Goal: Communication & Community: Answer question/provide support

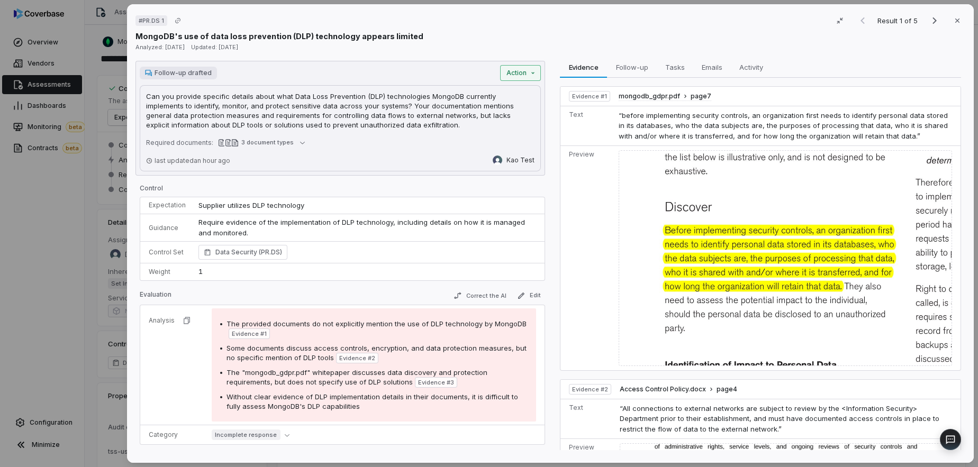
click at [524, 74] on div "# PR.DS 1 Result 1 of 5 Close MongoDB's use of data loss prevention (DLP) techn…" at bounding box center [489, 233] width 978 height 467
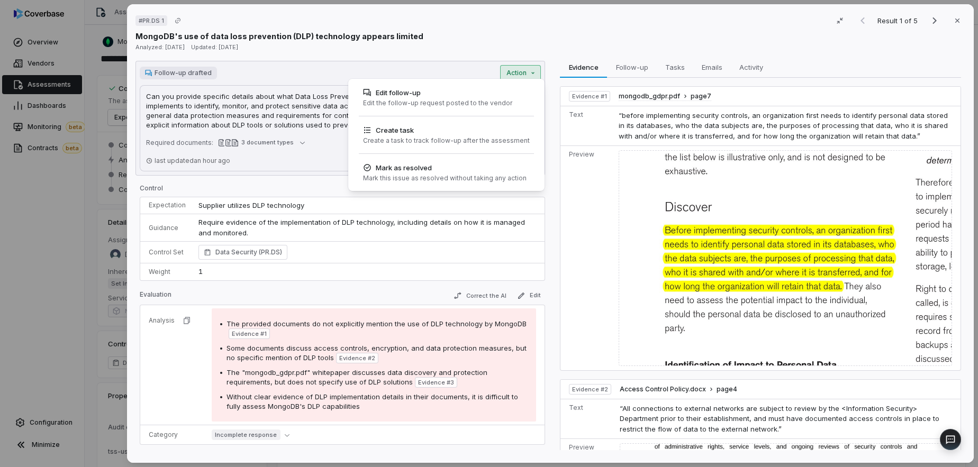
click at [450, 46] on div "# PR.DS 1 Result 1 of 5 Close MongoDB's use of data loss prevention (DLP) techn…" at bounding box center [489, 233] width 978 height 467
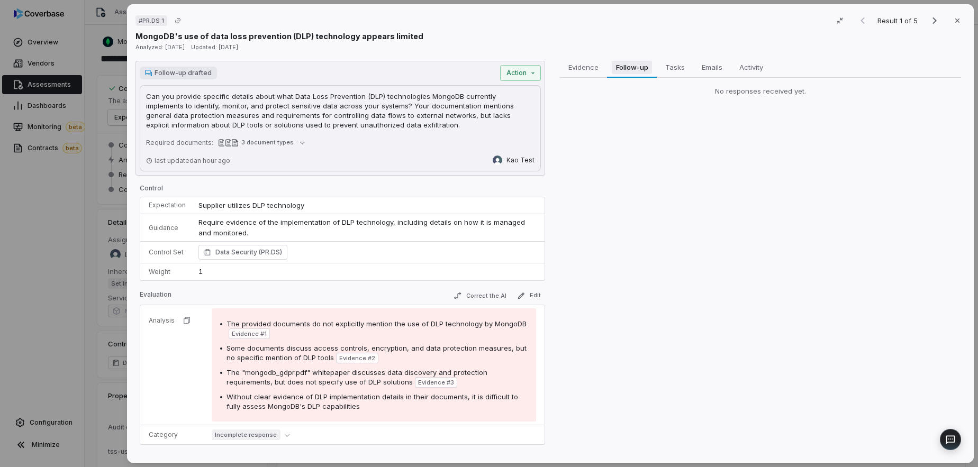
click at [640, 66] on span "Follow-up" at bounding box center [632, 67] width 41 height 14
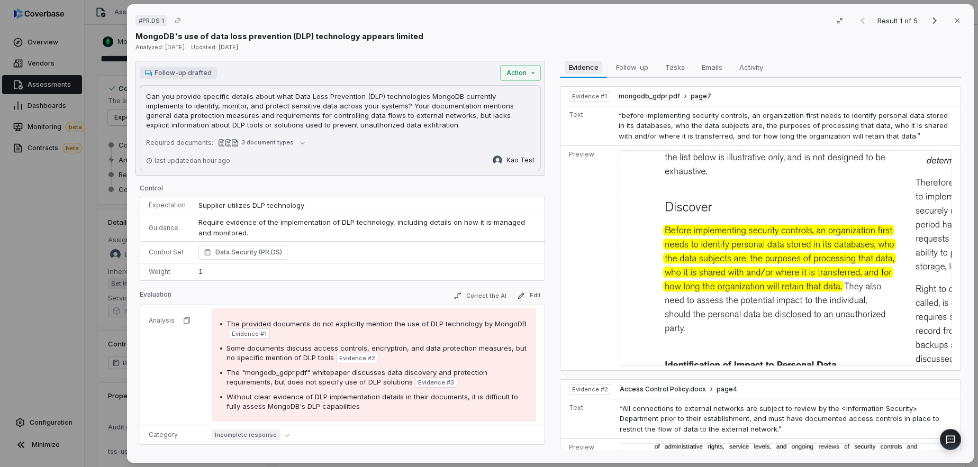
click at [586, 70] on span "Evidence" at bounding box center [584, 67] width 38 height 14
click at [530, 67] on div "# PR.DS 1 Result 1 of 5 Close MongoDB's use of data loss prevention (DLP) techn…" at bounding box center [489, 233] width 978 height 467
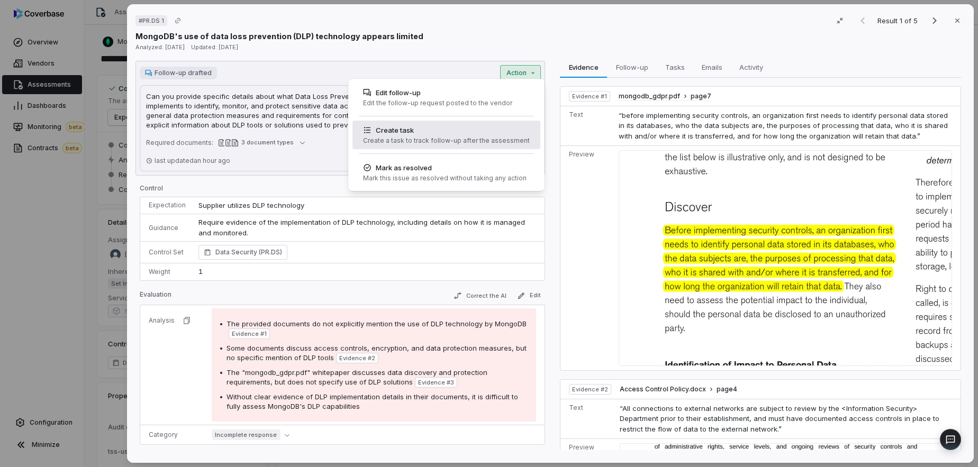
click at [452, 134] on div "Create task" at bounding box center [446, 130] width 167 height 11
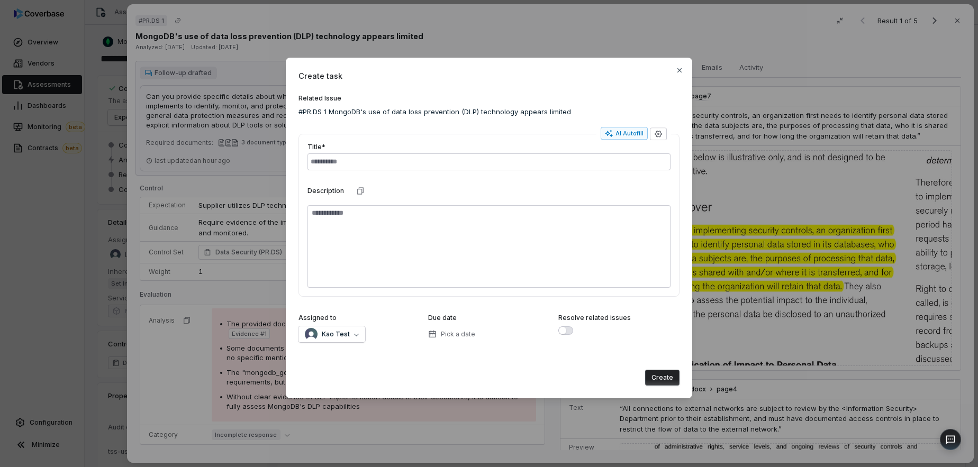
drag, startPoint x: 505, startPoint y: 71, endPoint x: 397, endPoint y: 67, distance: 108.5
click at [397, 67] on div "Create task Related Issue #PR.DS 1 MongoDB's use of data loss prevention (DLP) …" at bounding box center [489, 228] width 406 height 341
click at [340, 333] on span "Kao Test" at bounding box center [336, 334] width 28 height 8
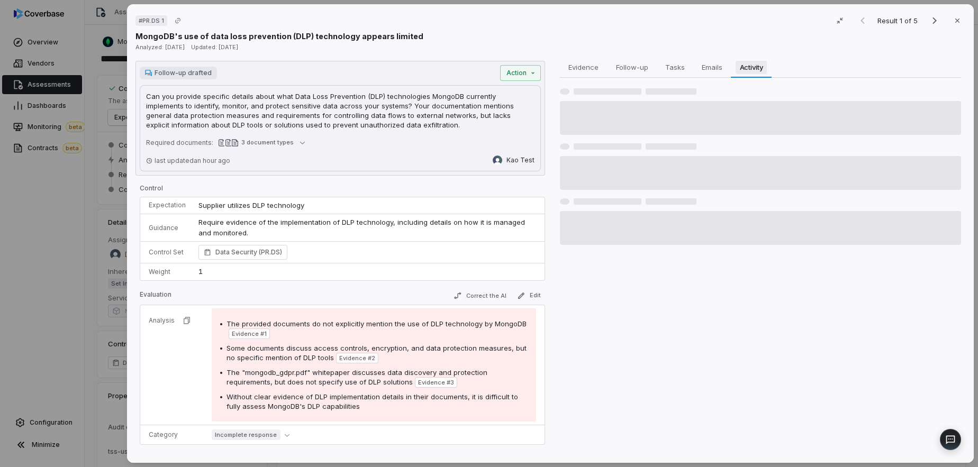
click at [742, 69] on span "Activity" at bounding box center [752, 67] width 32 height 14
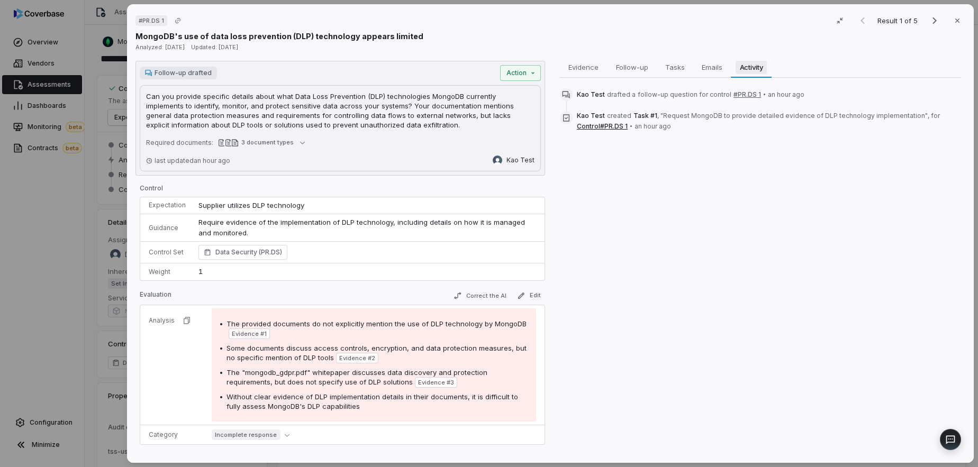
click at [742, 69] on span "Activity" at bounding box center [752, 67] width 32 height 14
click at [839, 19] on icon "button" at bounding box center [840, 20] width 8 height 8
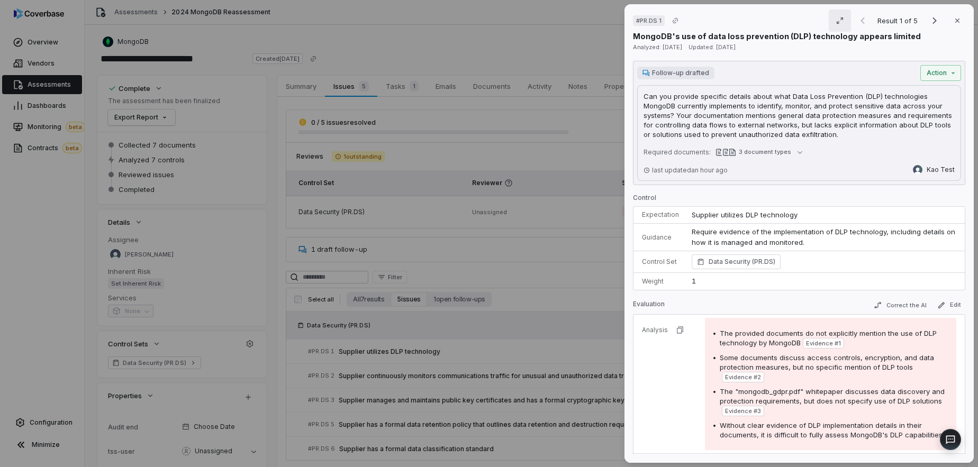
click at [833, 23] on button "button" at bounding box center [840, 21] width 22 height 22
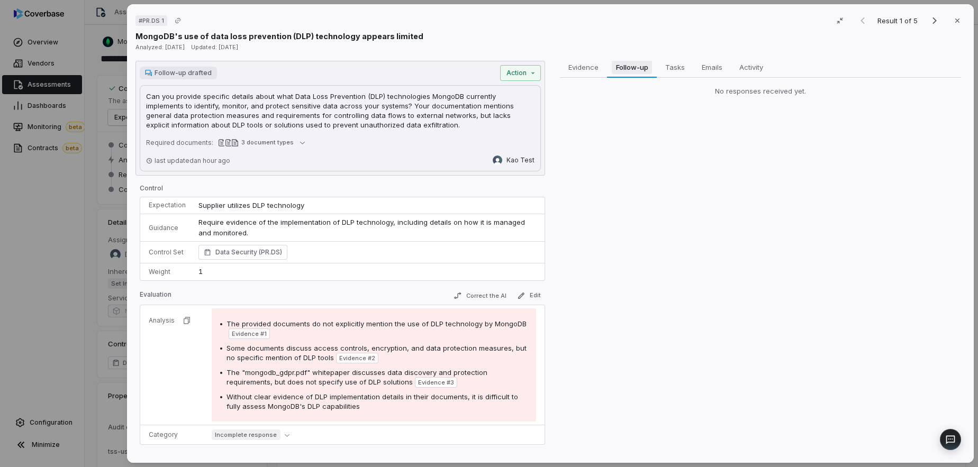
click at [644, 65] on span "Follow-up" at bounding box center [632, 67] width 41 height 14
click at [690, 65] on button "Tasks Tasks" at bounding box center [675, 67] width 37 height 21
click at [715, 97] on span "#1 Request MongoDB to provide detailed evidence of DLP technology implementation" at bounding box center [735, 98] width 282 height 10
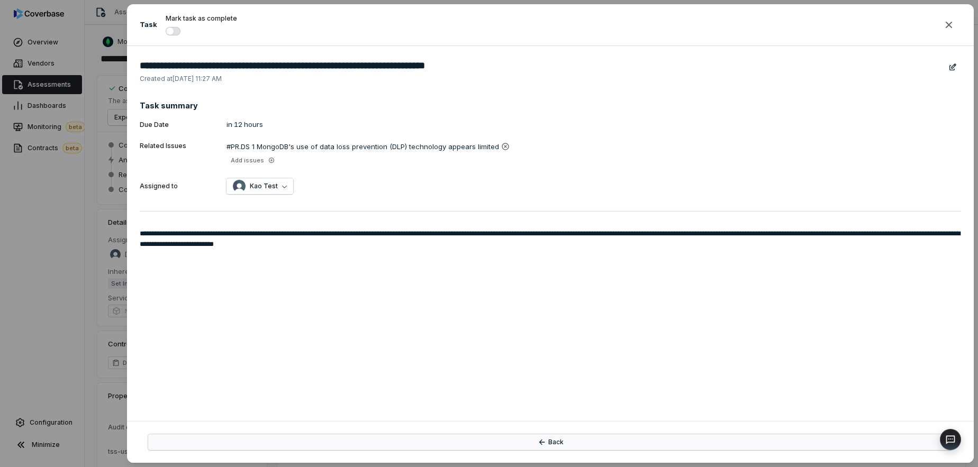
click at [573, 445] on button "Back" at bounding box center [550, 442] width 804 height 16
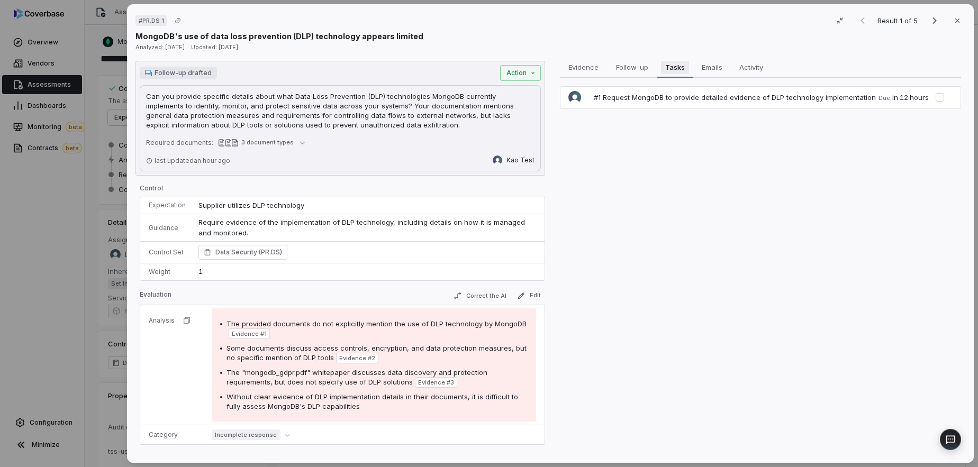
click at [681, 68] on span "Tasks" at bounding box center [675, 67] width 28 height 14
click at [705, 68] on span "Emails" at bounding box center [711, 67] width 29 height 14
click at [671, 69] on span "Tasks" at bounding box center [675, 67] width 28 height 14
click at [668, 101] on span "#1 Request MongoDB to provide detailed evidence of DLP technology implementation" at bounding box center [735, 98] width 282 height 10
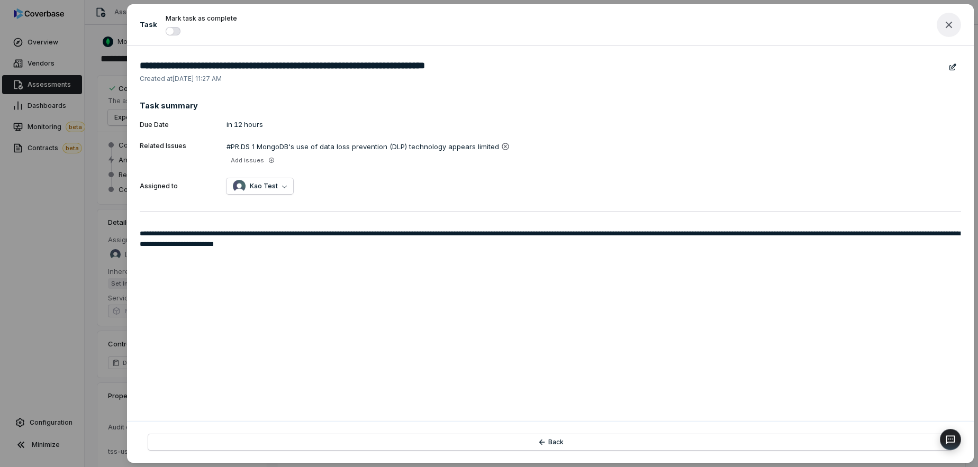
click at [947, 23] on icon "button" at bounding box center [949, 25] width 7 height 7
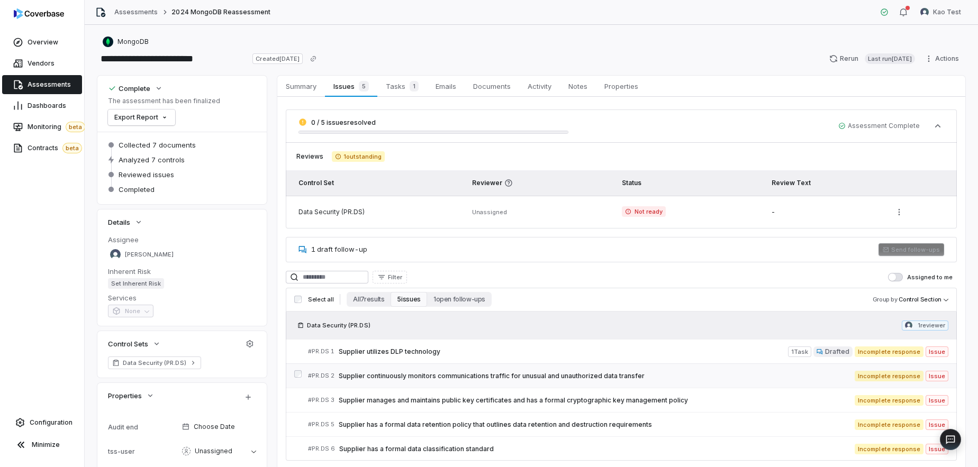
click at [670, 372] on span "Supplier continuously monitors communications traffic for unusual and unauthori…" at bounding box center [597, 376] width 516 height 8
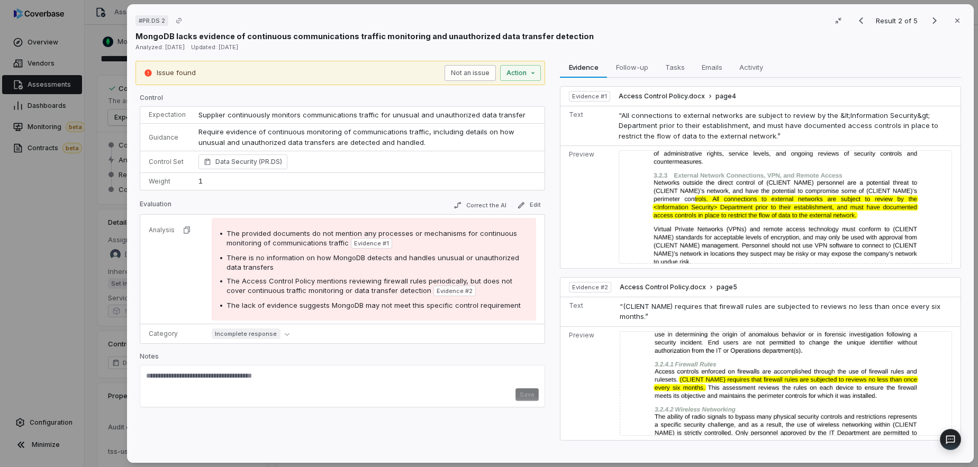
click at [475, 73] on button "Not an issue" at bounding box center [470, 73] width 51 height 16
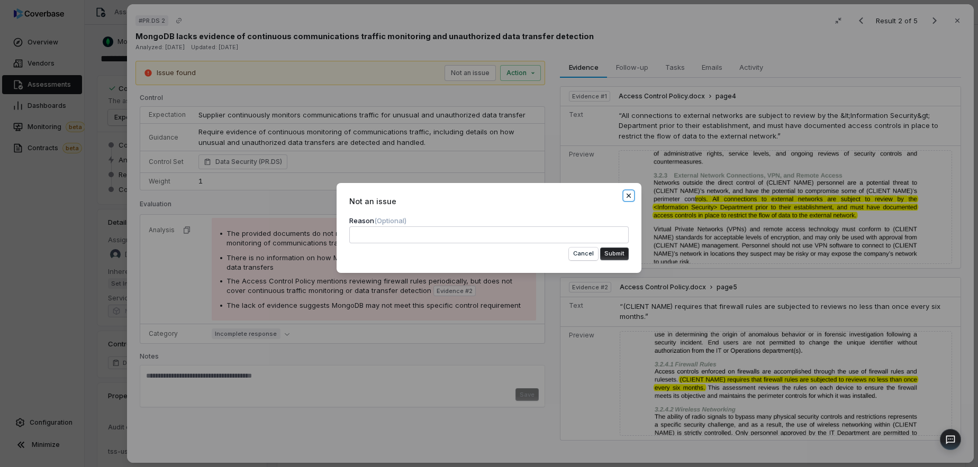
click at [624, 197] on icon "button" at bounding box center [628, 196] width 8 height 8
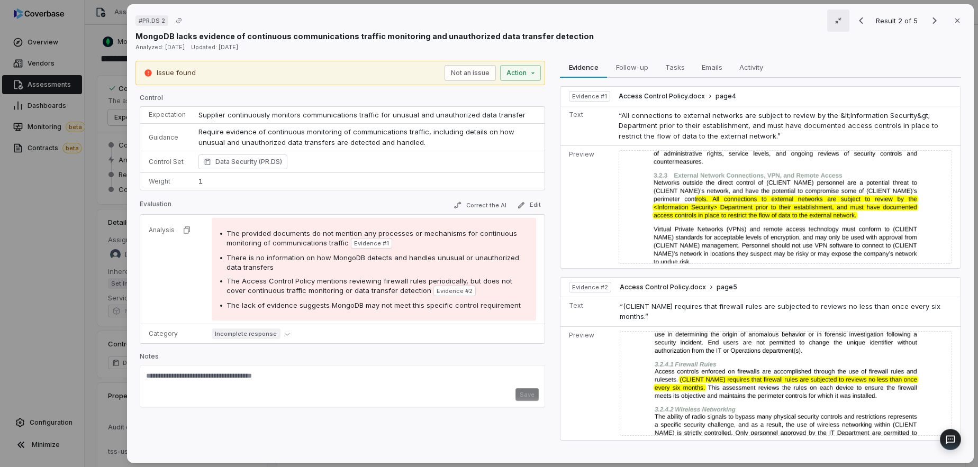
click at [834, 17] on button "button" at bounding box center [838, 21] width 22 height 22
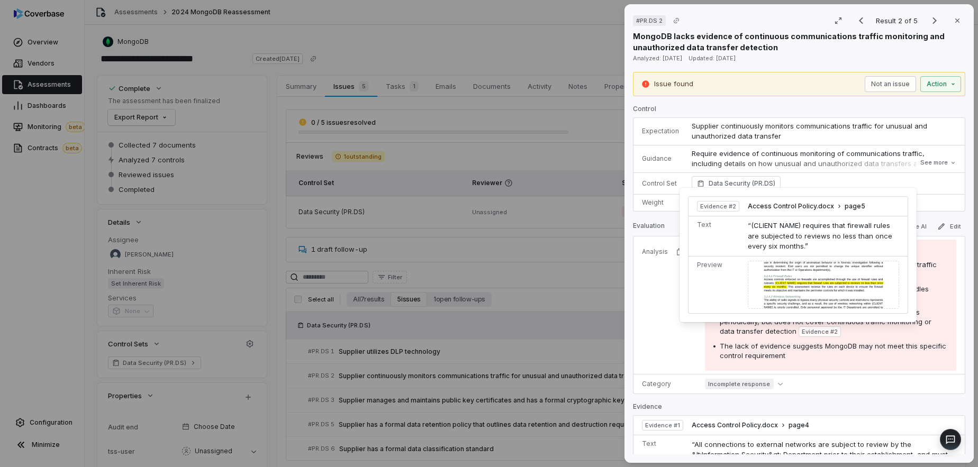
click at [802, 331] on span "Evidence # 2" at bounding box center [820, 332] width 36 height 8
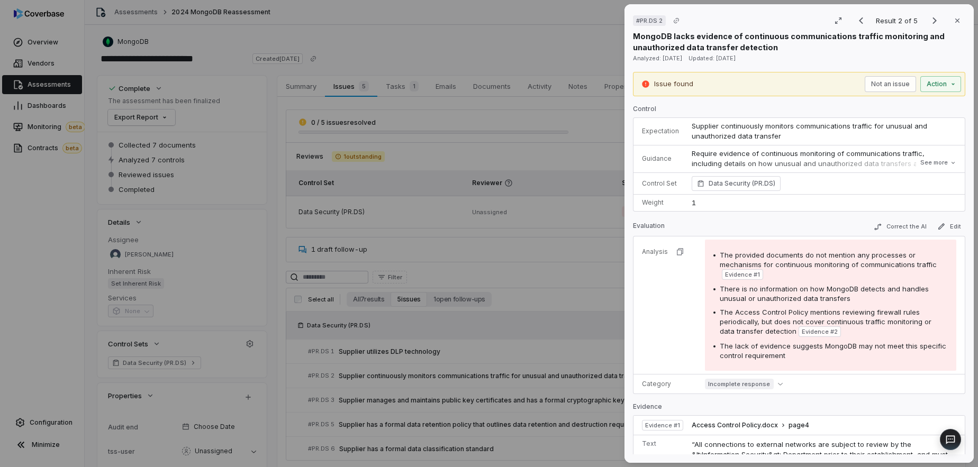
click at [806, 333] on span "Evidence # 2" at bounding box center [820, 332] width 36 height 8
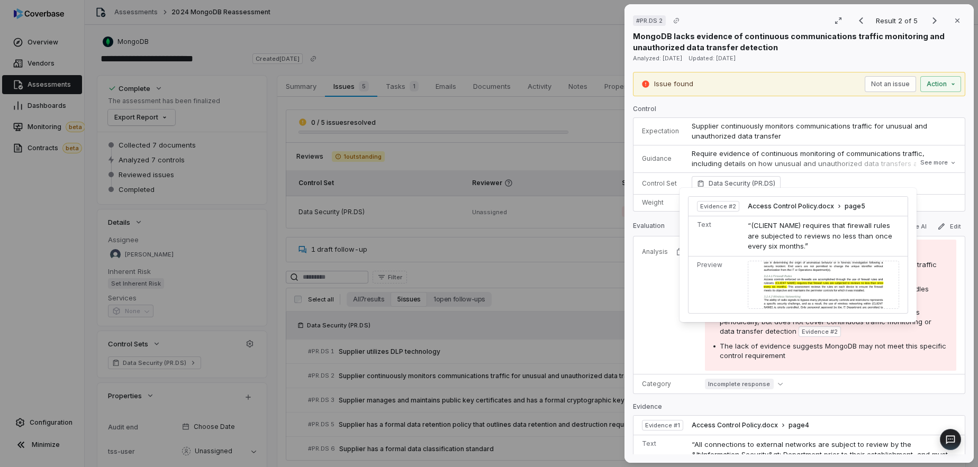
click at [802, 332] on span "Evidence # 2" at bounding box center [820, 332] width 36 height 8
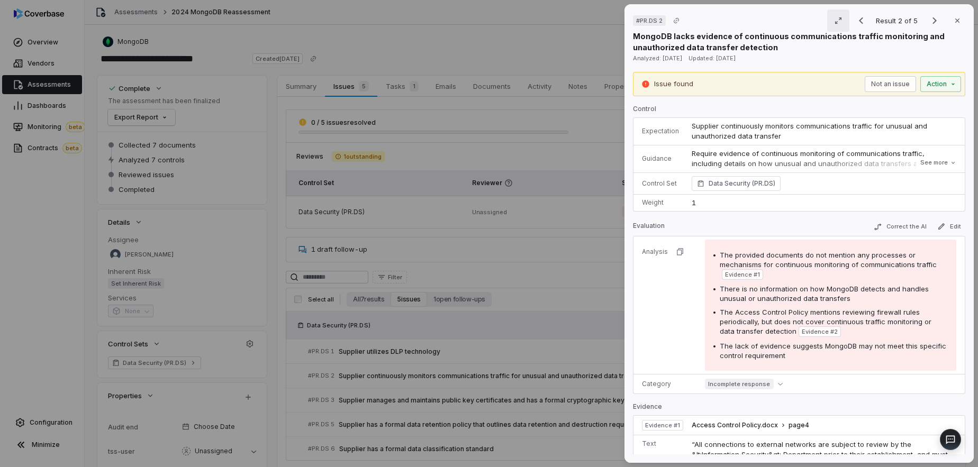
click at [835, 23] on icon "button" at bounding box center [838, 20] width 8 height 8
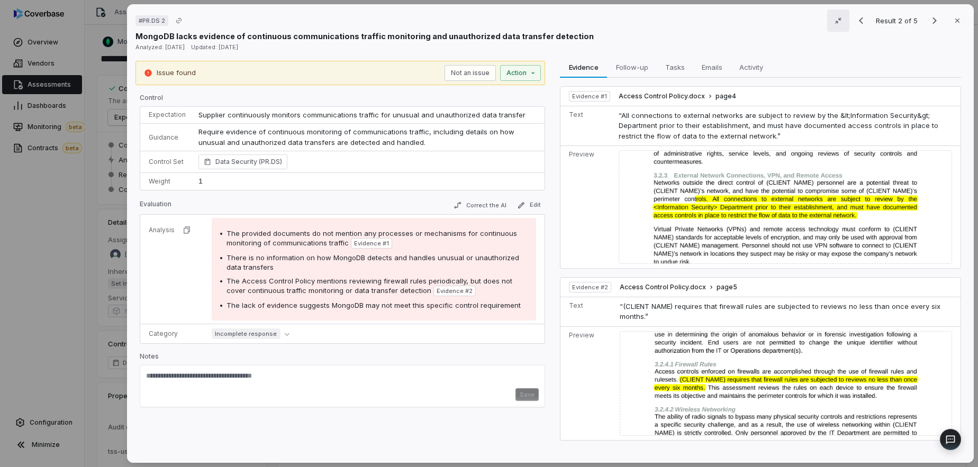
click at [835, 23] on icon "button" at bounding box center [838, 20] width 8 height 8
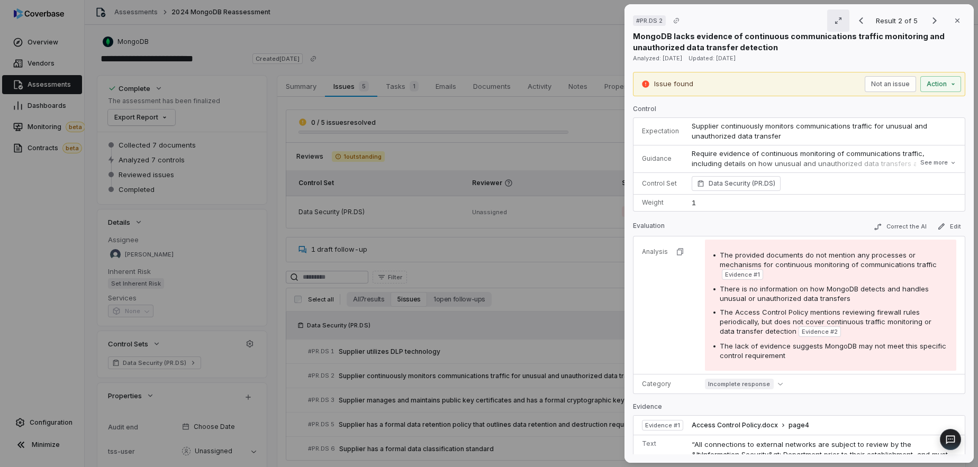
click at [835, 23] on icon "button" at bounding box center [838, 20] width 8 height 8
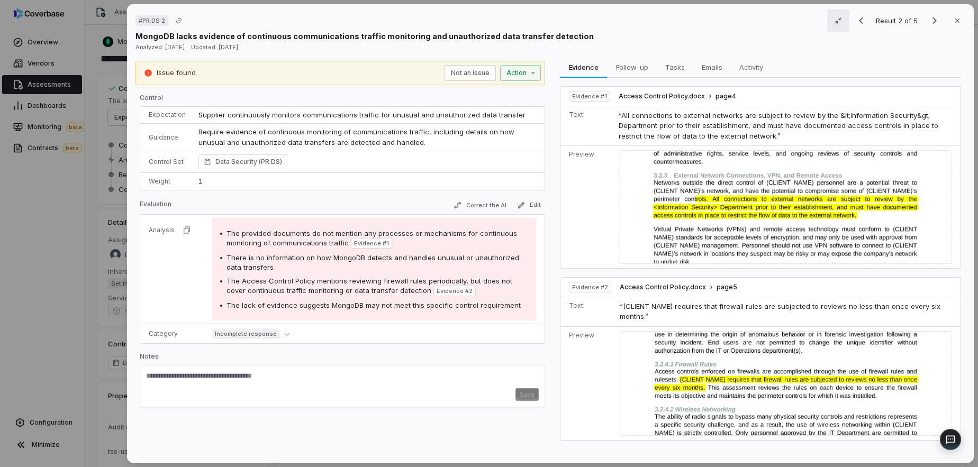
click at [835, 23] on icon "button" at bounding box center [838, 20] width 8 height 8
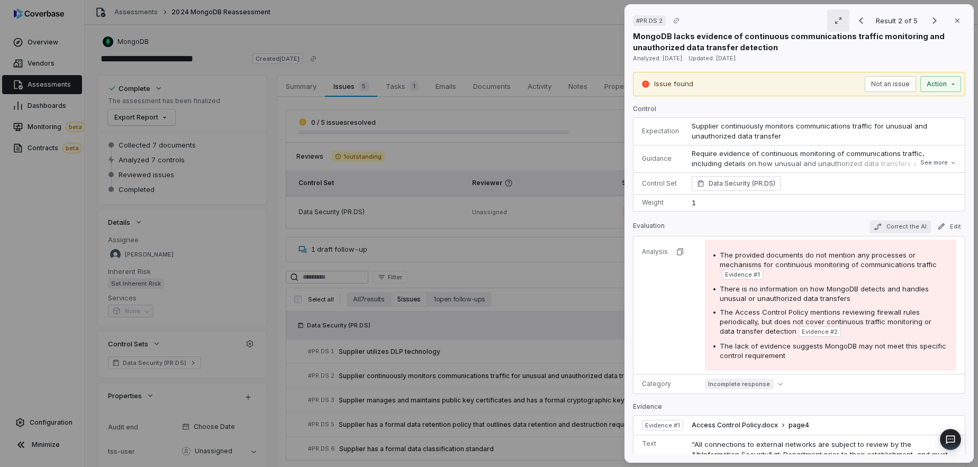
click at [901, 225] on button "Correct the AI" at bounding box center [899, 227] width 61 height 13
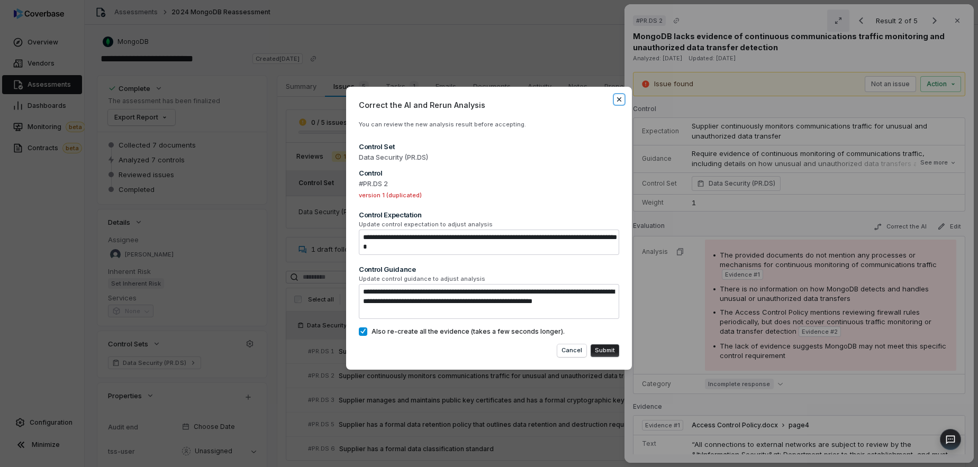
click at [619, 97] on icon "button" at bounding box center [619, 99] width 8 height 8
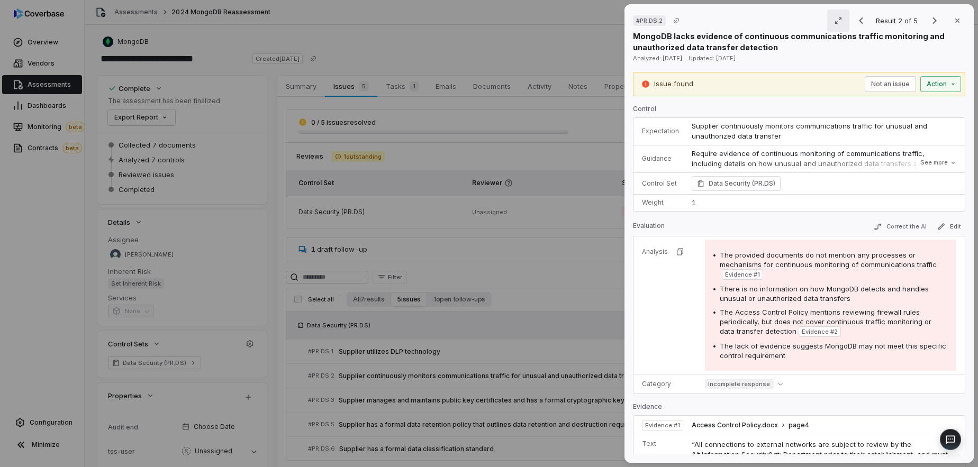
click at [944, 83] on div "# PR.DS 2 Result 2 of 5 Close MongoDB lacks evidence of continuous communicatio…" at bounding box center [489, 233] width 978 height 467
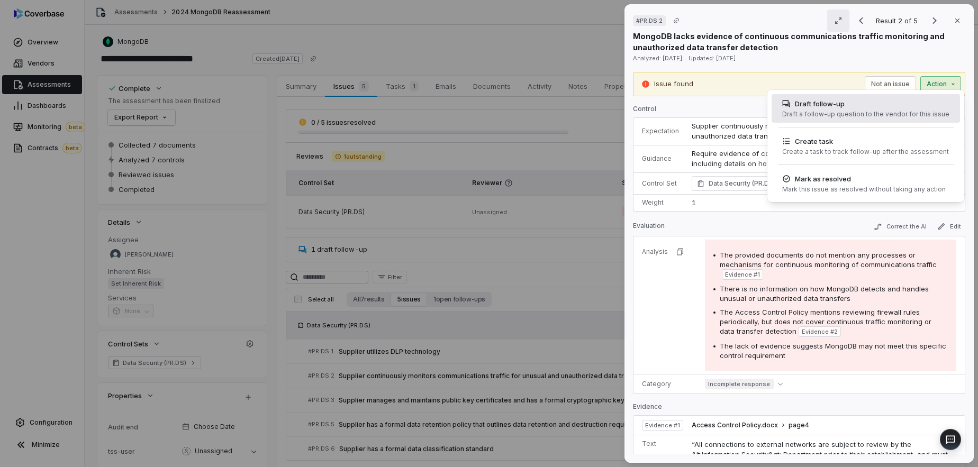
click at [840, 115] on div "Draft a follow-up question to the vendor for this issue" at bounding box center [865, 114] width 167 height 8
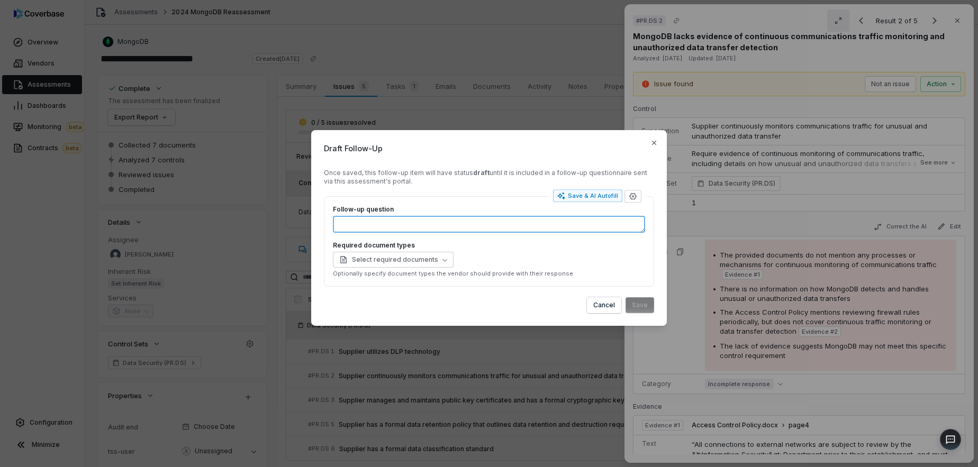
click at [417, 227] on textarea "Follow-up question" at bounding box center [489, 224] width 312 height 17
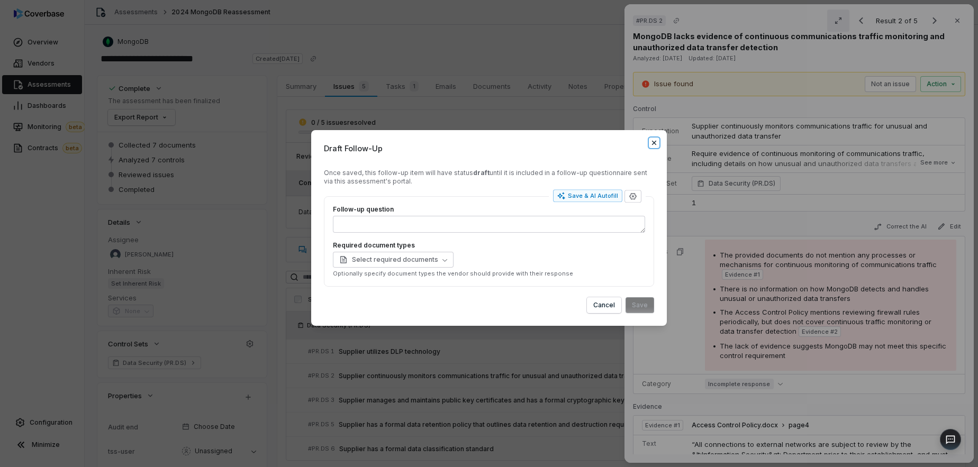
click at [656, 142] on icon "button" at bounding box center [654, 143] width 8 height 8
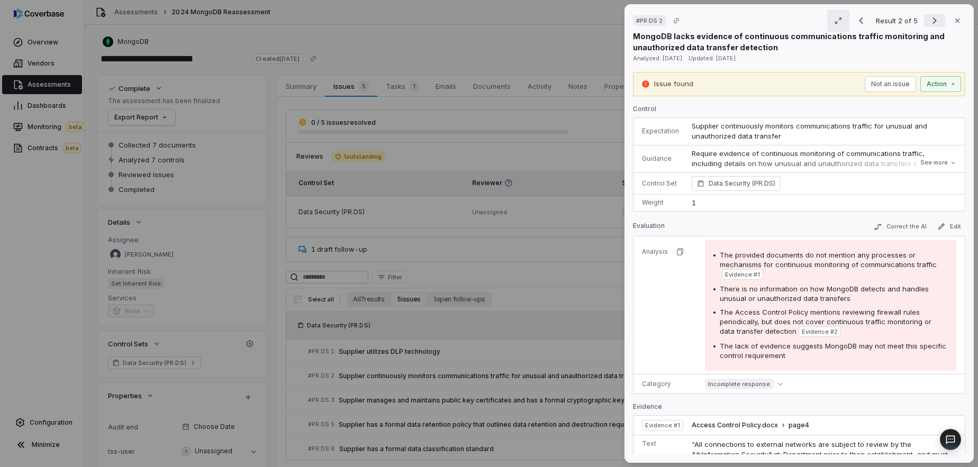
click at [933, 21] on icon "Next result" at bounding box center [934, 20] width 13 height 13
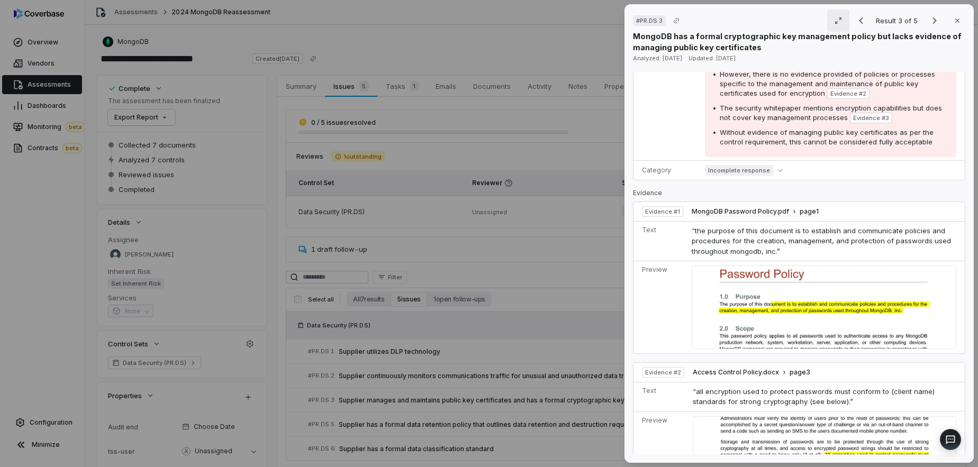
scroll to position [234, 0]
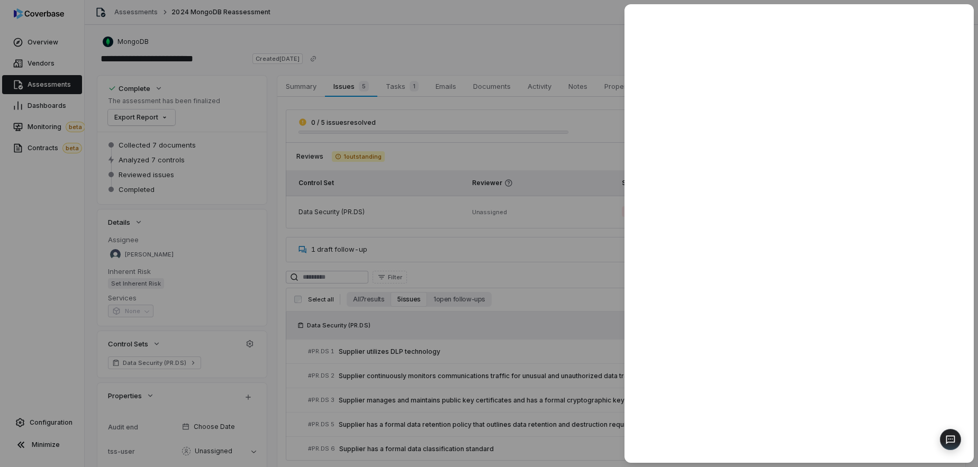
click at [574, 258] on div at bounding box center [489, 233] width 978 height 467
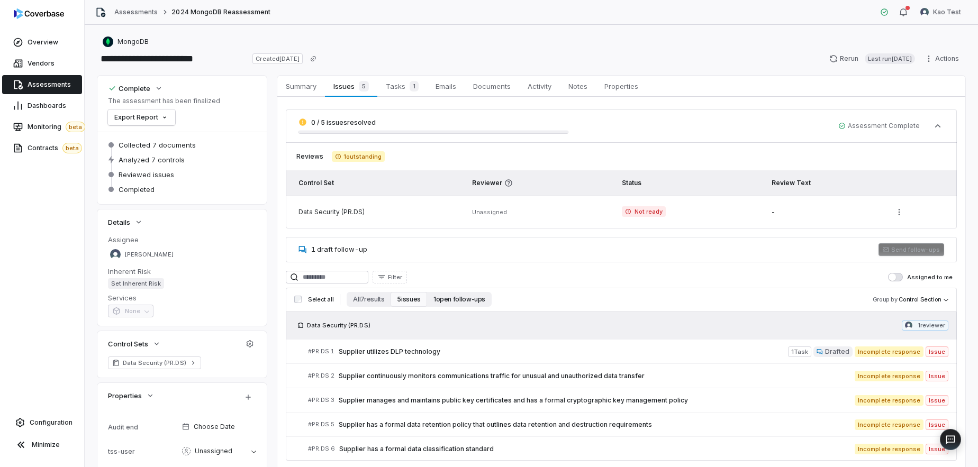
click at [441, 300] on button "1 open follow-ups" at bounding box center [459, 299] width 65 height 15
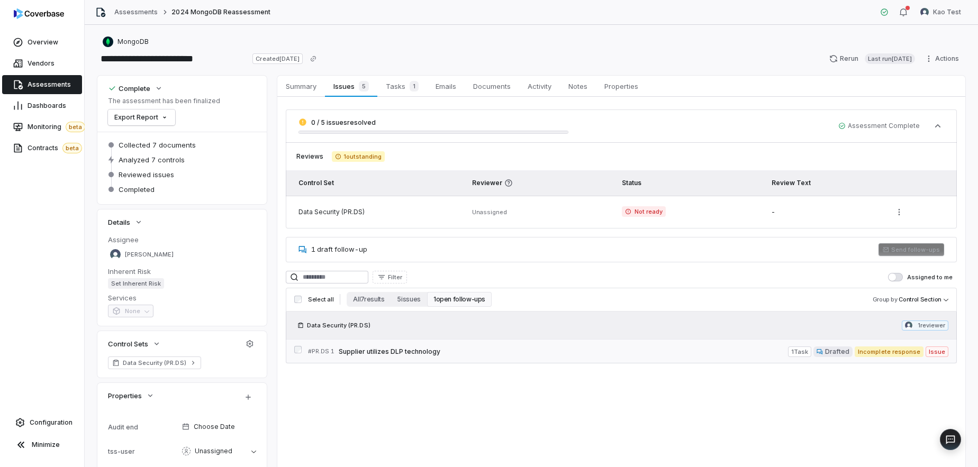
click at [412, 355] on span "Supplier utilizes DLP technology" at bounding box center [563, 352] width 449 height 8
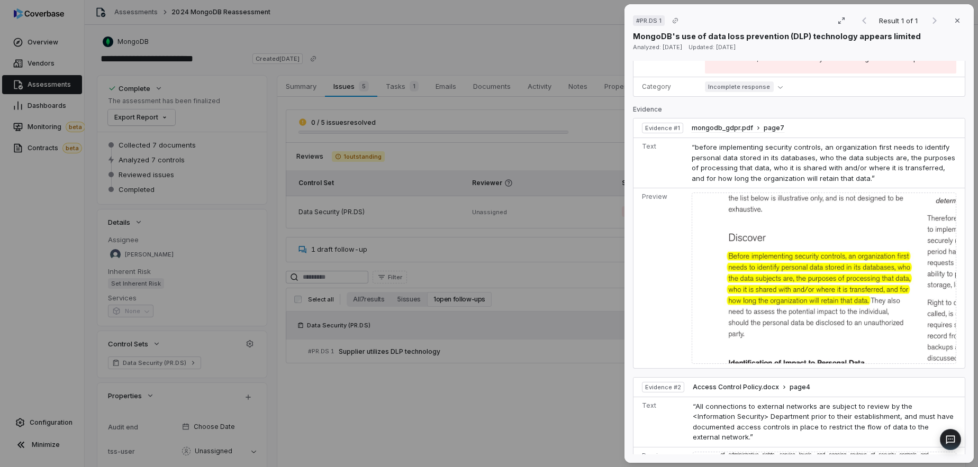
scroll to position [384, 0]
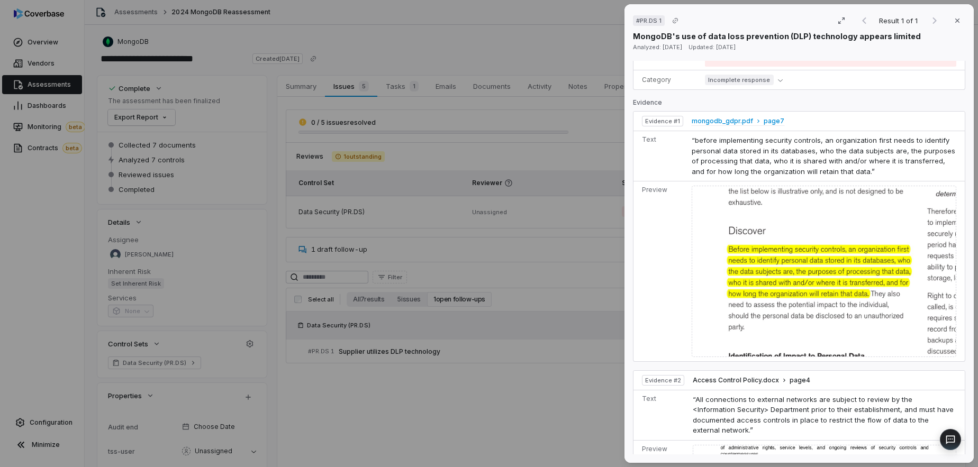
click at [703, 122] on span "mongodb_gdpr.pdf" at bounding box center [722, 121] width 61 height 8
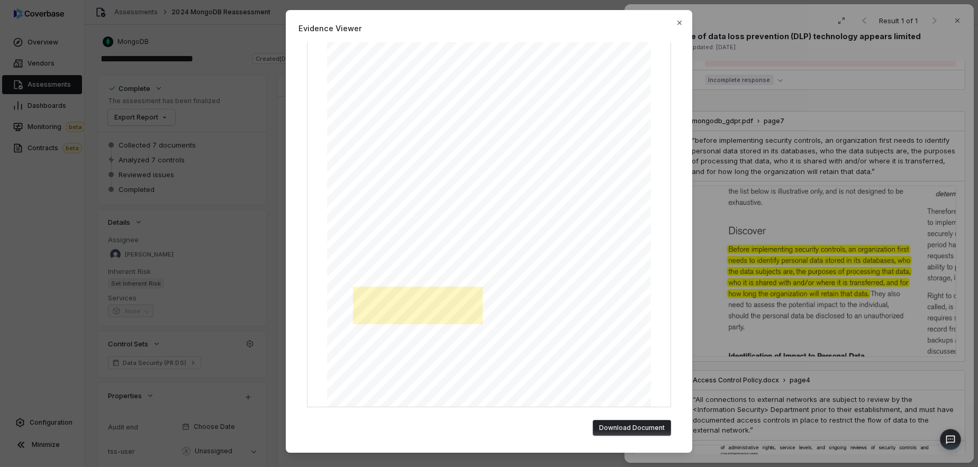
scroll to position [0, 0]
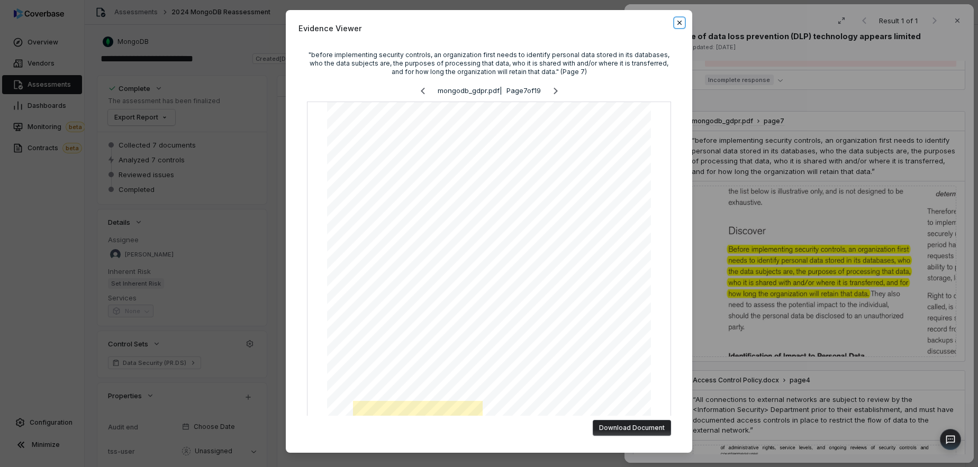
click at [679, 21] on icon "button" at bounding box center [679, 23] width 8 height 8
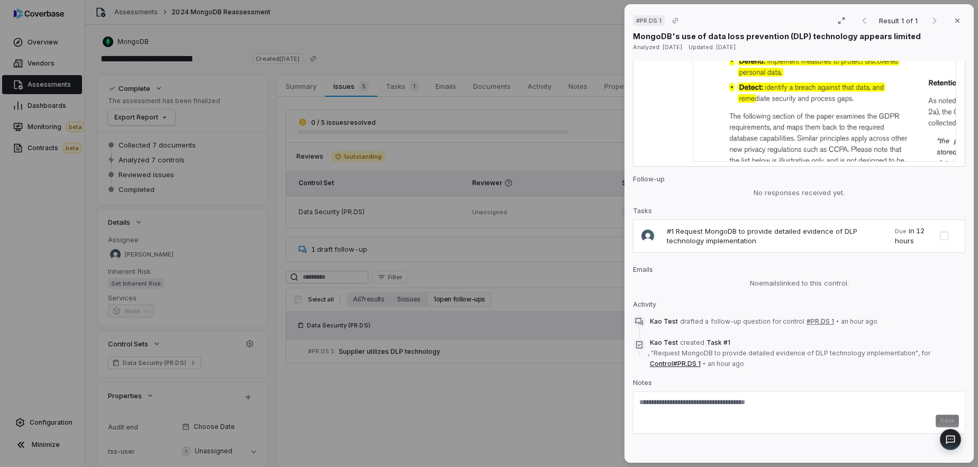
scroll to position [1120, 0]
click at [675, 396] on textarea at bounding box center [799, 404] width 320 height 17
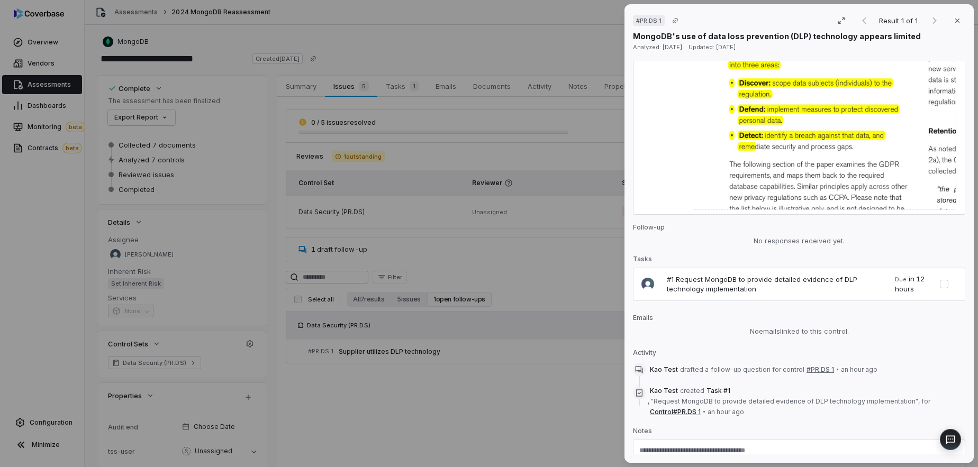
scroll to position [1074, 0]
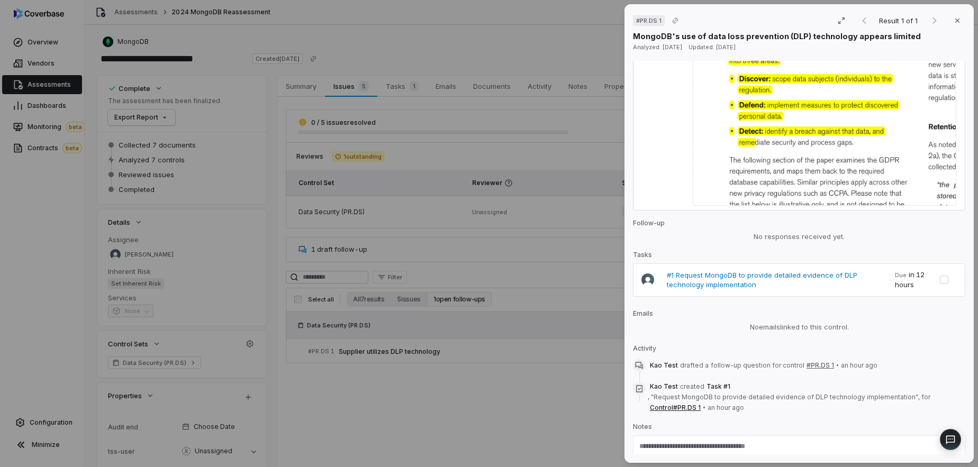
click at [690, 270] on span "#1 Request MongoDB to provide detailed evidence of DLP technology implementation" at bounding box center [781, 279] width 228 height 19
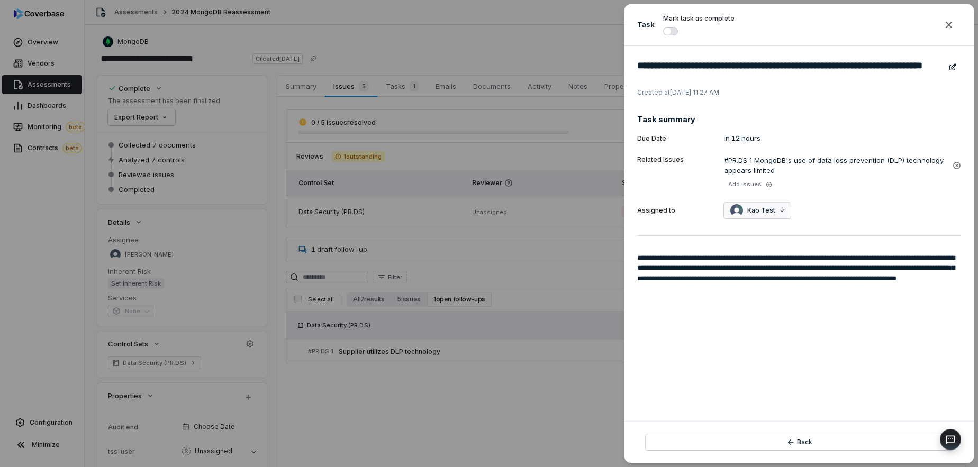
click at [749, 206] on span "Kao Test" at bounding box center [761, 210] width 28 height 8
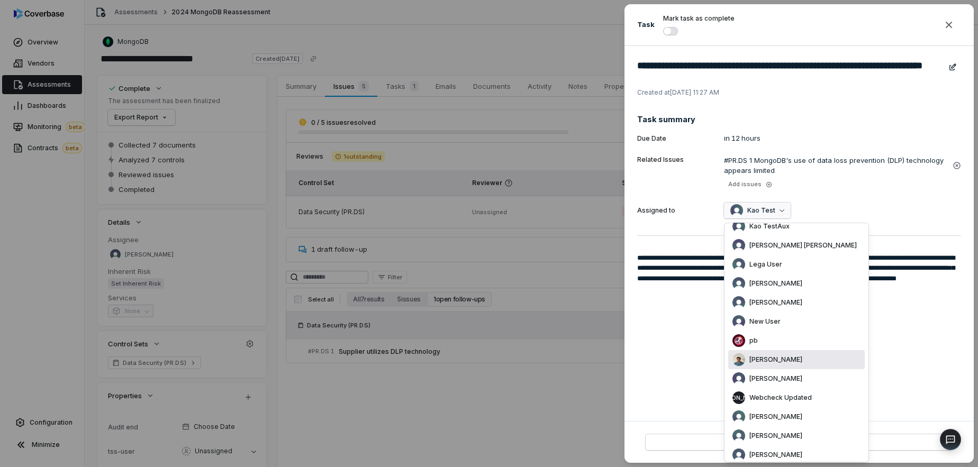
scroll to position [459, 0]
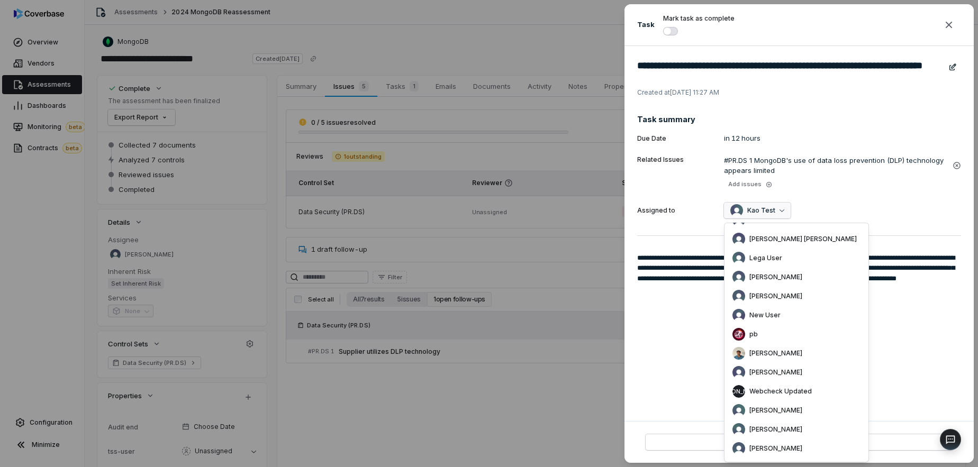
click at [690, 380] on textarea "**********" at bounding box center [799, 331] width 324 height 156
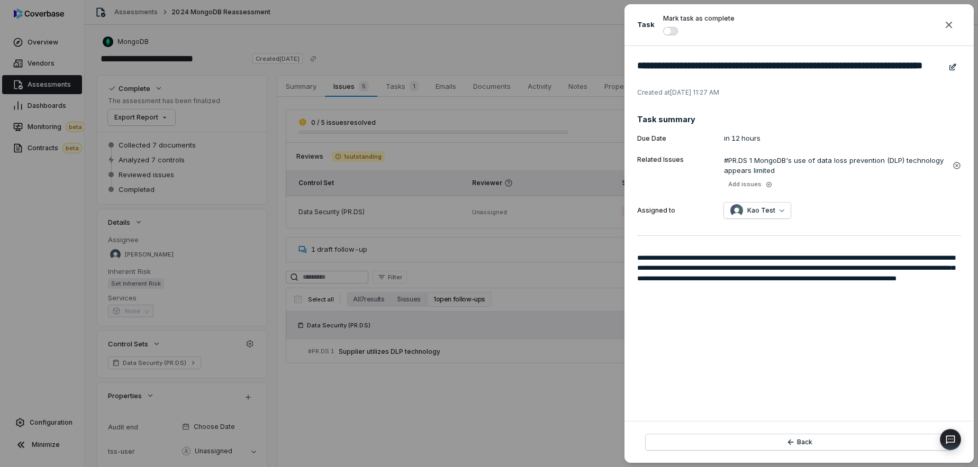
click at [540, 402] on div "**********" at bounding box center [489, 233] width 978 height 467
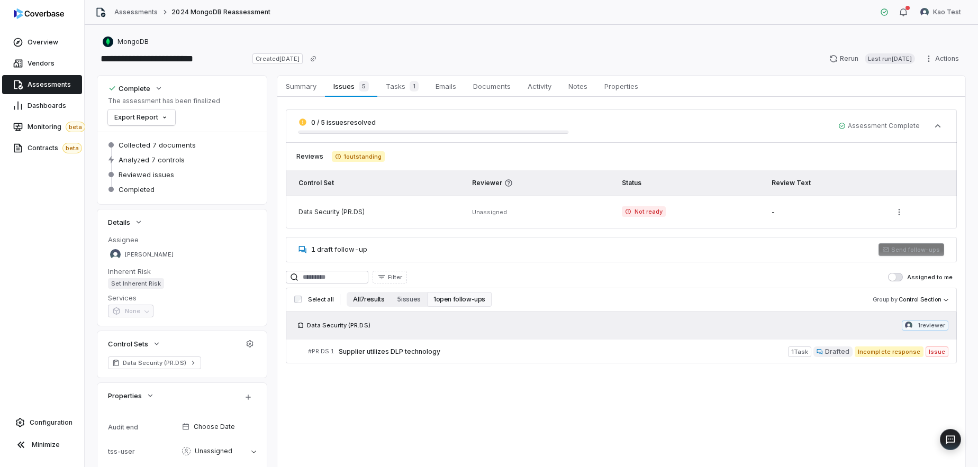
click at [365, 298] on button "All 7 results" at bounding box center [369, 299] width 44 height 15
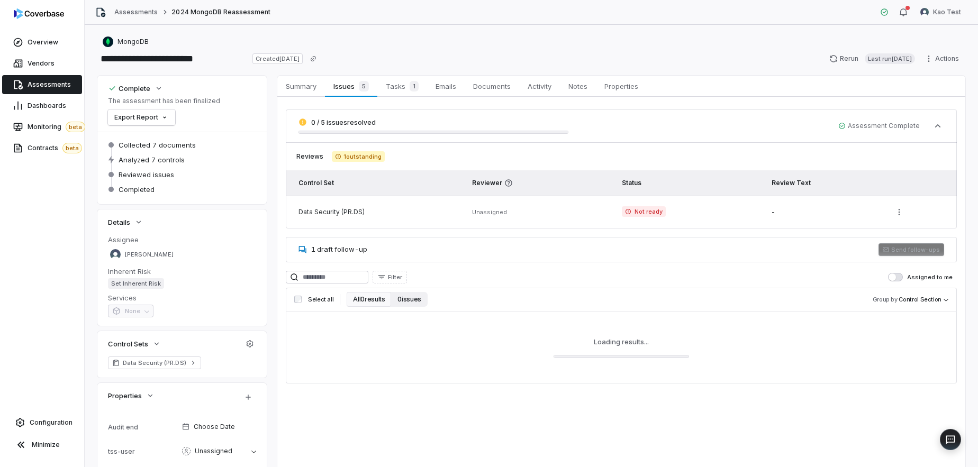
click at [400, 298] on button "0 issues" at bounding box center [409, 299] width 36 height 15
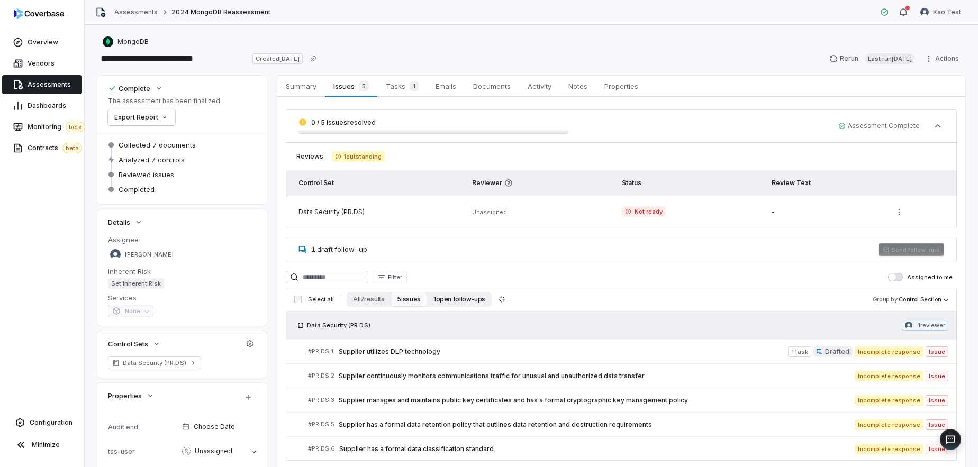
click at [443, 301] on button "1 open follow-ups" at bounding box center [459, 299] width 65 height 15
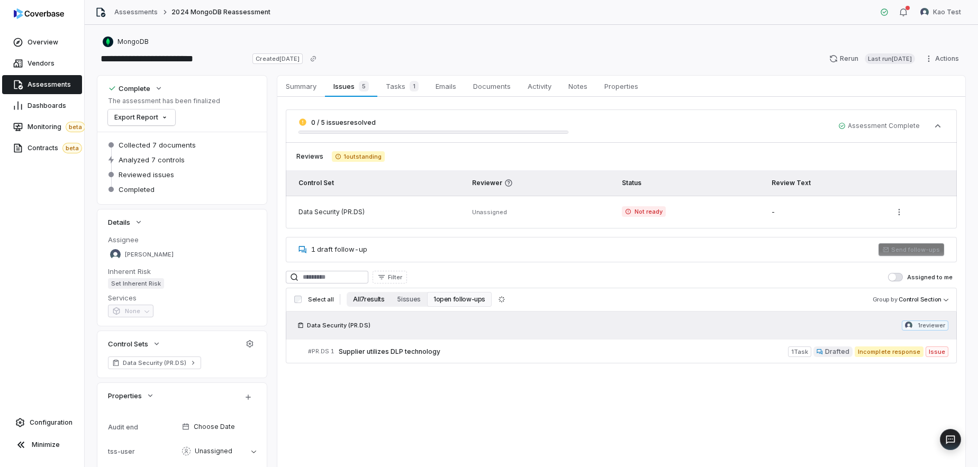
click at [361, 303] on button "All 7 results" at bounding box center [369, 299] width 44 height 15
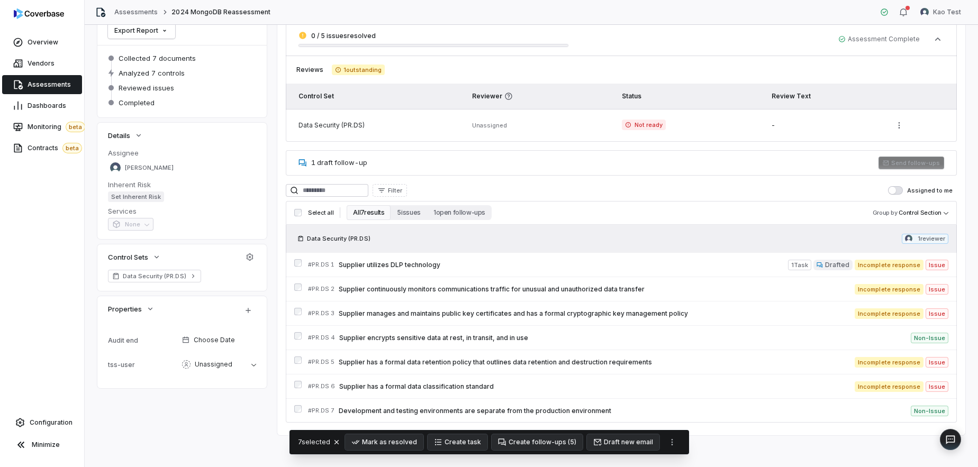
scroll to position [89, 0]
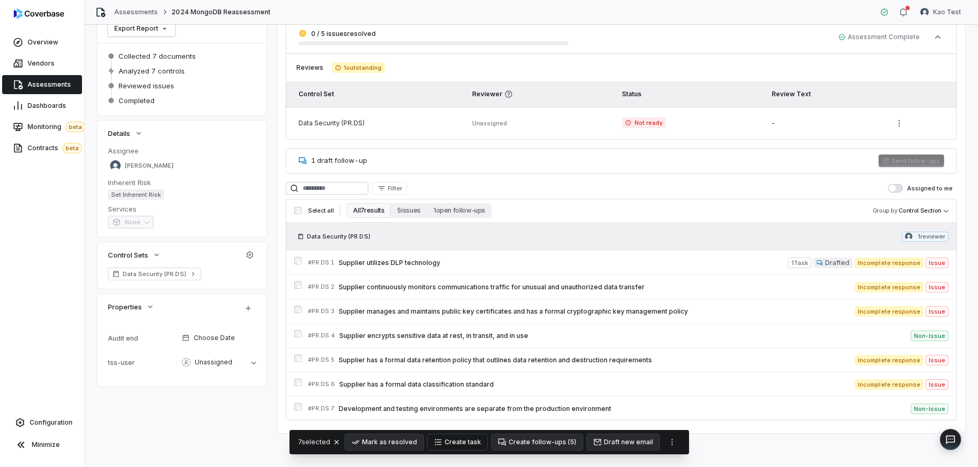
click at [473, 445] on button "Create task" at bounding box center [458, 442] width 60 height 16
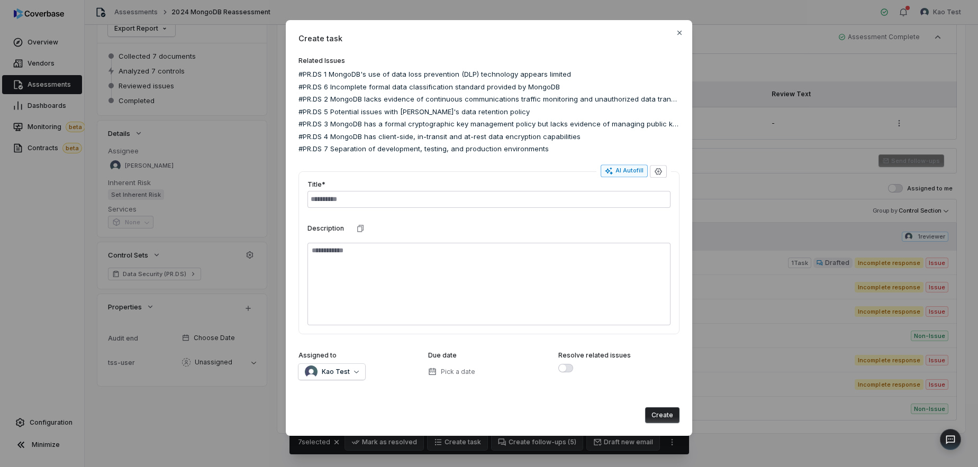
click at [612, 170] on icon "button" at bounding box center [609, 171] width 8 height 8
type textarea "*"
type input "**********"
type textarea "*"
type textarea "**********"
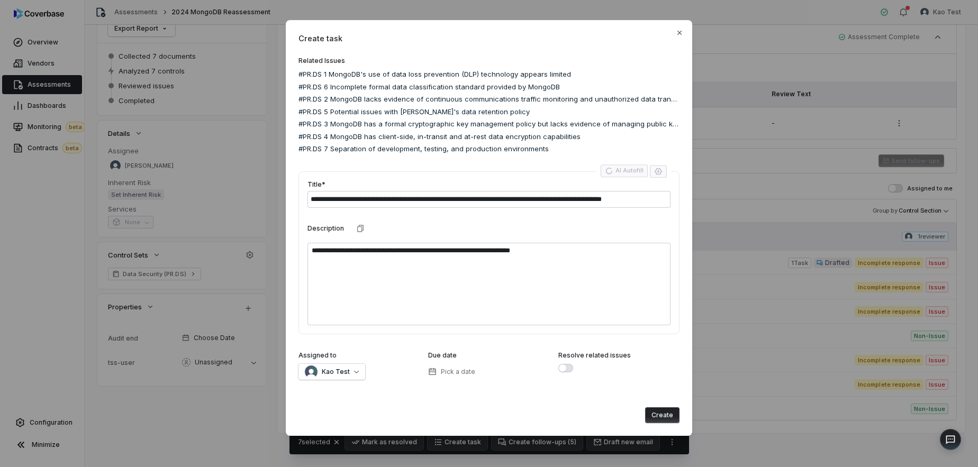
type textarea "*"
type textarea "**********"
type textarea "*"
type textarea "**********"
type textarea "*"
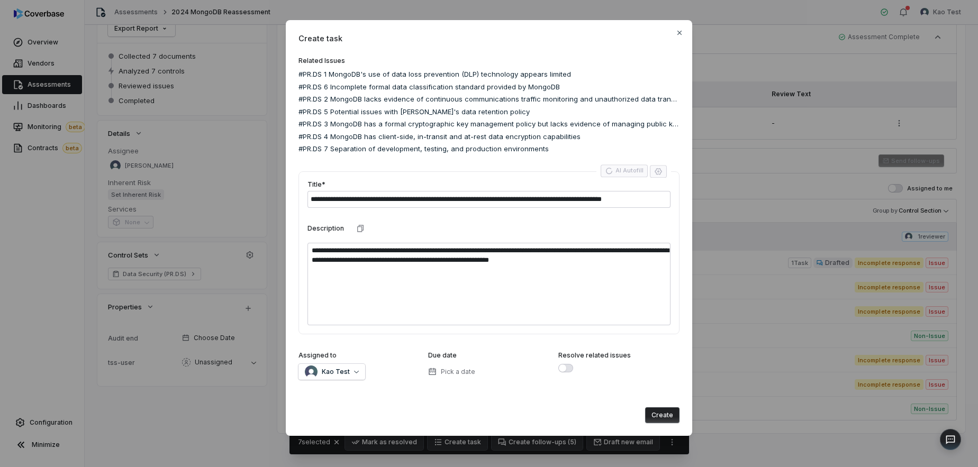
type textarea "**********"
type textarea "*"
type textarea "**********"
type textarea "*"
type textarea "**********"
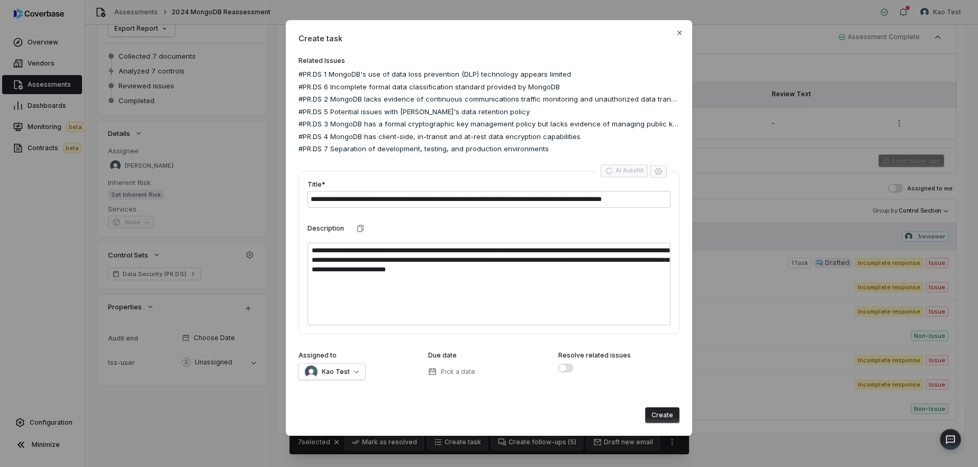
type textarea "*"
type textarea "**********"
click at [665, 414] on button "Create" at bounding box center [662, 415] width 34 height 16
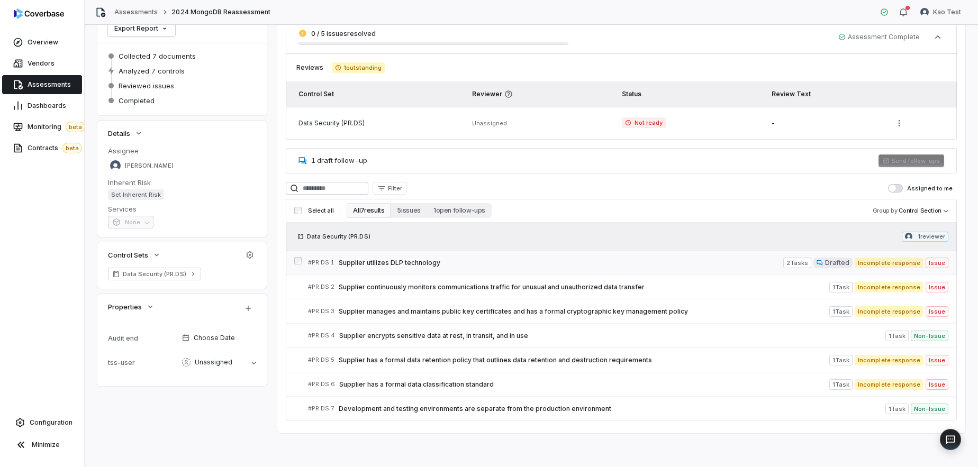
click at [369, 261] on span "Supplier utilizes DLP technology" at bounding box center [561, 263] width 445 height 8
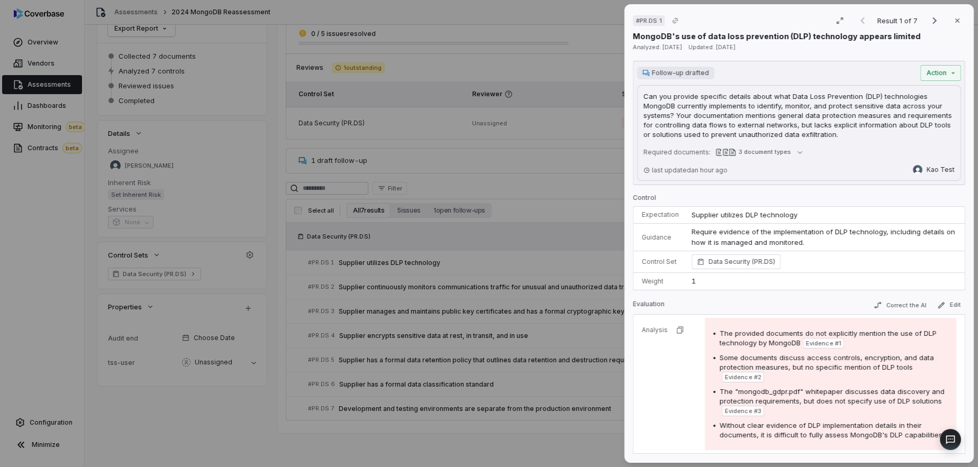
click at [151, 178] on div "# PR.DS 1 Result 1 of 7 Close MongoDB's use of data loss prevention (DLP) techn…" at bounding box center [489, 233] width 978 height 467
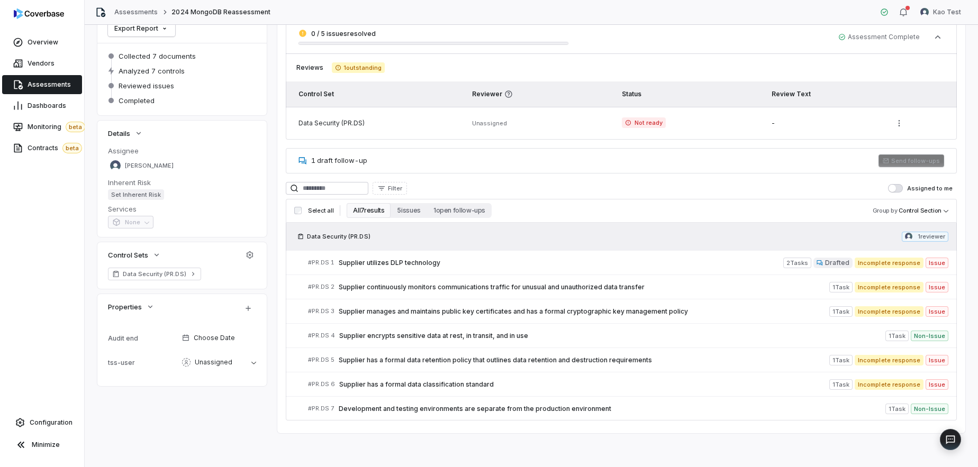
click at [147, 192] on span "Set Inherent Risk" at bounding box center [136, 194] width 56 height 11
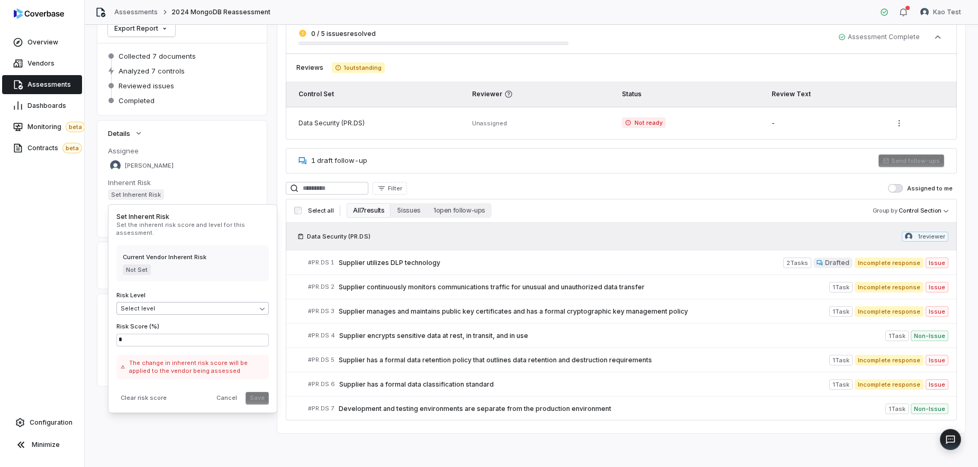
click at [167, 312] on body "**********" at bounding box center [489, 233] width 978 height 467
click at [167, 292] on html "**********" at bounding box center [489, 233] width 978 height 467
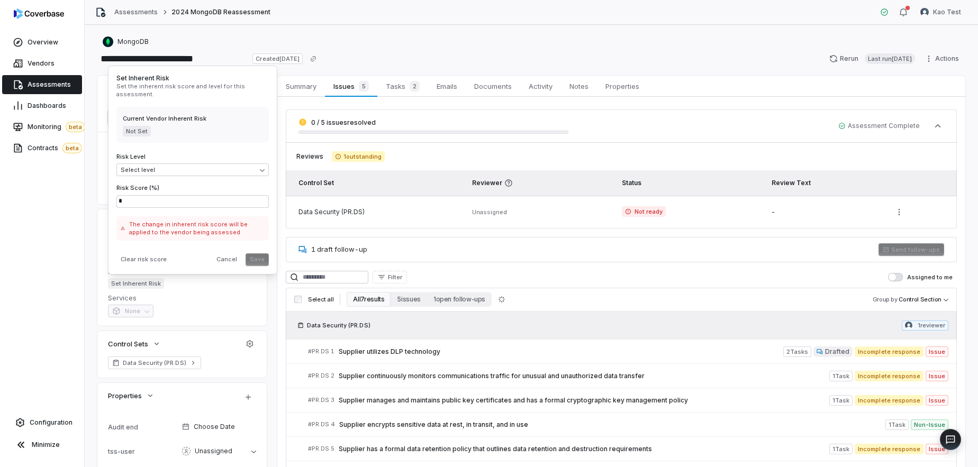
click at [92, 93] on div "**********" at bounding box center [531, 246] width 893 height 442
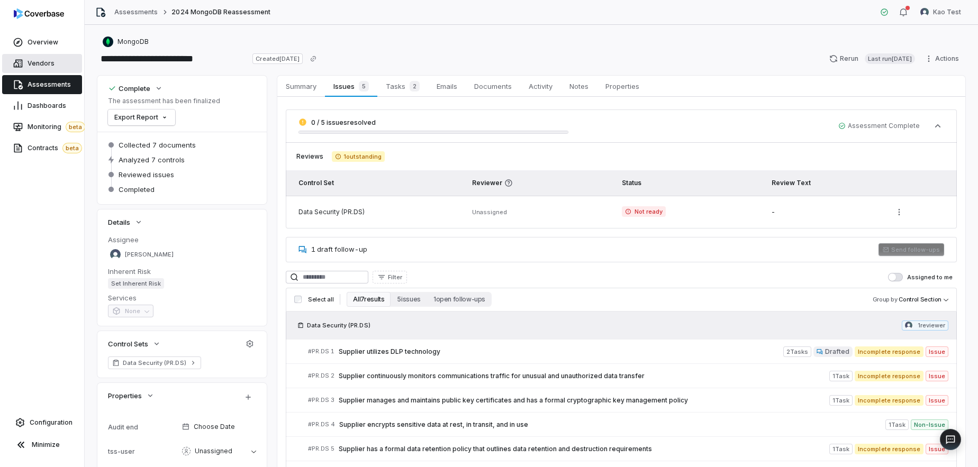
click at [48, 65] on span "Vendors" at bounding box center [41, 63] width 27 height 8
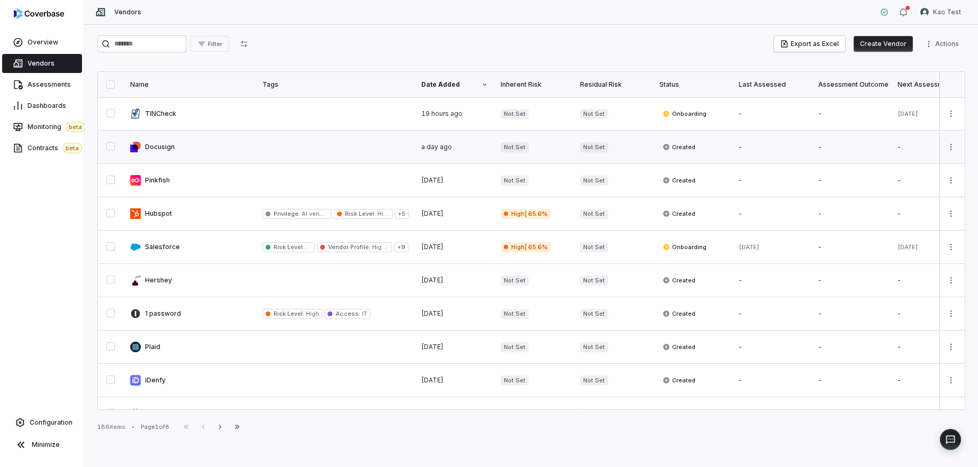
click at [164, 149] on link at bounding box center [190, 147] width 132 height 33
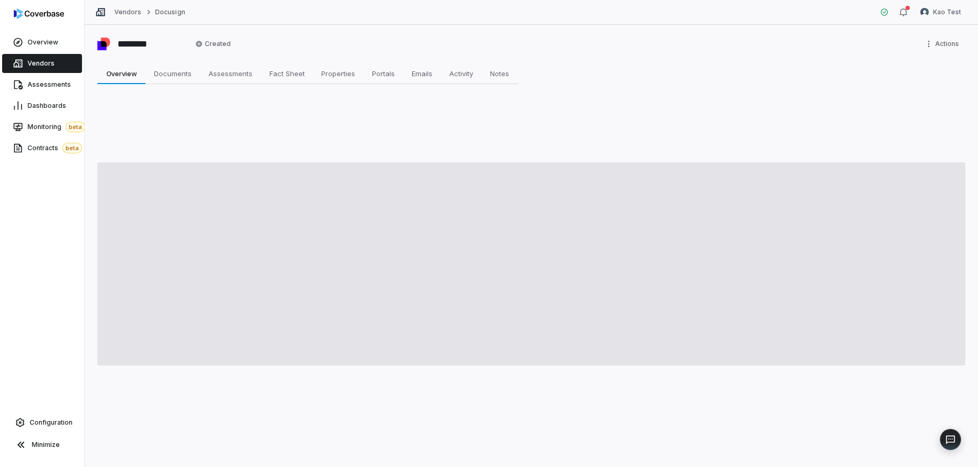
type textarea "*"
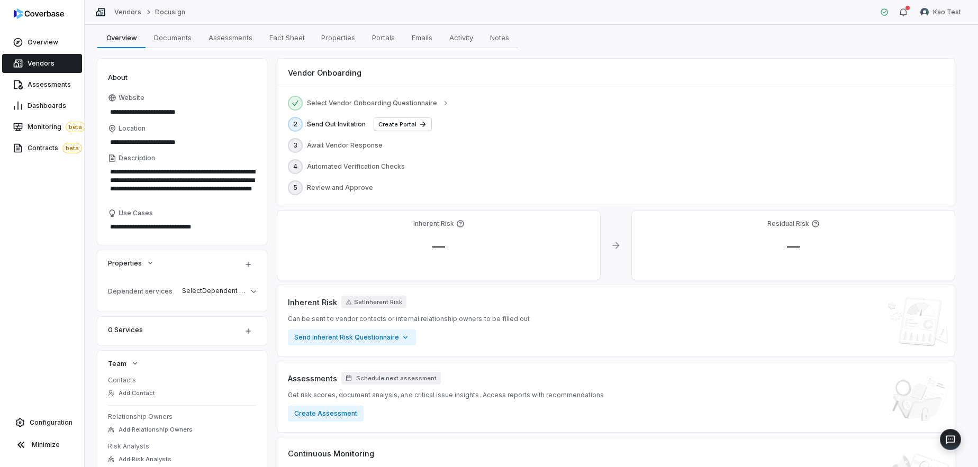
scroll to position [56, 0]
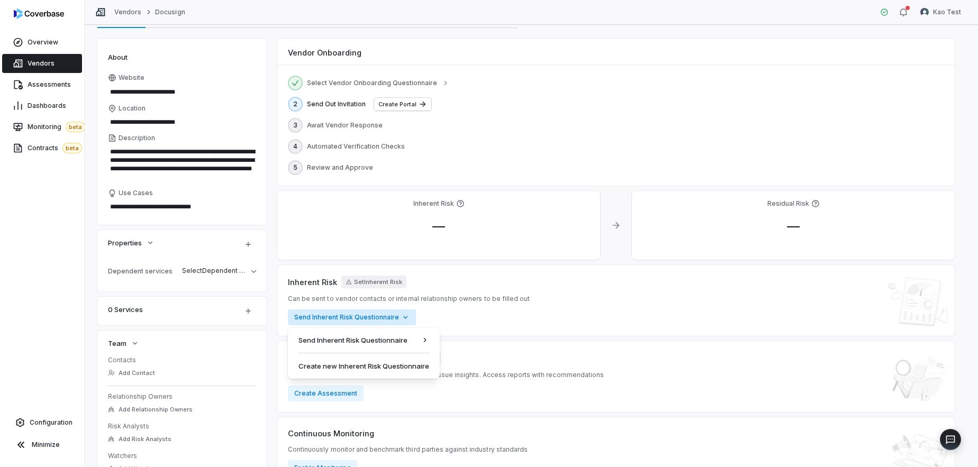
click at [389, 325] on html "**********" at bounding box center [489, 233] width 978 height 467
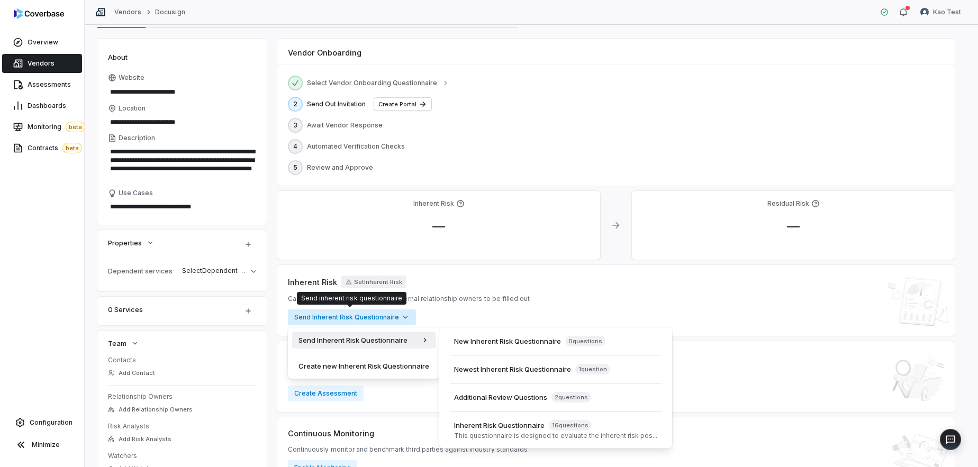
click at [450, 319] on html "**********" at bounding box center [489, 233] width 978 height 467
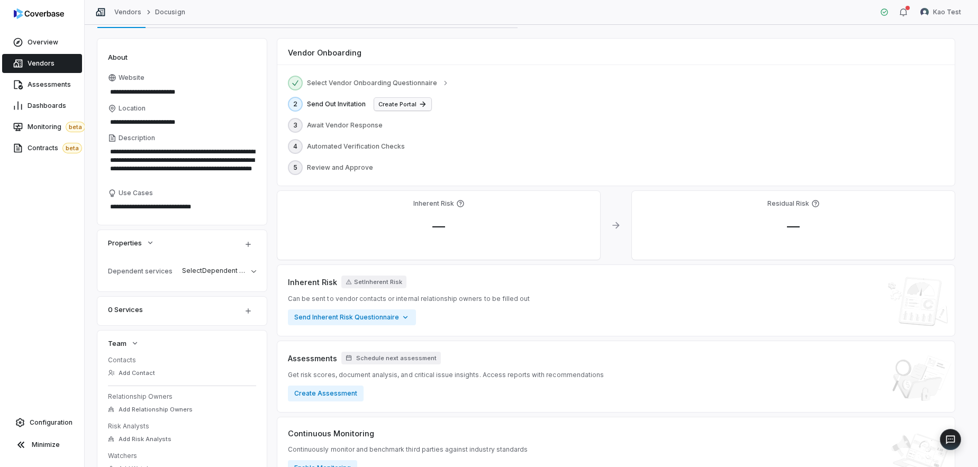
click at [414, 106] on button "Create Portal" at bounding box center [402, 104] width 57 height 13
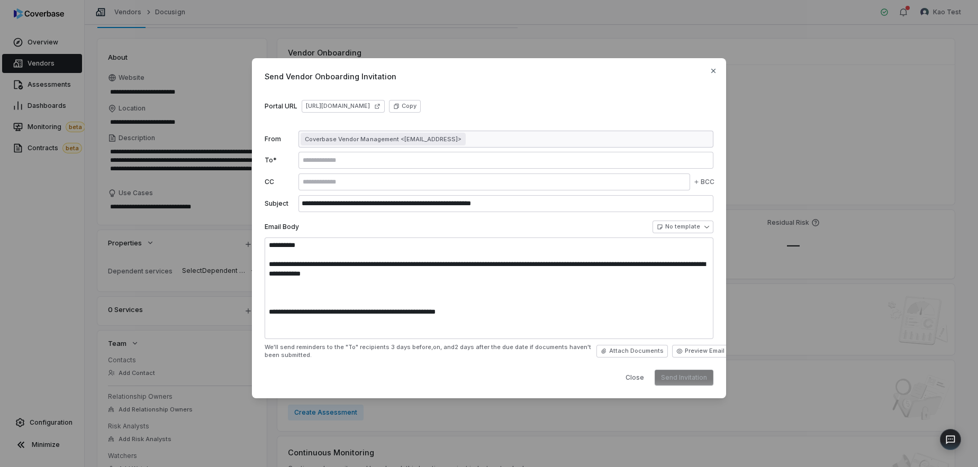
type textarea "**********"
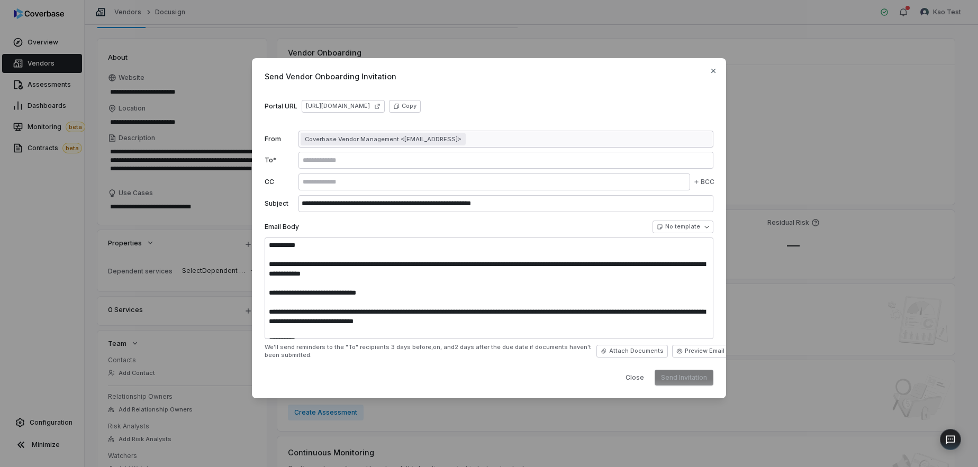
type textarea "**********"
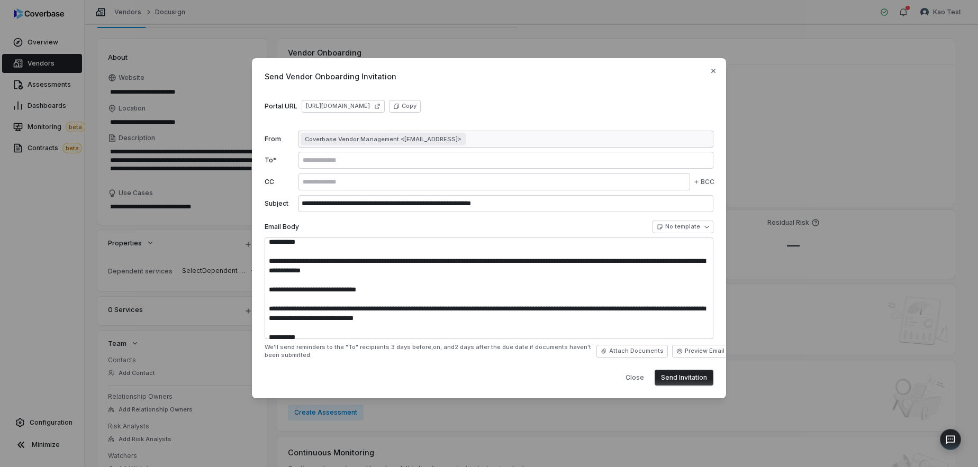
scroll to position [0, 0]
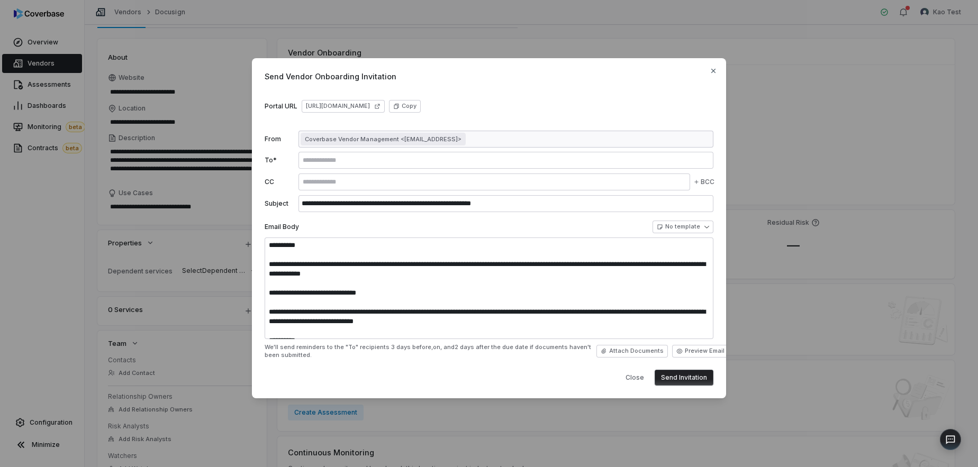
click at [538, 166] on div at bounding box center [505, 160] width 415 height 17
click at [520, 162] on input "text" at bounding box center [506, 160] width 411 height 8
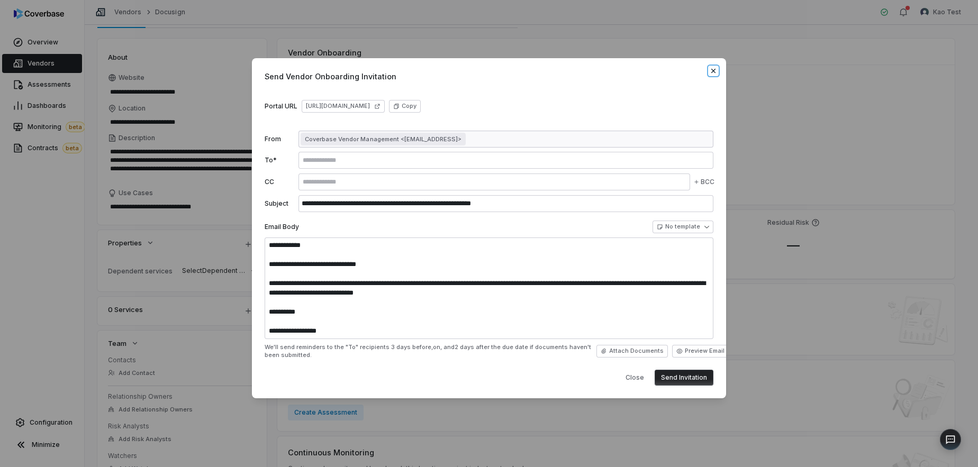
click at [712, 70] on icon "button" at bounding box center [713, 71] width 8 height 8
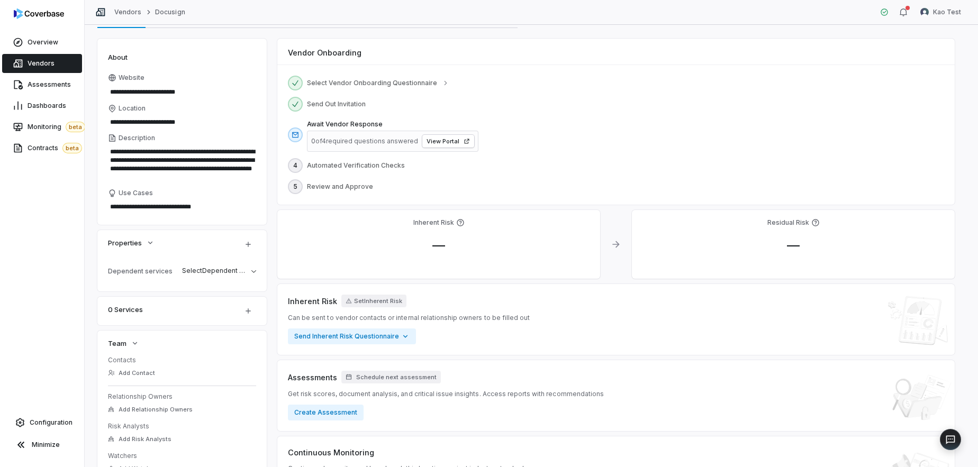
click at [31, 67] on span "Vendors" at bounding box center [41, 63] width 27 height 8
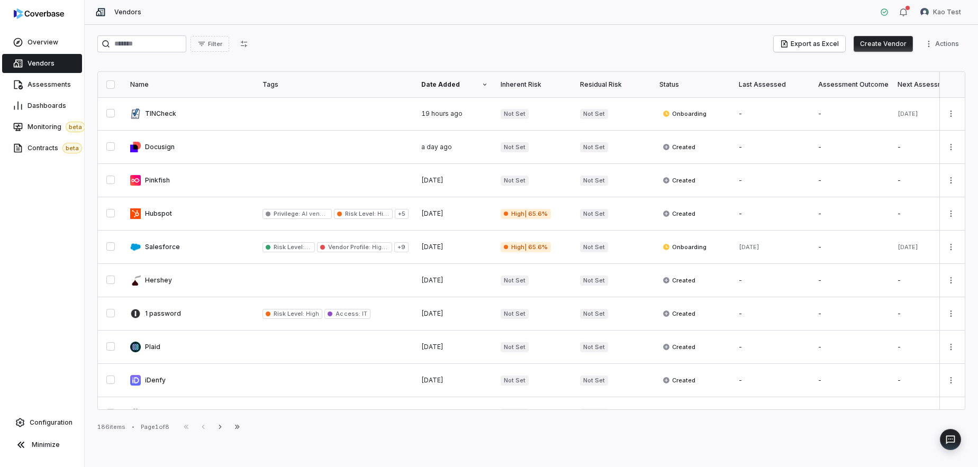
click at [111, 88] on button "button" at bounding box center [110, 84] width 8 height 8
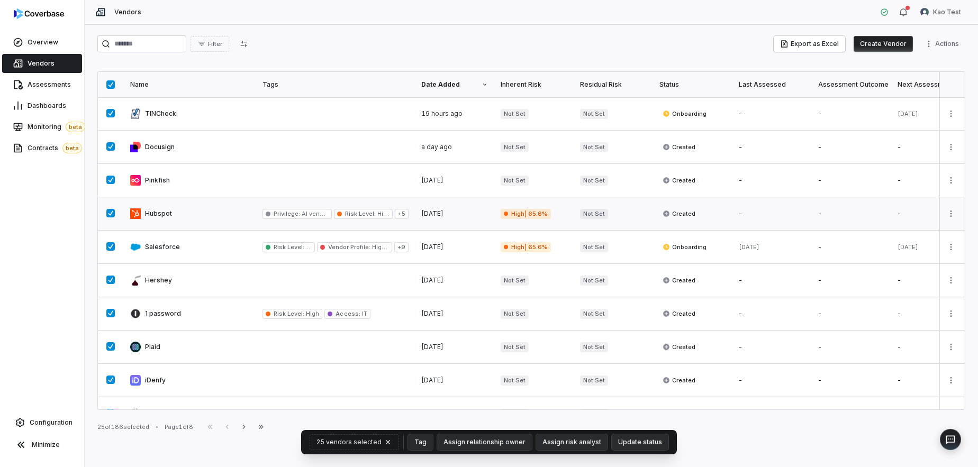
click at [457, 214] on div "2 days ago" at bounding box center [454, 214] width 67 height 8
click at [438, 214] on span "2 days ago" at bounding box center [432, 214] width 22 height 8
click at [404, 214] on span "+ 5" at bounding box center [402, 214] width 14 height 10
click at [401, 213] on span "+ 5" at bounding box center [402, 214] width 14 height 10
click at [167, 223] on link at bounding box center [190, 213] width 132 height 33
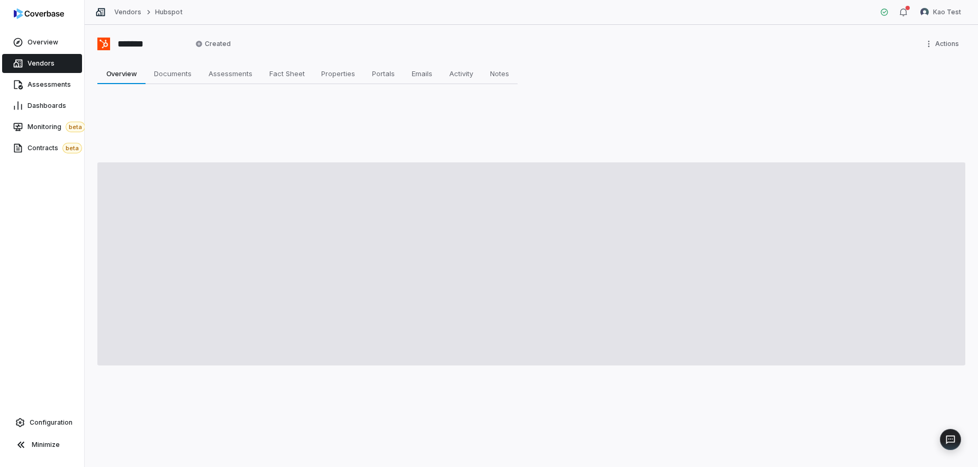
type textarea "*"
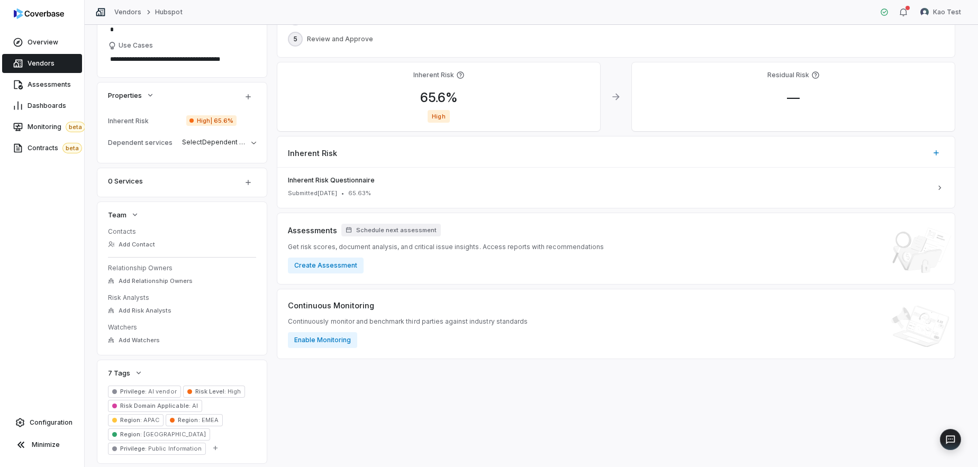
scroll to position [220, 0]
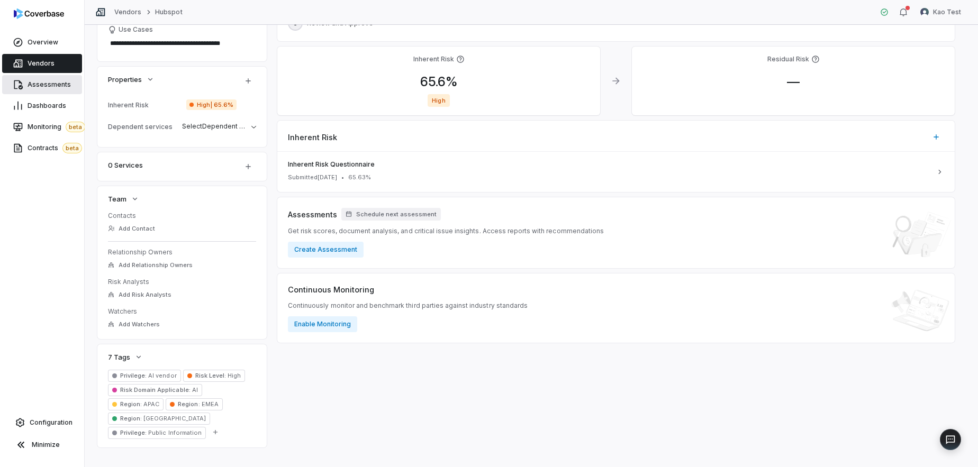
click at [49, 80] on span "Assessments" at bounding box center [49, 84] width 43 height 8
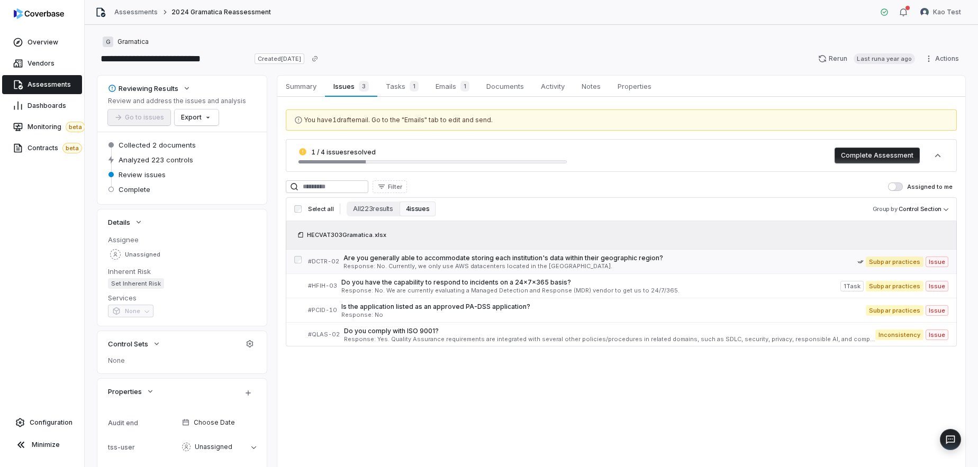
click at [602, 258] on span "Are you generally able to accommodate storing each institution's data within th…" at bounding box center [600, 258] width 514 height 8
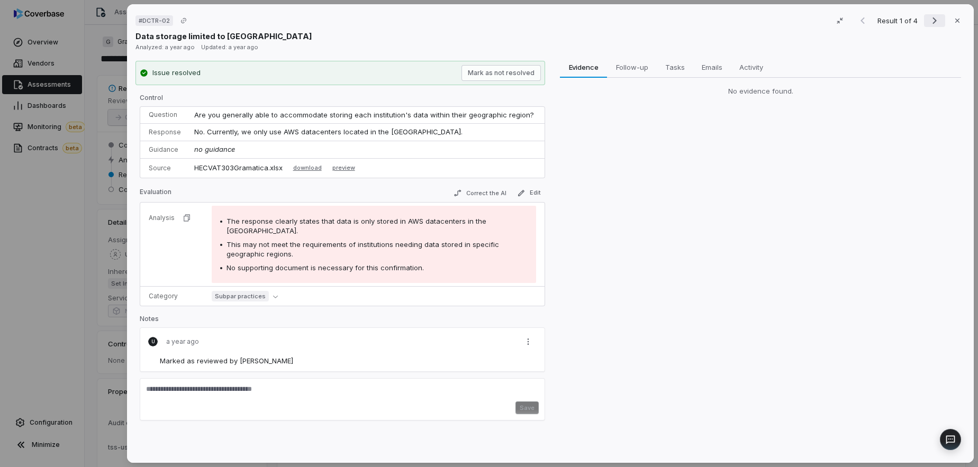
click at [938, 17] on icon "Next result" at bounding box center [934, 20] width 13 height 13
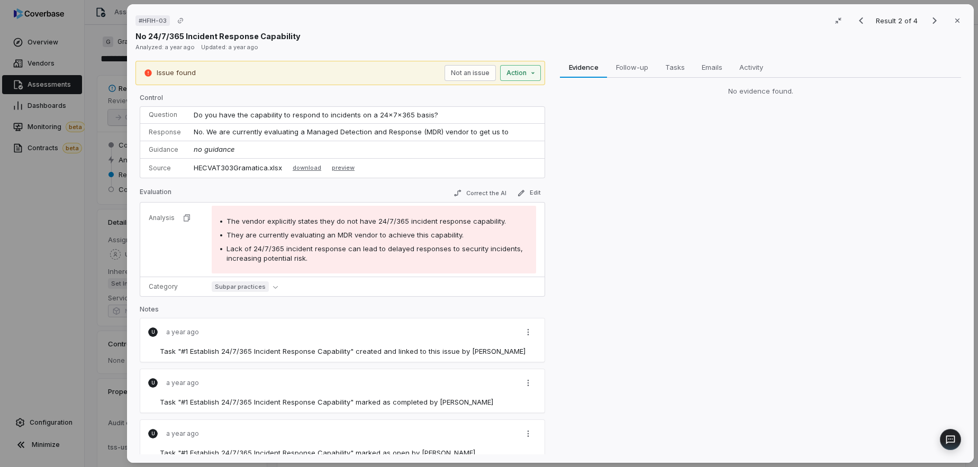
click at [520, 70] on div "# HFIH-03 Result 2 of 4 Close No 24/7/365 Incident Response Capability Analyzed…" at bounding box center [489, 233] width 978 height 467
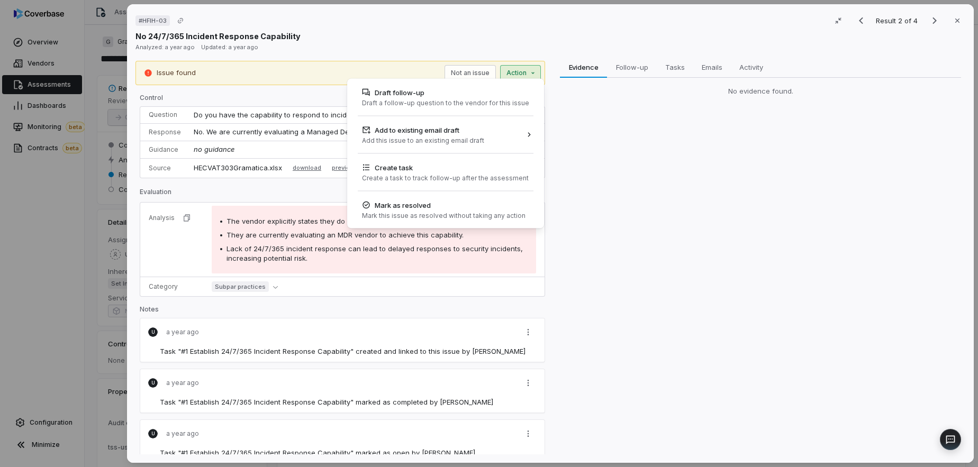
click at [697, 157] on div "# HFIH-03 Result 2 of 4 Close No 24/7/365 Incident Response Capability Analyzed…" at bounding box center [489, 233] width 978 height 467
click at [527, 77] on div "# HFIH-03 Result 2 of 4 Close No 24/7/365 Incident Response Capability Analyzed…" at bounding box center [489, 233] width 978 height 467
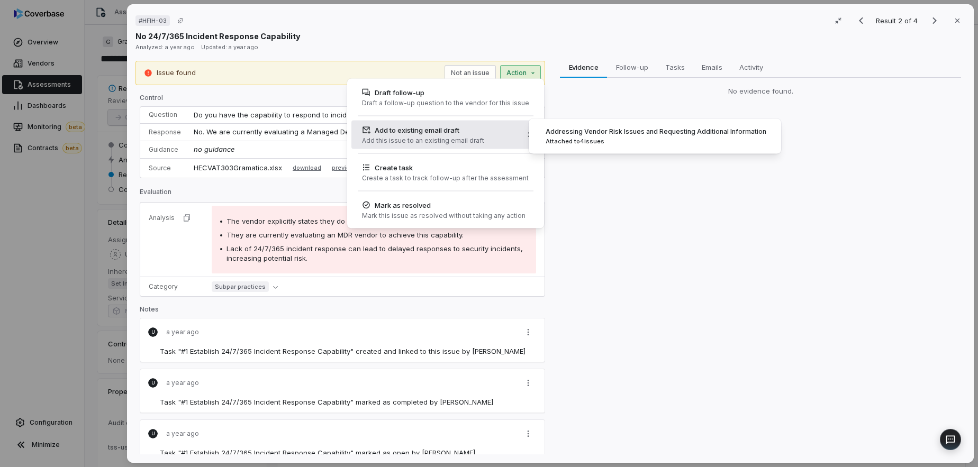
click at [476, 129] on div "Add to existing email draft" at bounding box center [423, 130] width 122 height 11
click at [637, 195] on div "# HFIH-03 Result 2 of 4 Close No 24/7/365 Incident Response Capability Analyzed…" at bounding box center [489, 233] width 978 height 467
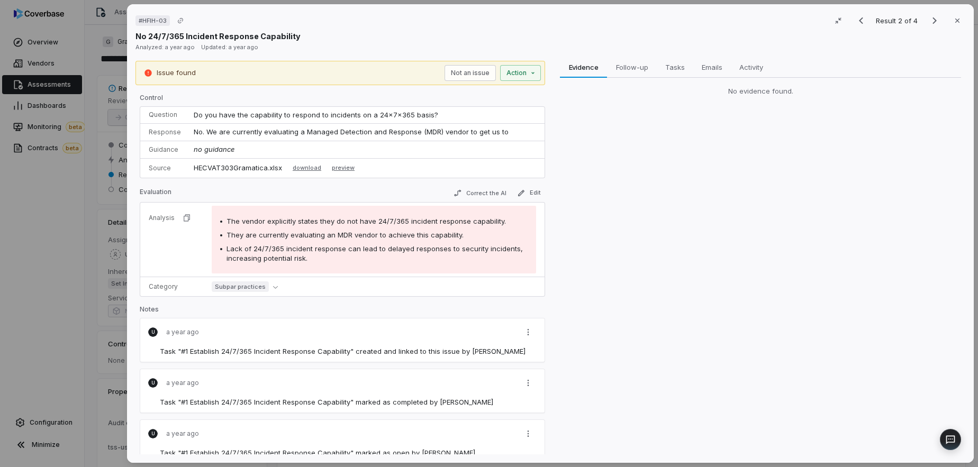
click at [40, 47] on div "# HFIH-03 Result 2 of 4 Close No 24/7/365 Incident Response Capability Analyzed…" at bounding box center [489, 233] width 978 height 467
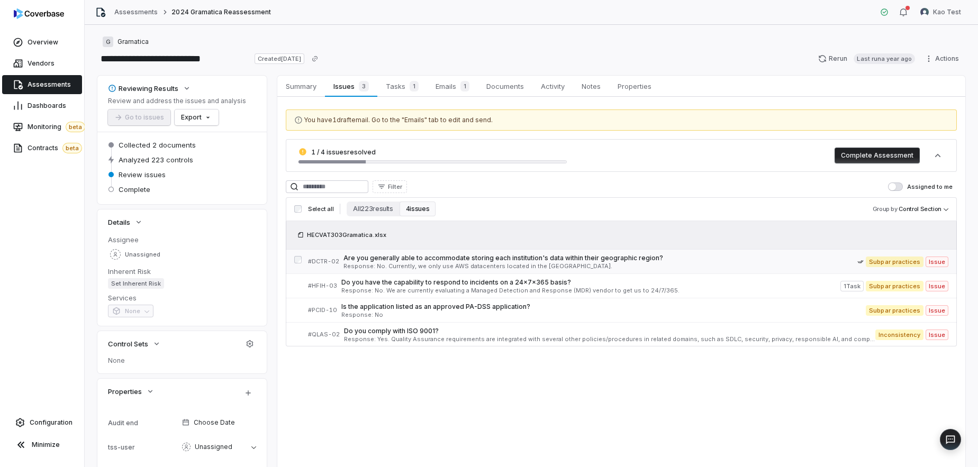
click at [446, 264] on span "Response: No. Currently, we only use AWS datacenters located in the US." at bounding box center [600, 267] width 514 height 6
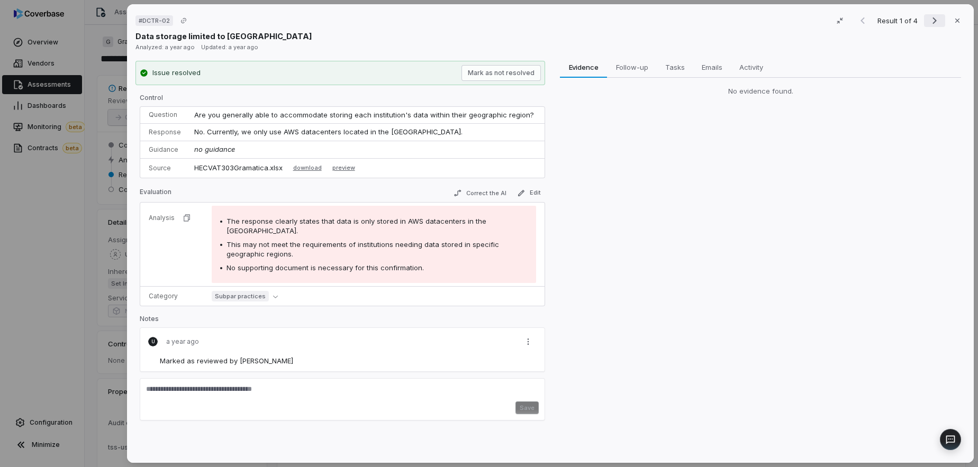
click at [936, 20] on icon "Next result" at bounding box center [934, 20] width 13 height 13
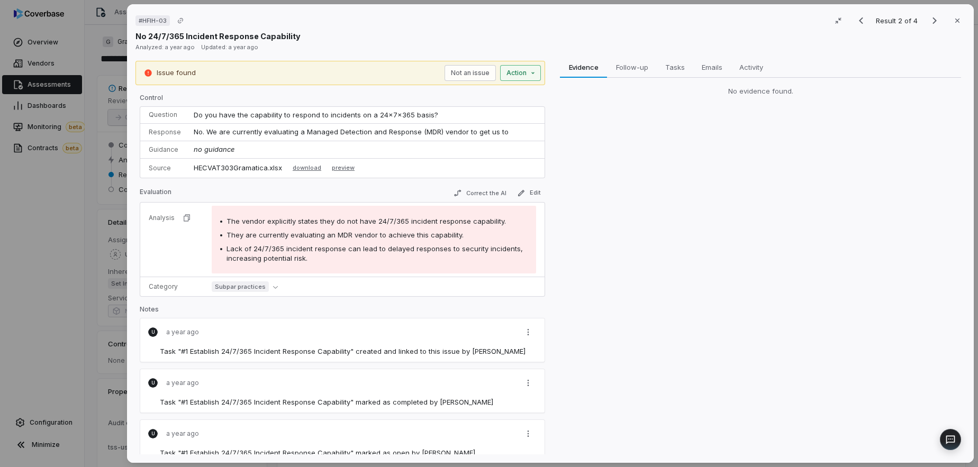
click at [528, 73] on div "# HFIH-03 Result 2 of 4 Close No 24/7/365 Incident Response Capability Analyzed…" at bounding box center [489, 233] width 978 height 467
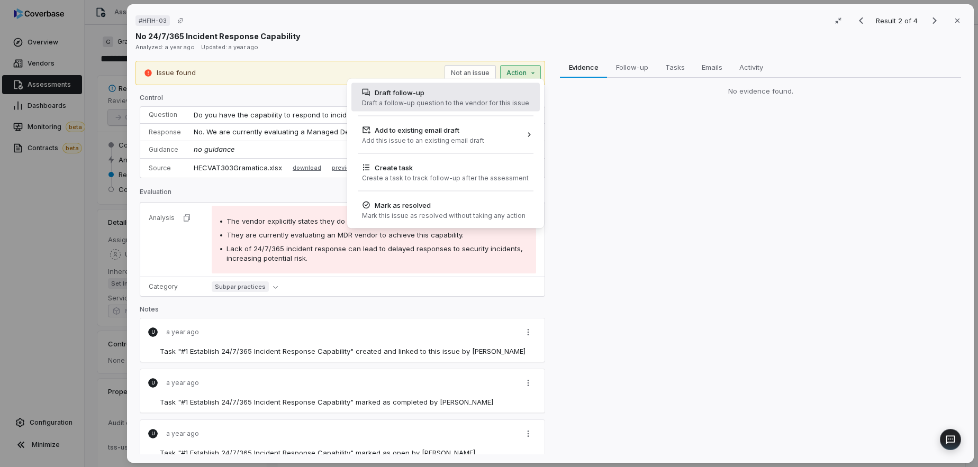
click at [479, 99] on div "Draft a follow-up question to the vendor for this issue" at bounding box center [445, 103] width 167 height 8
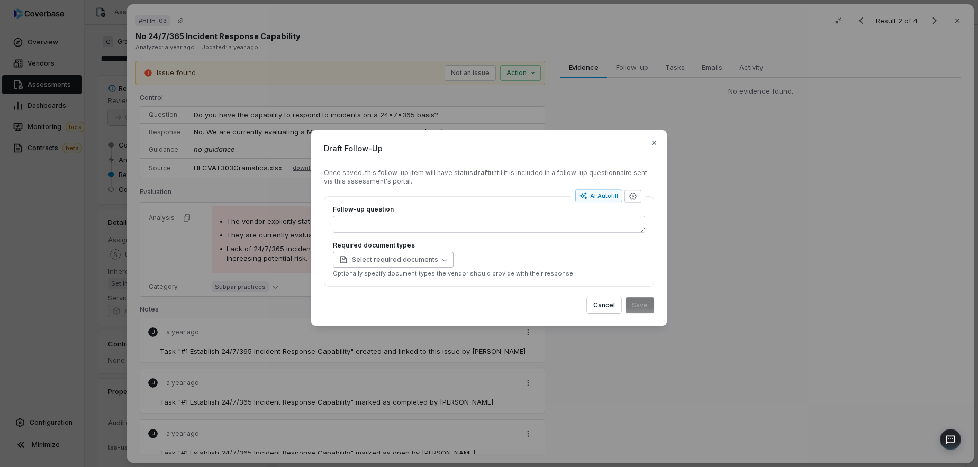
click at [409, 260] on span "Select required documents" at bounding box center [388, 260] width 99 height 8
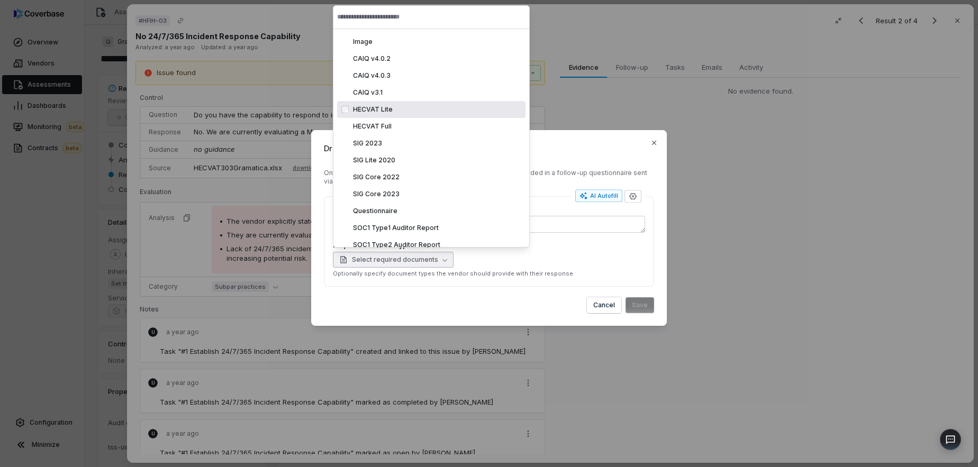
click at [610, 277] on p "Optionally specify document types the vendor should provide with their response" at bounding box center [489, 274] width 312 height 8
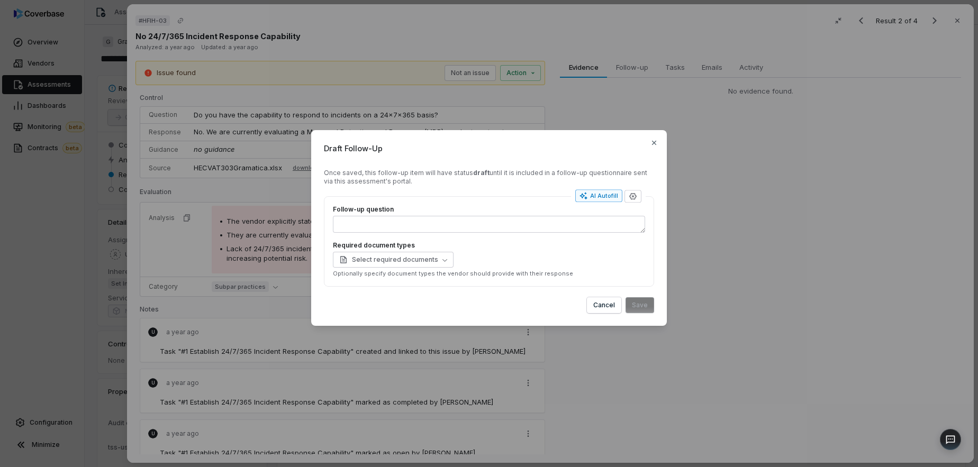
click at [596, 193] on div "AI Autofill" at bounding box center [598, 196] width 39 height 8
type textarea "*"
type textarea "**"
type textarea "*"
type textarea "**********"
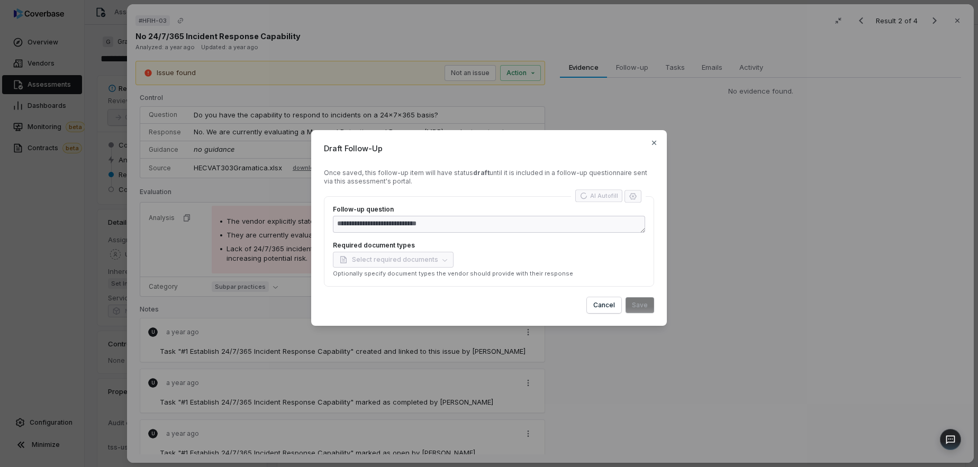
type textarea "*"
type textarea "**********"
type textarea "*"
type textarea "**********"
type textarea "*"
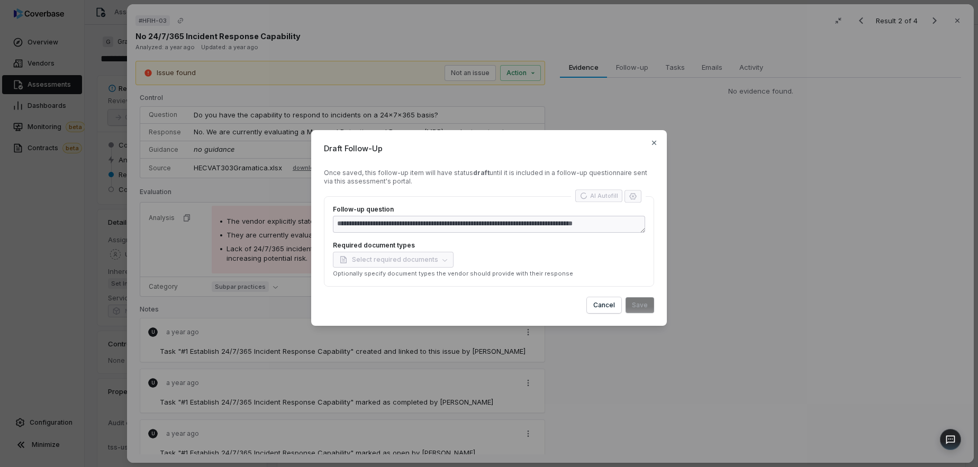
type textarea "**********"
type textarea "*"
type textarea "**********"
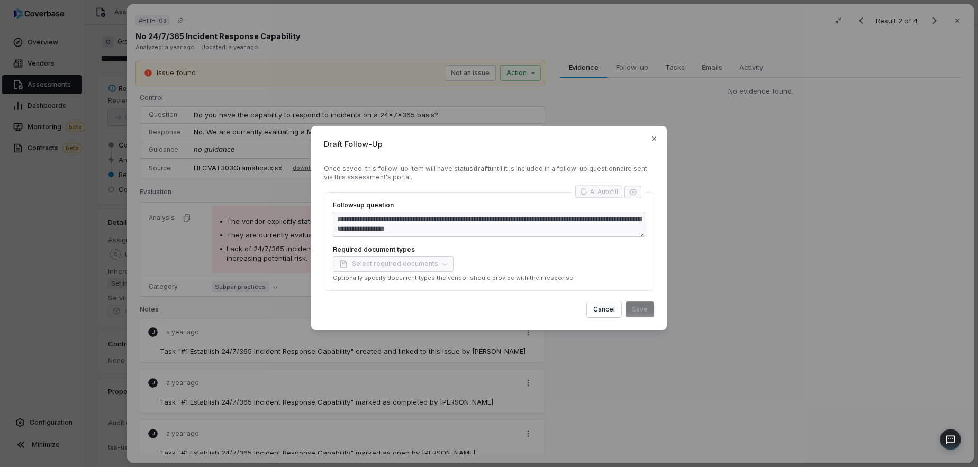
type textarea "*"
type textarea "**********"
type textarea "*"
type textarea "**********"
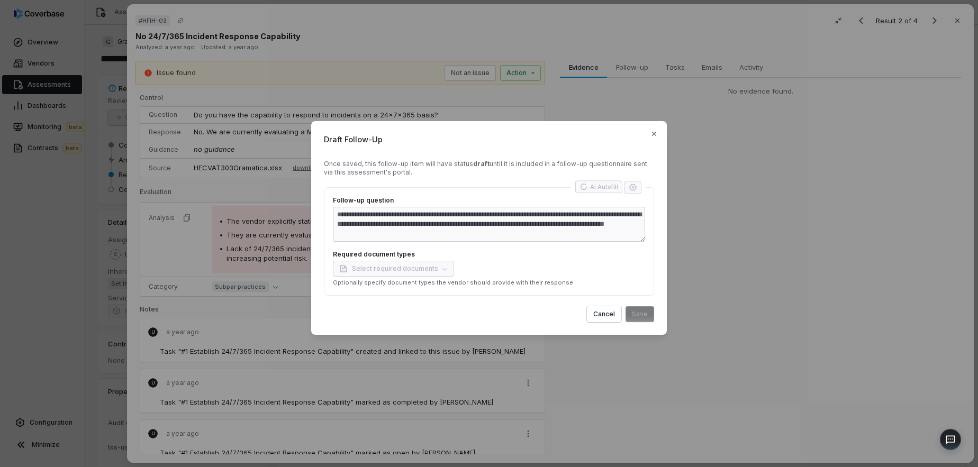
type textarea "*"
type textarea "**********"
type textarea "*"
type textarea "**********"
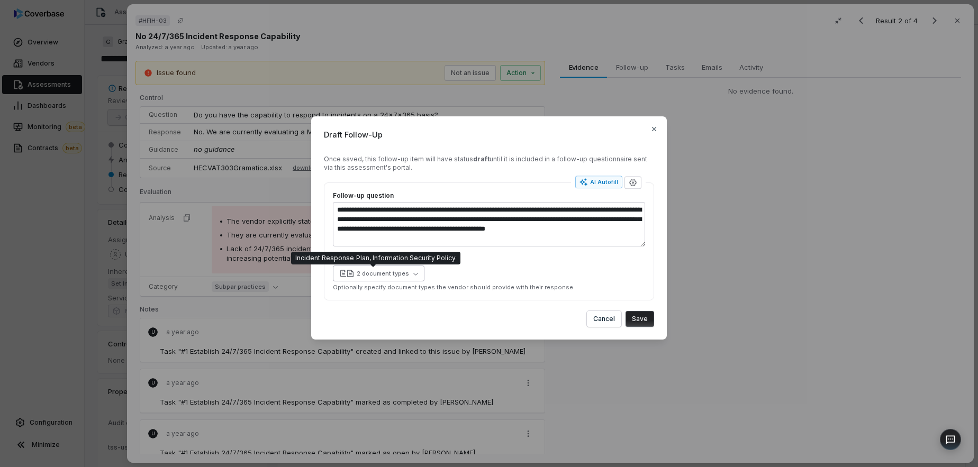
click at [406, 276] on div "2 document types" at bounding box center [383, 274] width 52 height 8
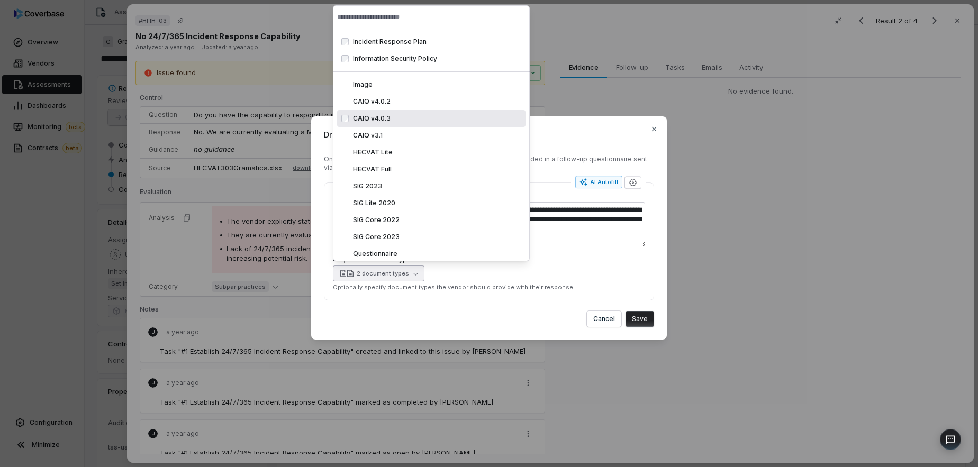
click at [551, 266] on div "2 document types" at bounding box center [489, 274] width 312 height 16
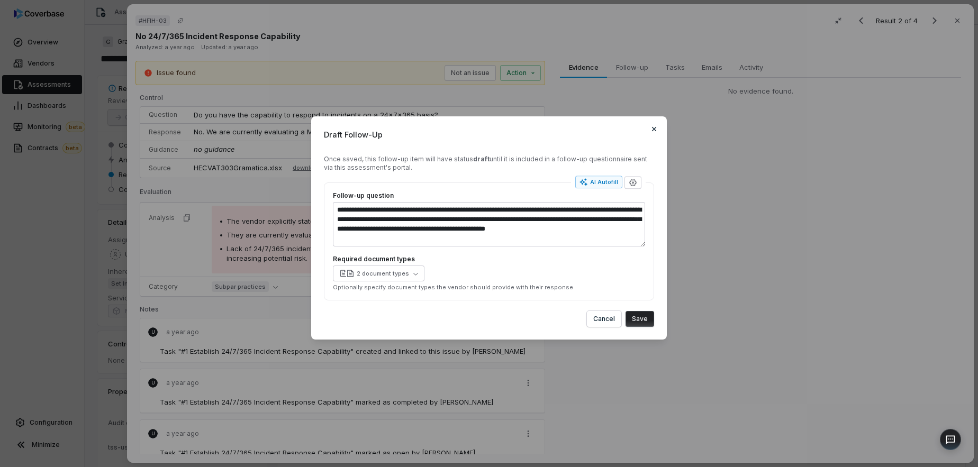
type textarea "*"
click at [635, 322] on button "Save" at bounding box center [639, 319] width 29 height 16
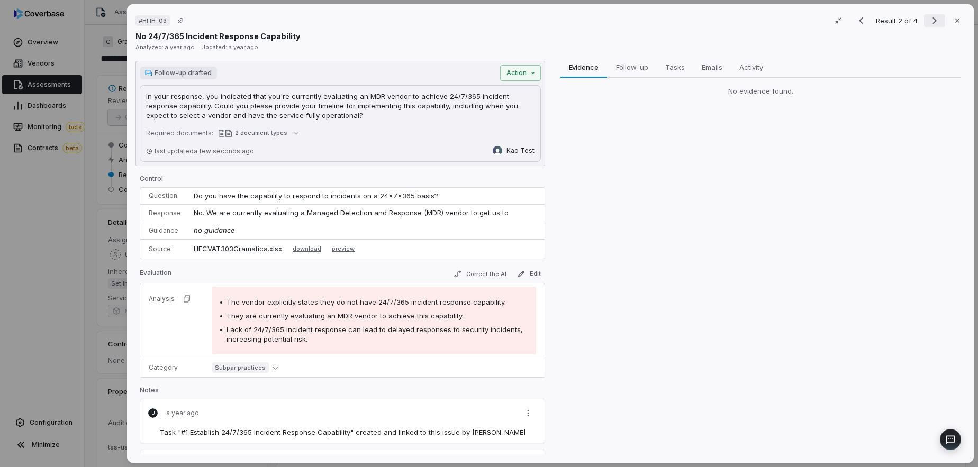
click at [933, 20] on icon "Next result" at bounding box center [934, 20] width 13 height 13
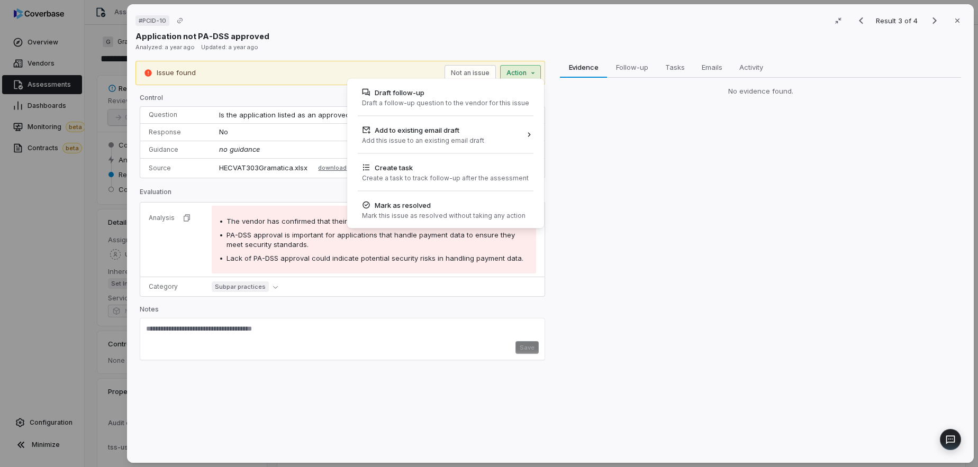
click at [527, 70] on div "# PCID-10 Result 3 of 4 Close Application not PA-DSS approved Analyzed: a year …" at bounding box center [489, 233] width 978 height 467
click at [467, 89] on div "Draft follow-up" at bounding box center [445, 92] width 167 height 11
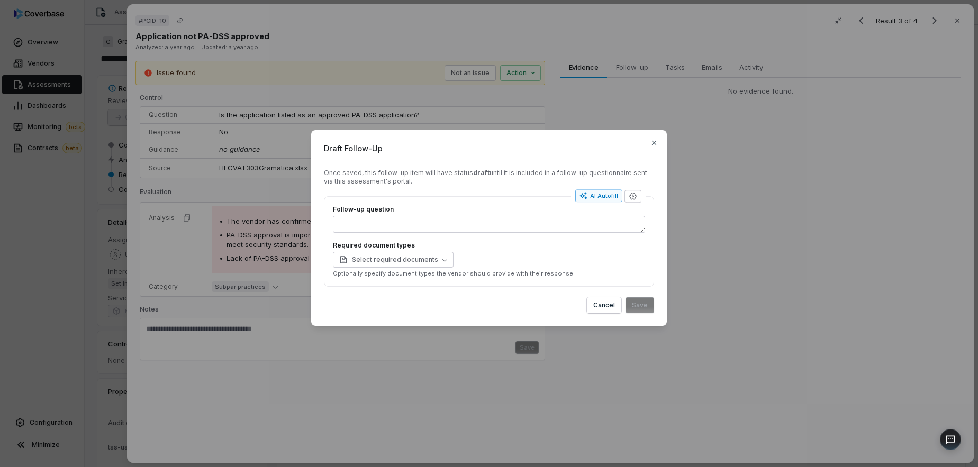
click at [596, 193] on div "AI Autofill" at bounding box center [598, 196] width 39 height 8
type textarea "*"
type textarea "****"
type textarea "*"
type textarea "**********"
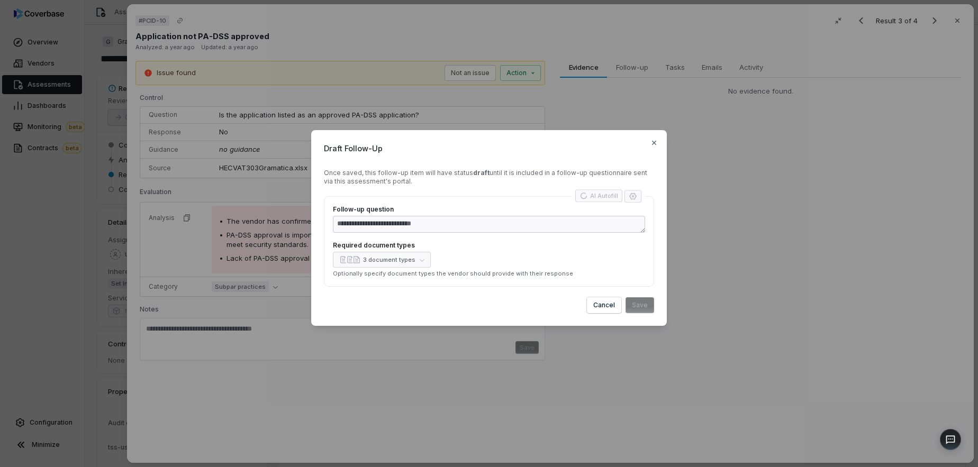
type textarea "*"
type textarea "**********"
type textarea "*"
type textarea "**********"
type textarea "*"
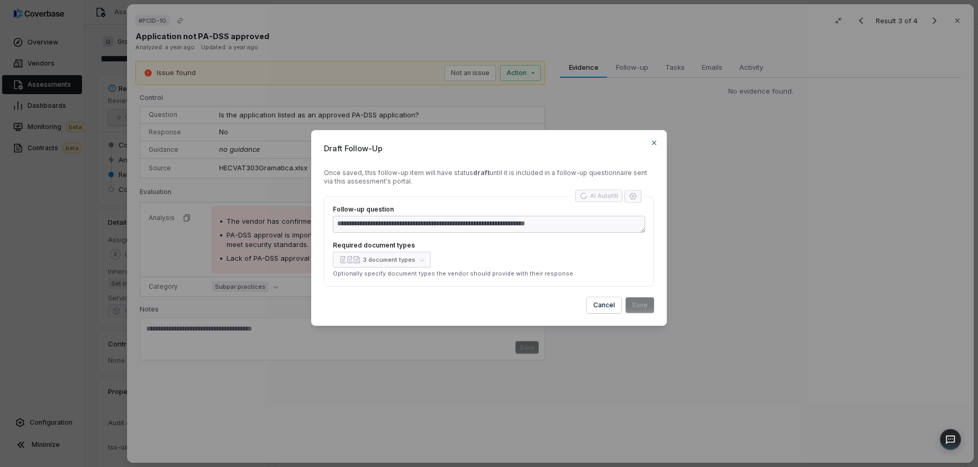
type textarea "**********"
type textarea "*"
type textarea "**********"
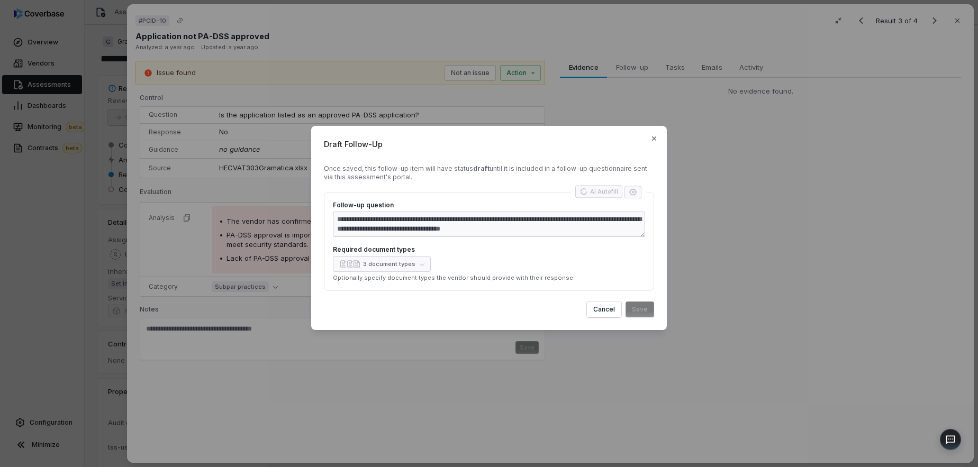
type textarea "*"
type textarea "**********"
type textarea "*"
type textarea "**********"
type textarea "*"
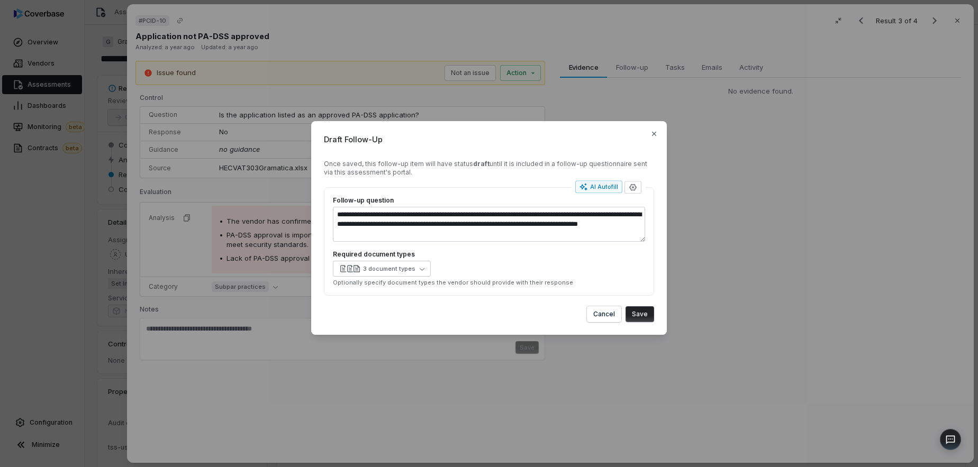
click at [638, 312] on button "Save" at bounding box center [639, 314] width 29 height 16
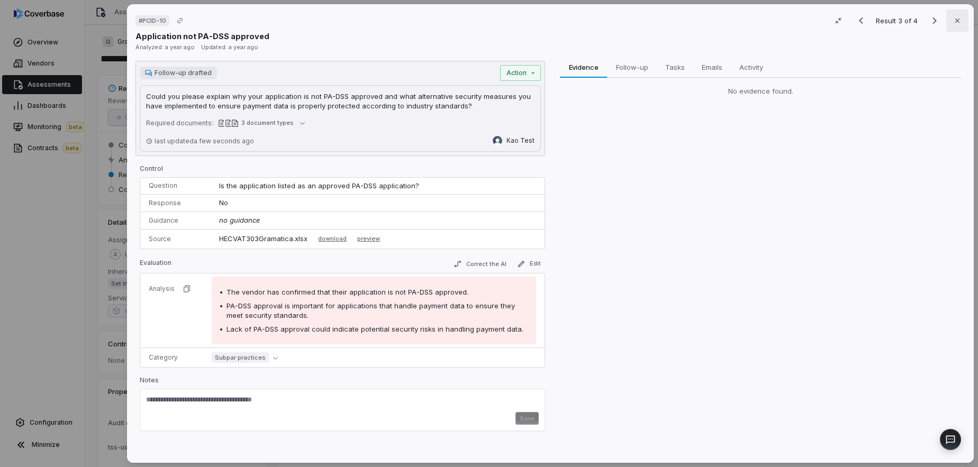
click at [948, 21] on button "Close" at bounding box center [957, 21] width 22 height 22
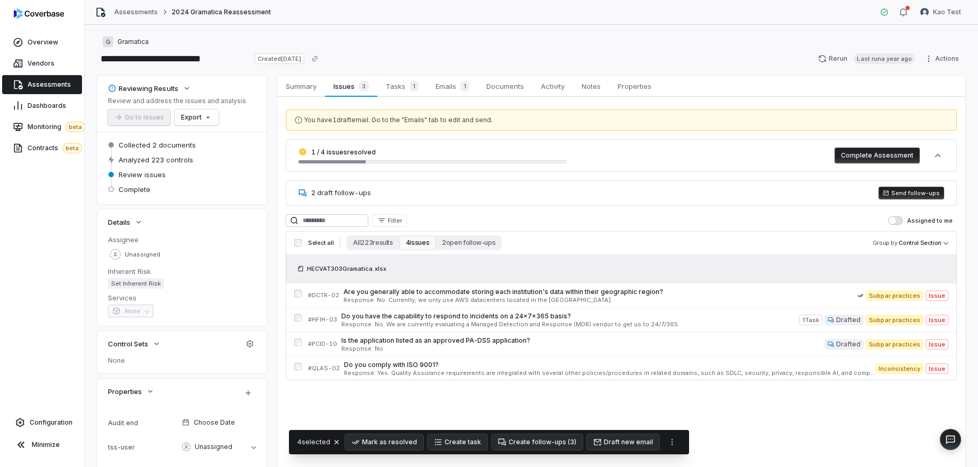
click at [910, 194] on button "Send follow-ups" at bounding box center [911, 193] width 66 height 13
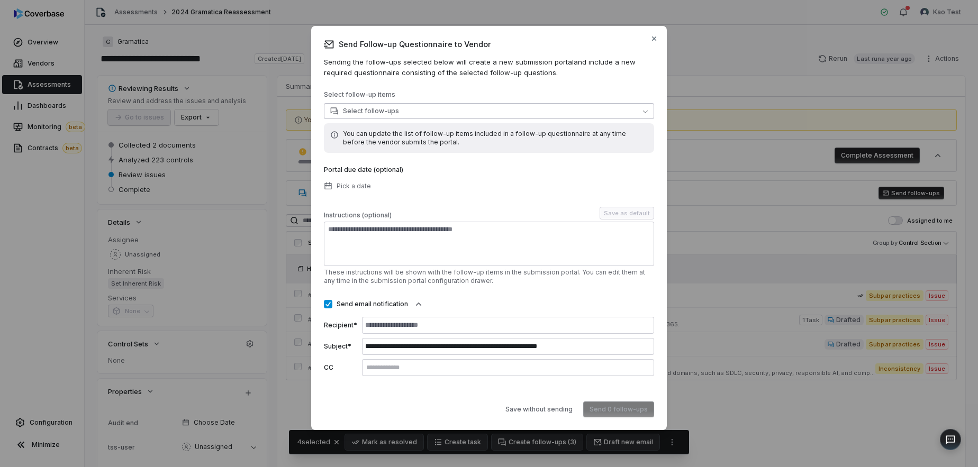
click at [423, 107] on button "Select follow-ups" at bounding box center [489, 111] width 330 height 16
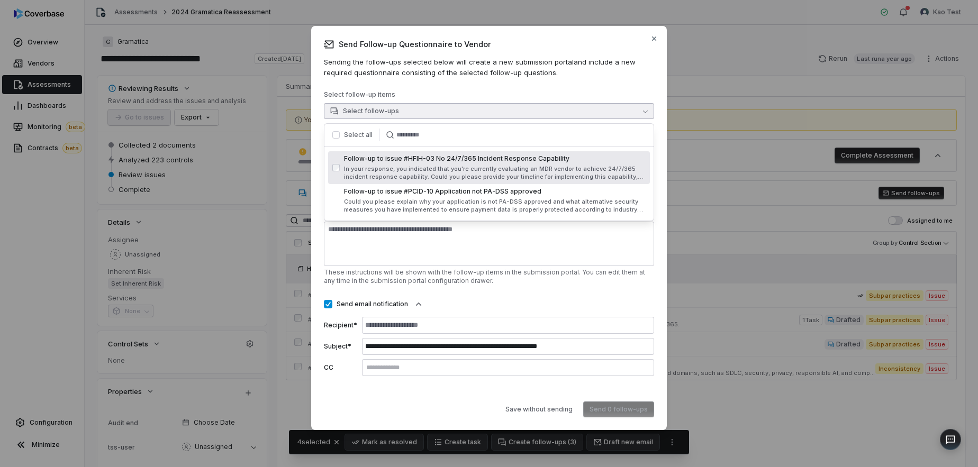
click at [336, 136] on button "button" at bounding box center [335, 134] width 7 height 7
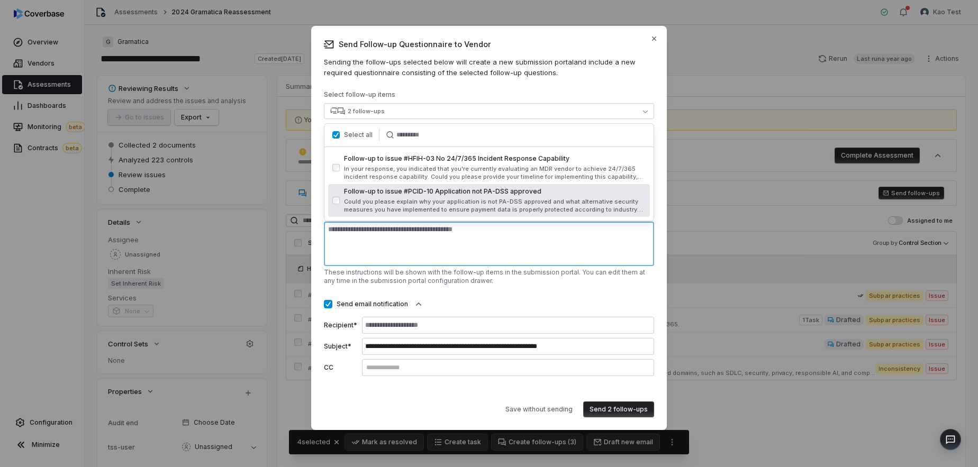
click at [454, 235] on textarea at bounding box center [489, 244] width 330 height 44
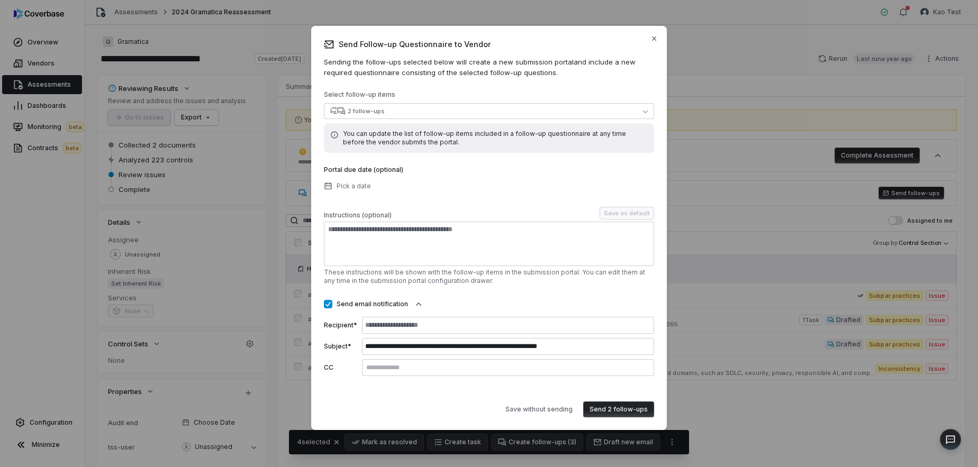
click at [328, 303] on button "Send email notification" at bounding box center [328, 304] width 8 height 8
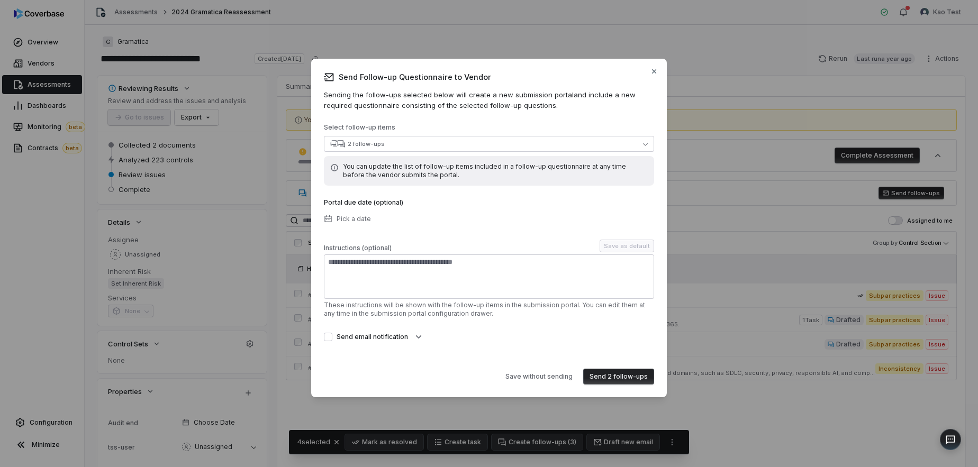
click at [618, 380] on button "Send 2 follow-ups" at bounding box center [618, 377] width 71 height 16
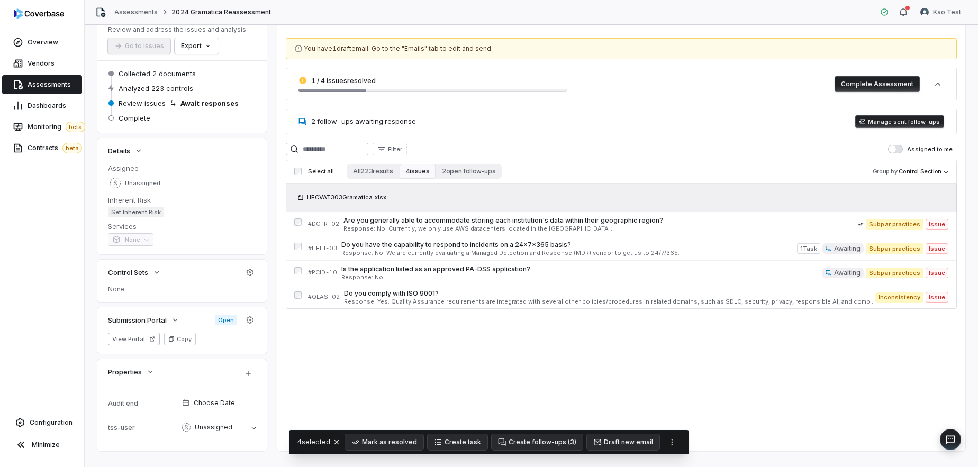
scroll to position [76, 0]
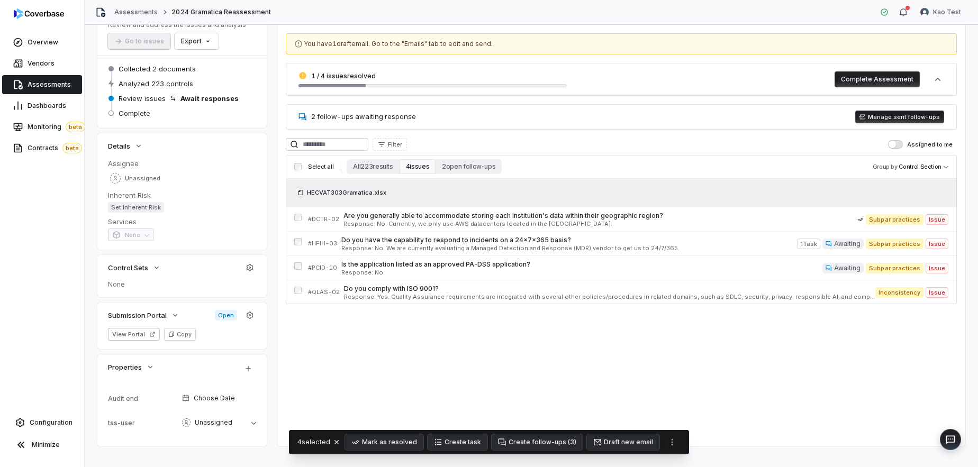
click at [204, 335] on div "View Portal Copy" at bounding box center [182, 334] width 148 height 13
click at [144, 334] on button "View Portal" at bounding box center [134, 334] width 52 height 13
click at [781, 217] on span "Are you generally able to accommodate storing each institution's data within th…" at bounding box center [600, 216] width 514 height 8
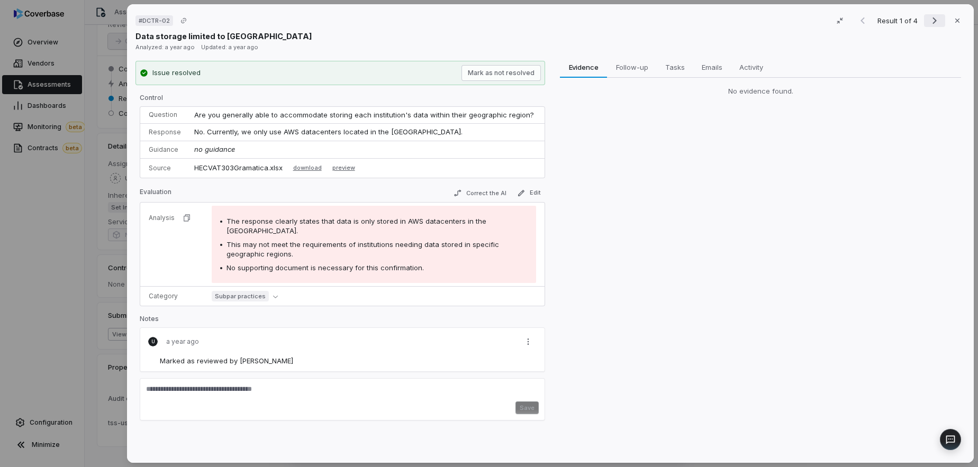
click at [935, 17] on icon "Next result" at bounding box center [934, 20] width 13 height 13
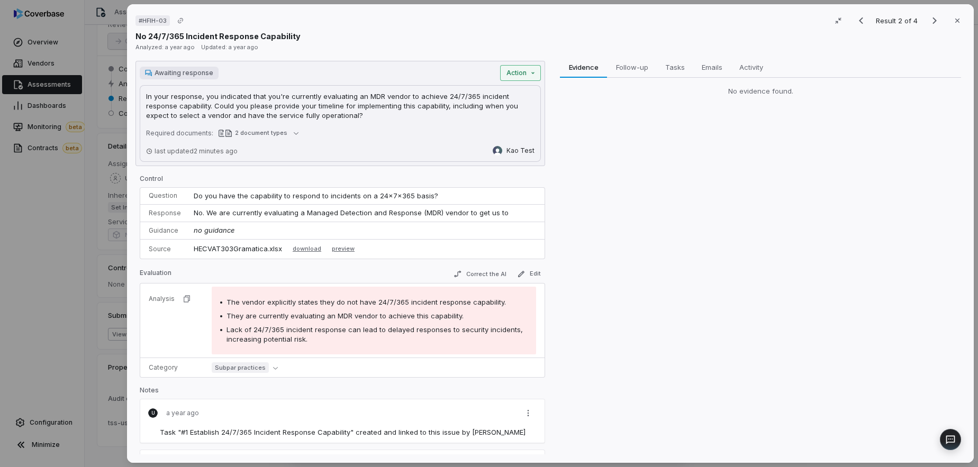
click at [526, 72] on div "# HFIH-03 Result 2 of 4 Close No 24/7/365 Incident Response Capability Analyzed…" at bounding box center [489, 233] width 978 height 467
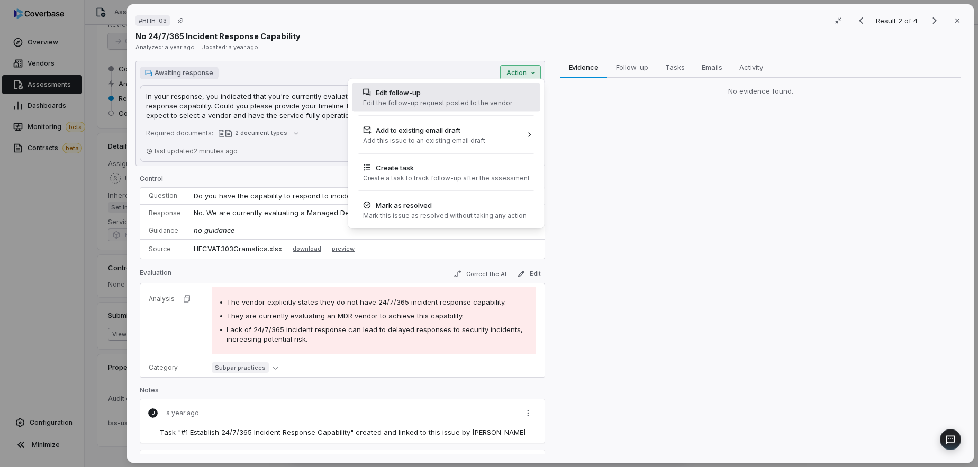
click at [461, 98] on div "Edit follow-up Edit the follow-up request posted to the vendor" at bounding box center [438, 97] width 158 height 29
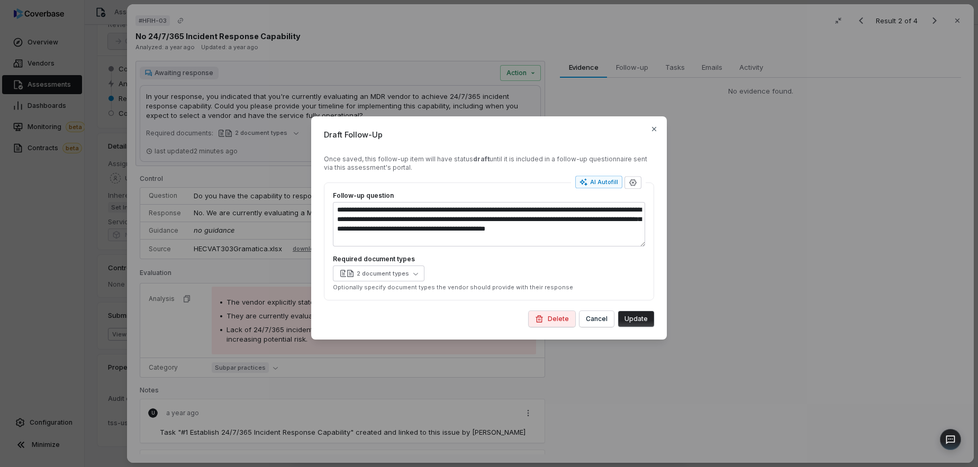
type textarea "*"
click at [774, 225] on div "**********" at bounding box center [489, 233] width 978 height 268
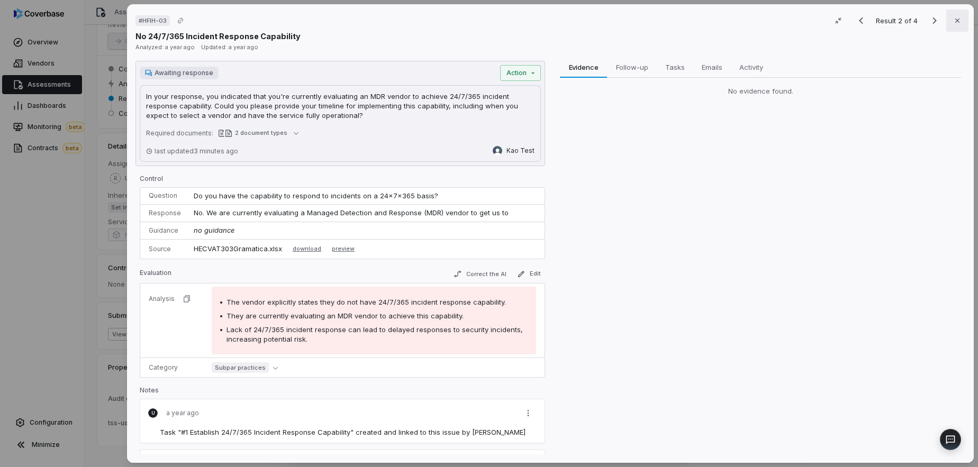
click at [954, 23] on icon "button" at bounding box center [957, 20] width 8 height 8
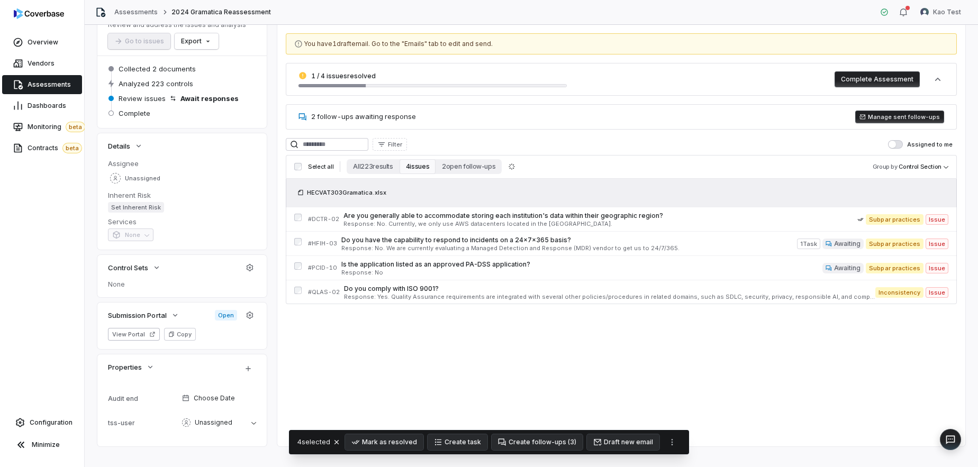
click at [48, 81] on span "Assessments" at bounding box center [49, 84] width 43 height 8
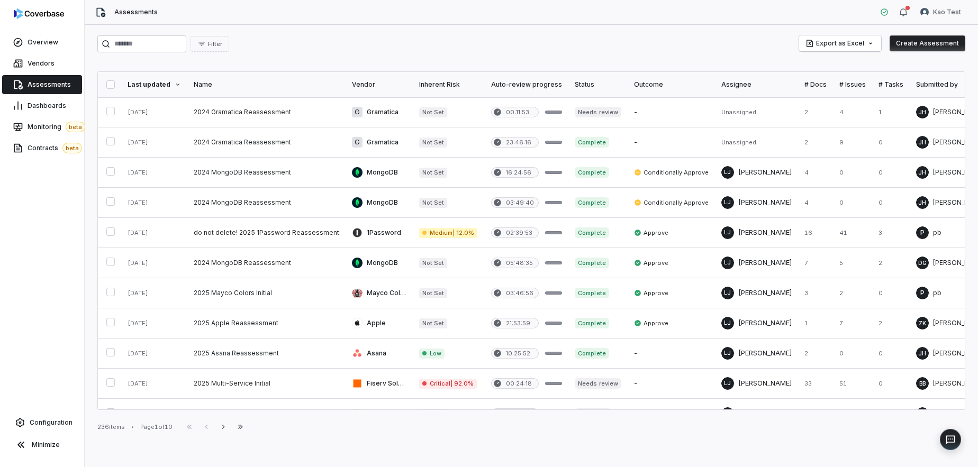
click at [351, 40] on div "Filter Export as Excel Create Assessment" at bounding box center [531, 43] width 868 height 17
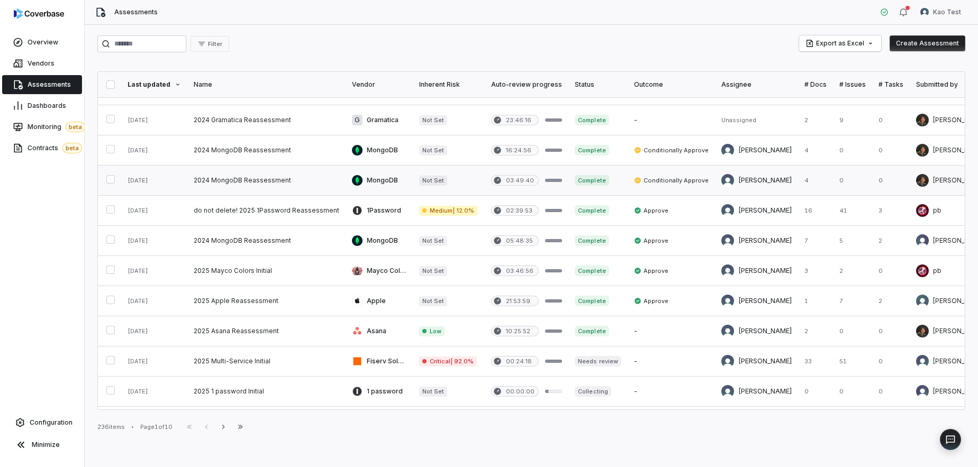
scroll to position [27, 0]
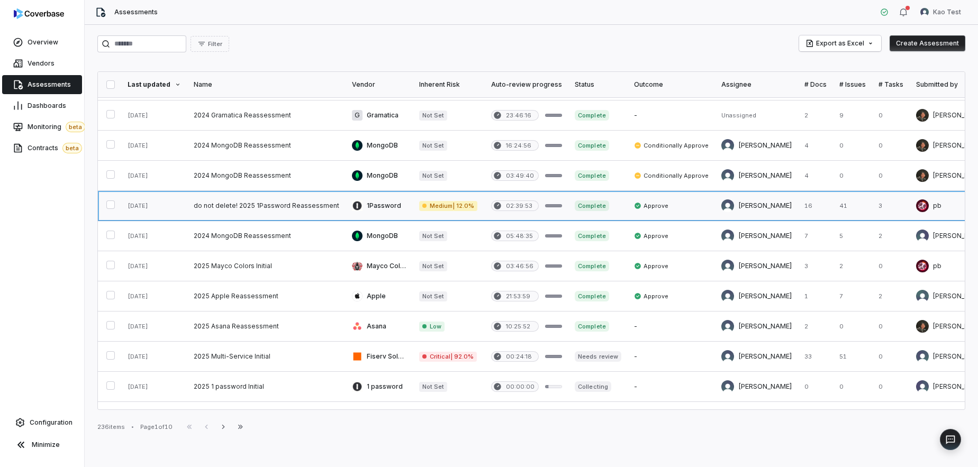
click at [327, 203] on link at bounding box center [266, 206] width 158 height 30
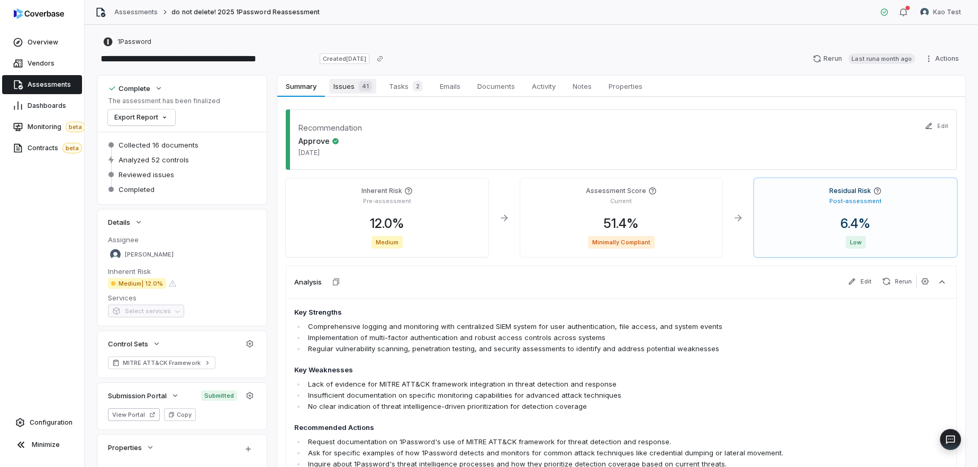
click at [348, 83] on span "Issues 41" at bounding box center [352, 86] width 47 height 15
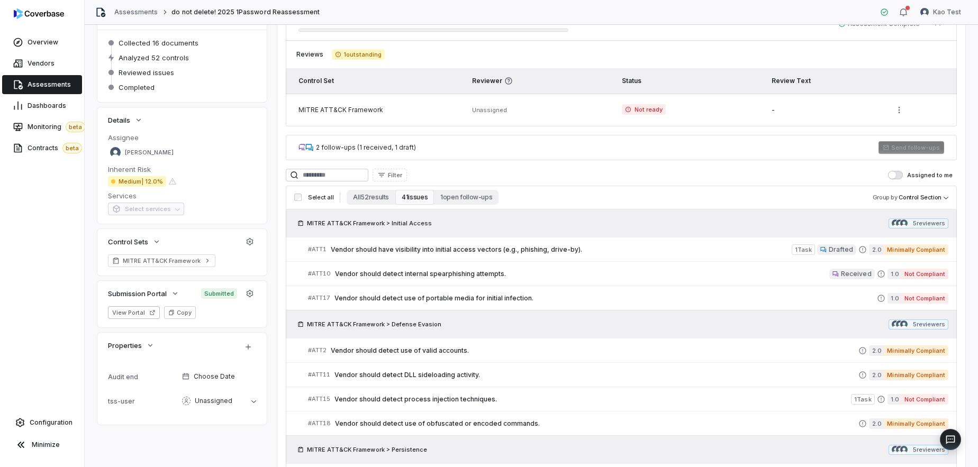
scroll to position [104, 0]
click at [414, 251] on span "Vendor should have visibility into initial access vectors (e.g., phishing, driv…" at bounding box center [561, 248] width 461 height 8
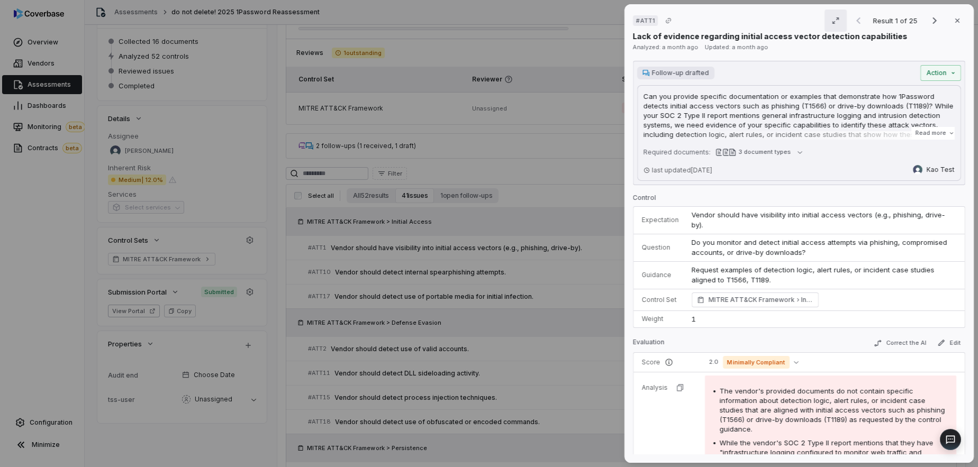
click at [835, 16] on icon "button" at bounding box center [835, 20] width 8 height 8
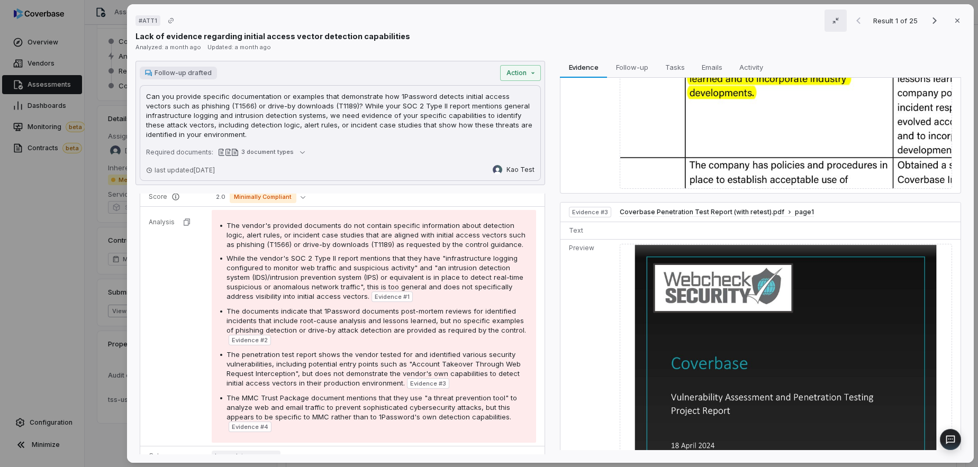
scroll to position [751, 0]
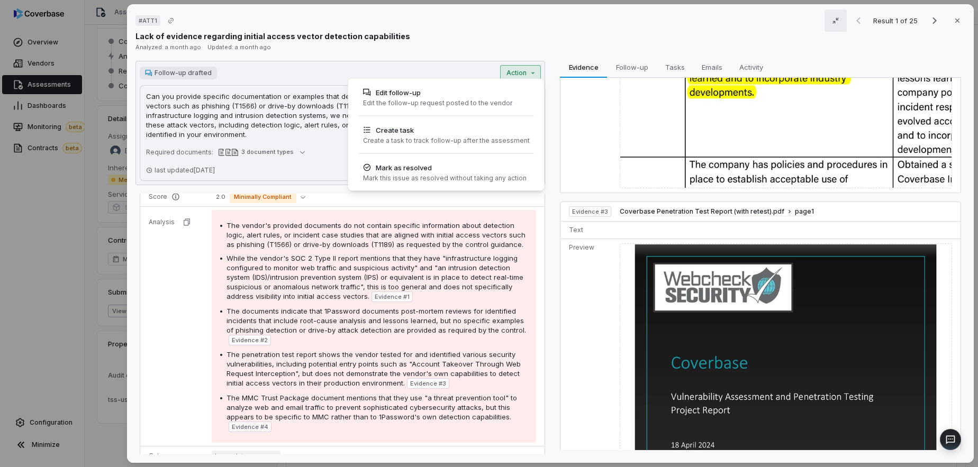
click at [531, 71] on div "# ATT1 Result 1 of 25 Close Lack of evidence regarding initial access vector de…" at bounding box center [489, 233] width 978 height 467
click at [482, 34] on div "# ATT1 Result 1 of 25 Close Lack of evidence regarding initial access vector de…" at bounding box center [489, 233] width 978 height 467
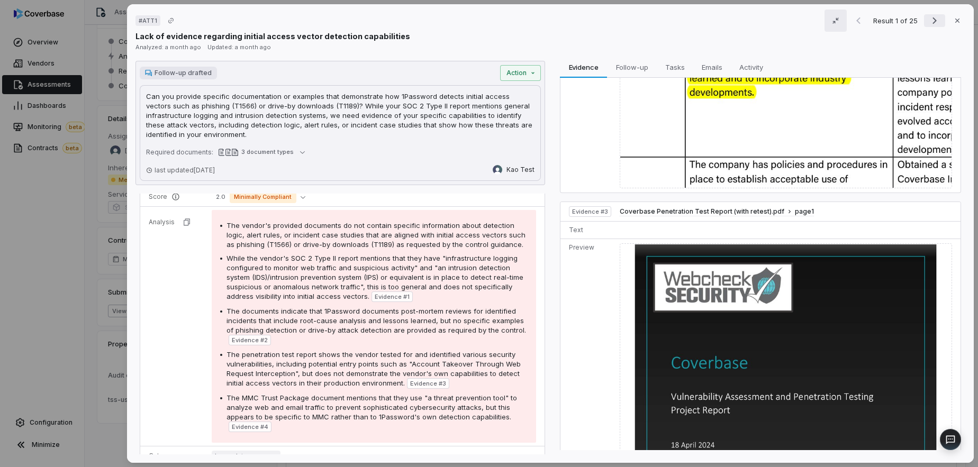
click at [939, 18] on icon "Next result" at bounding box center [934, 20] width 13 height 13
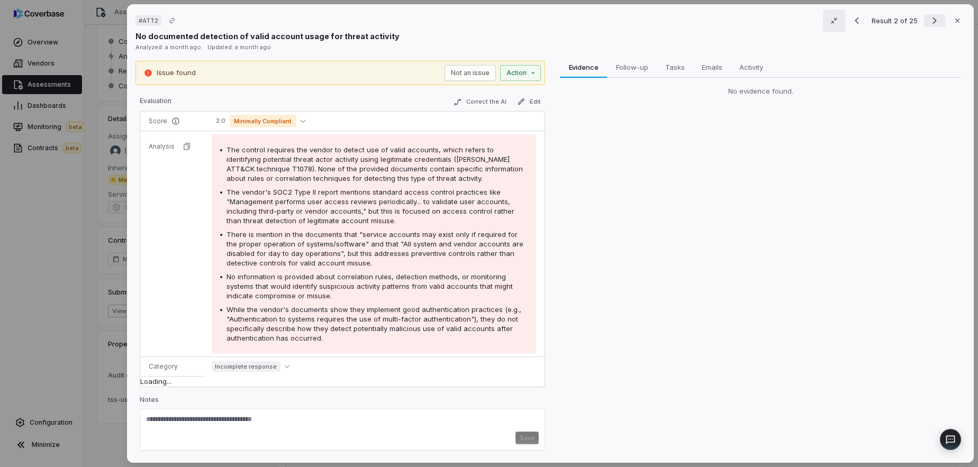
scroll to position [100, 0]
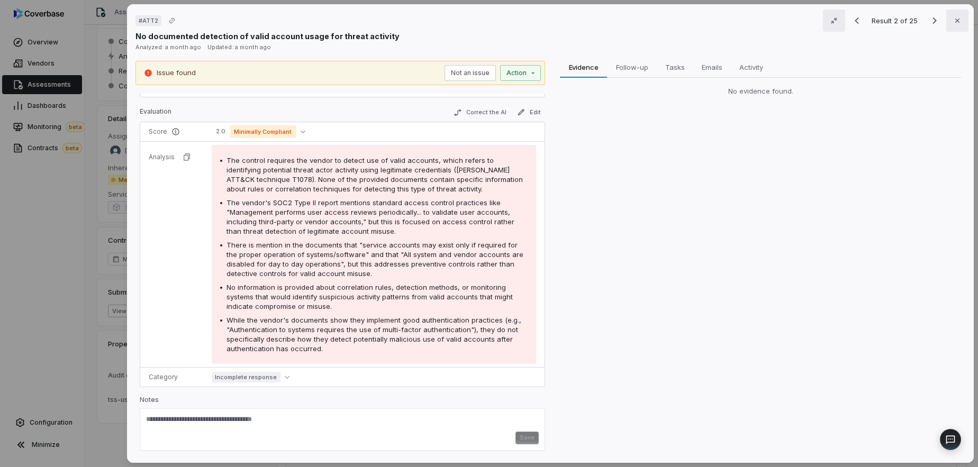
click at [957, 20] on icon "button" at bounding box center [957, 20] width 8 height 8
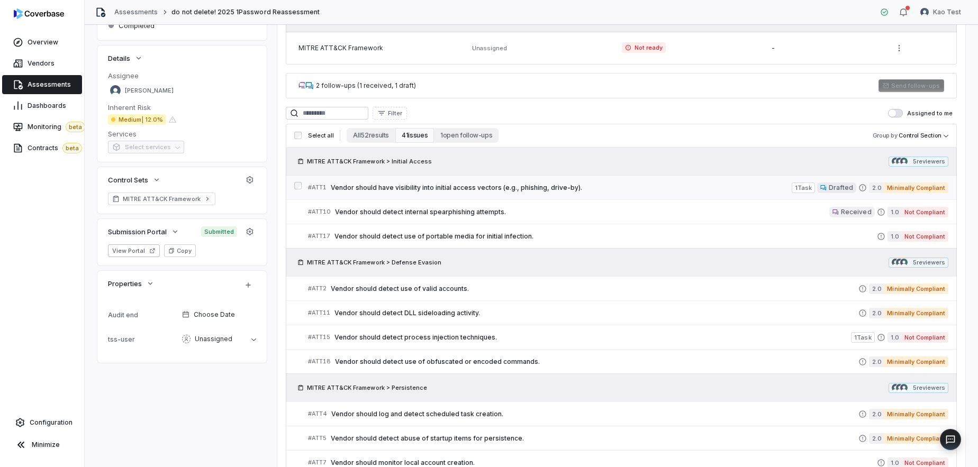
scroll to position [165, 0]
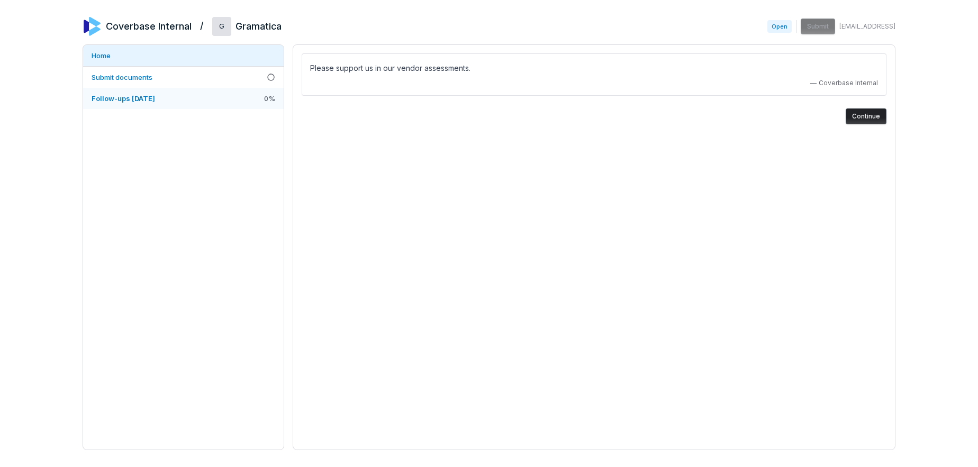
click at [155, 96] on span "Follow-ups [DATE]" at bounding box center [124, 98] width 64 height 8
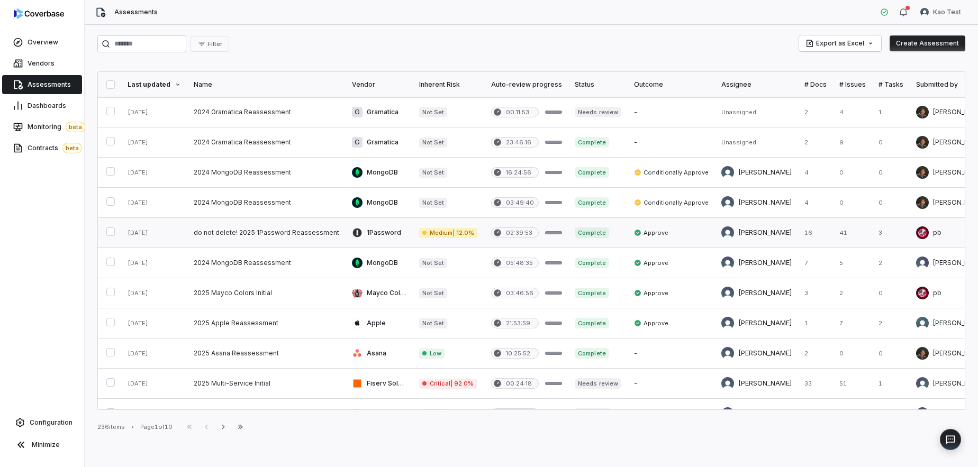
click at [248, 240] on link at bounding box center [266, 233] width 158 height 30
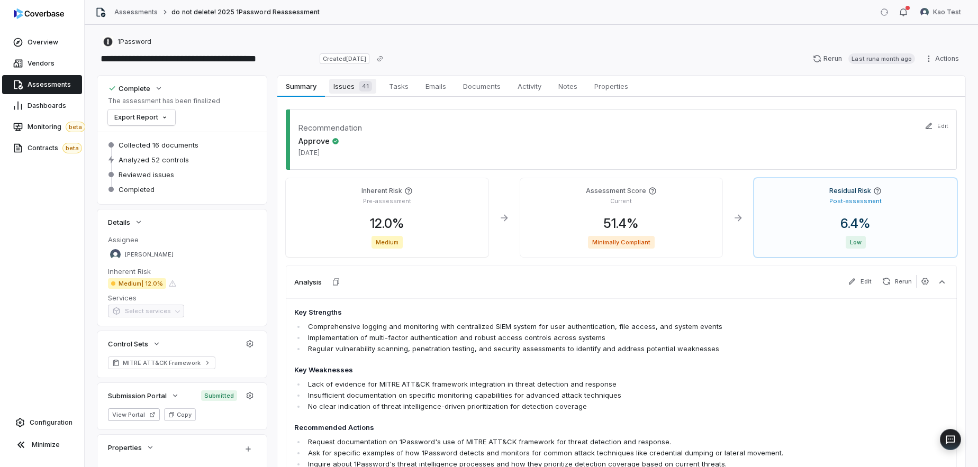
click at [338, 89] on span "Issues 41" at bounding box center [352, 86] width 47 height 15
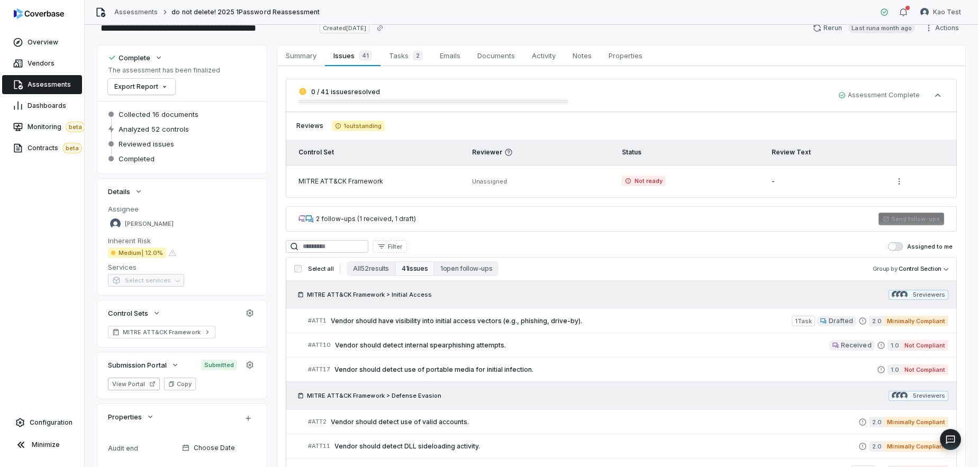
scroll to position [54, 0]
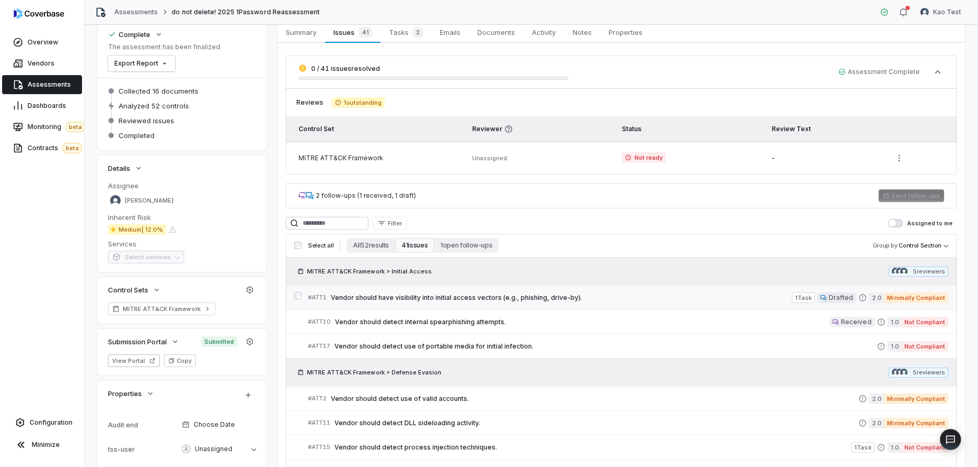
click at [411, 300] on span "Vendor should have visibility into initial access vectors (e.g., phishing, driv…" at bounding box center [561, 298] width 461 height 8
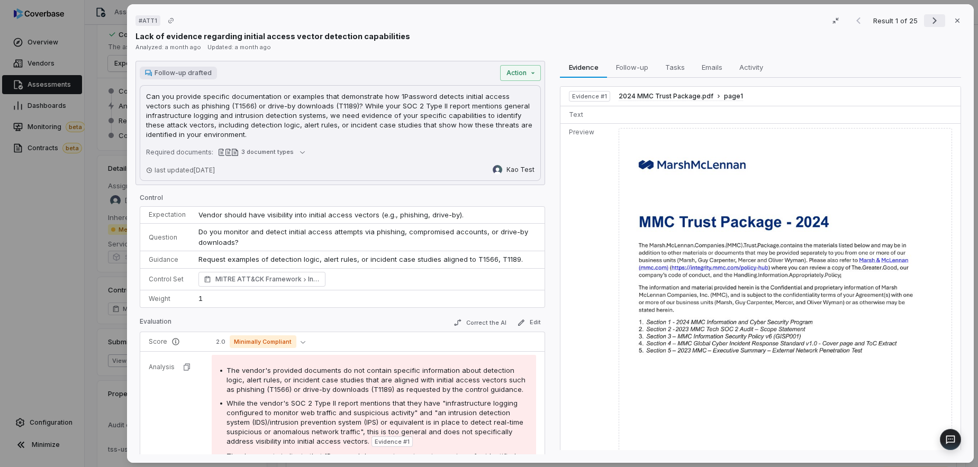
click at [931, 19] on icon "Next result" at bounding box center [934, 20] width 13 height 13
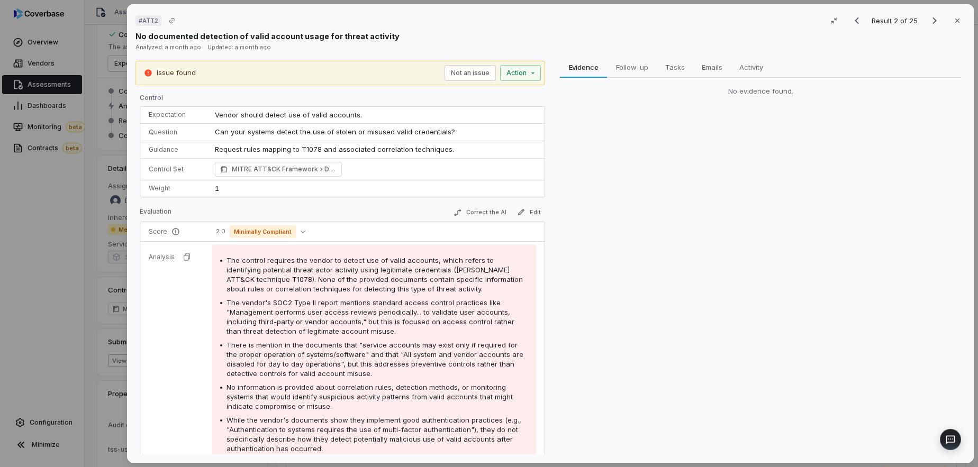
click at [31, 187] on div "# ATT2 Result 2 of 25 Close No documented detection of valid account usage for …" at bounding box center [489, 233] width 978 height 467
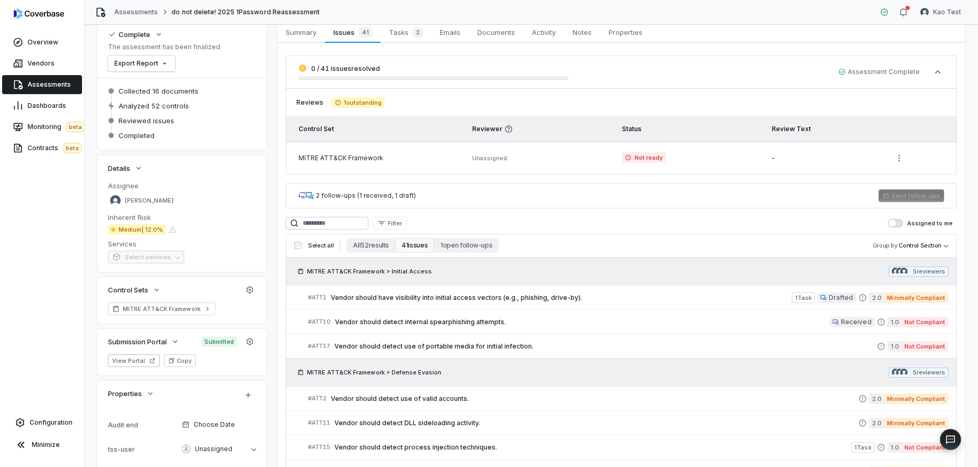
click at [940, 277] on div "MITRE ATT&CK Framework > Initial Access 5 reviewer s" at bounding box center [621, 272] width 671 height 28
click at [21, 447] on icon at bounding box center [21, 445] width 13 height 13
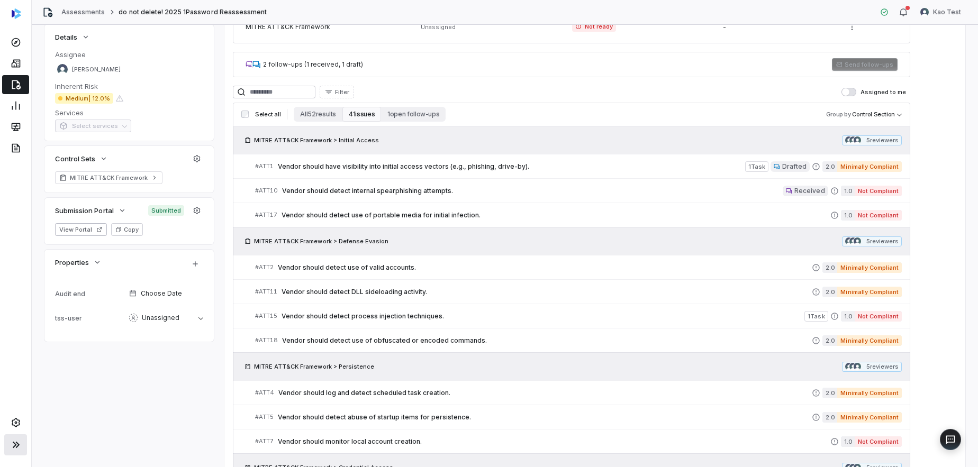
scroll to position [197, 0]
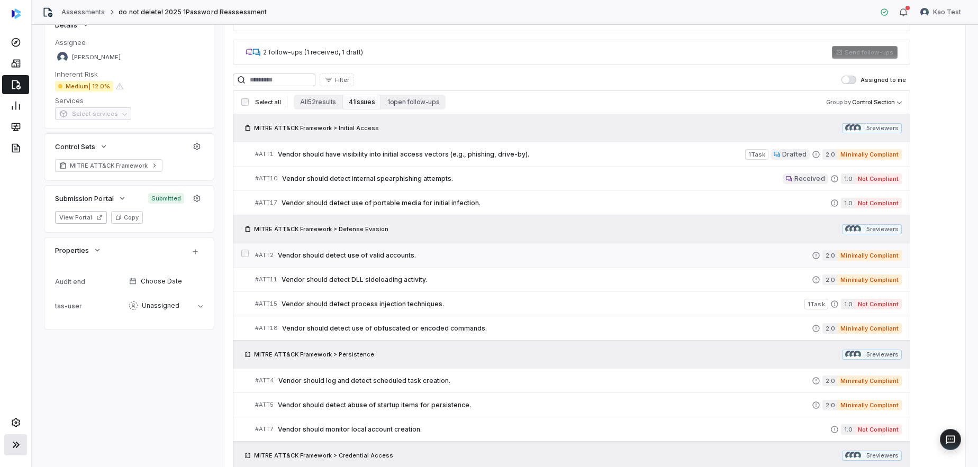
click at [320, 260] on div "# ATT2 Vendor should detect use of valid accounts." at bounding box center [533, 255] width 557 height 11
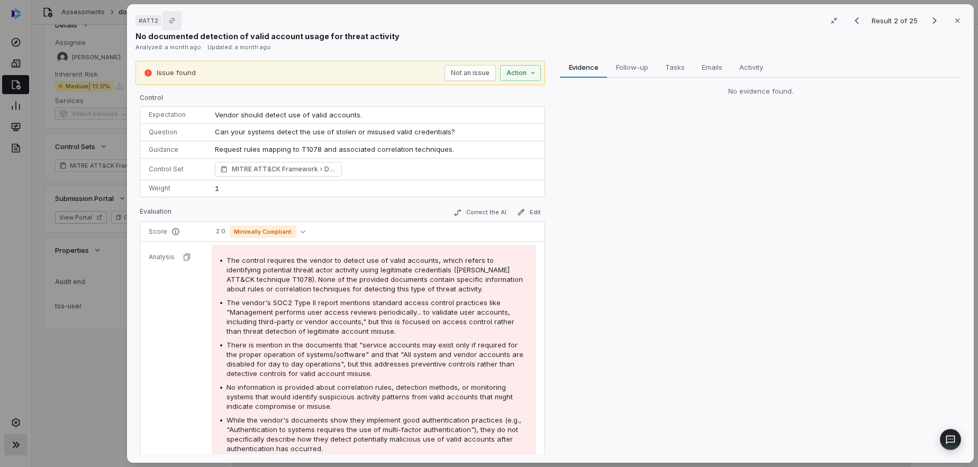
click at [169, 22] on icon "Copy link" at bounding box center [172, 20] width 6 height 6
click at [232, 31] on p "No documented detection of valid account usage for threat activity" at bounding box center [267, 36] width 264 height 11
click at [936, 18] on icon "Next result" at bounding box center [934, 20] width 13 height 13
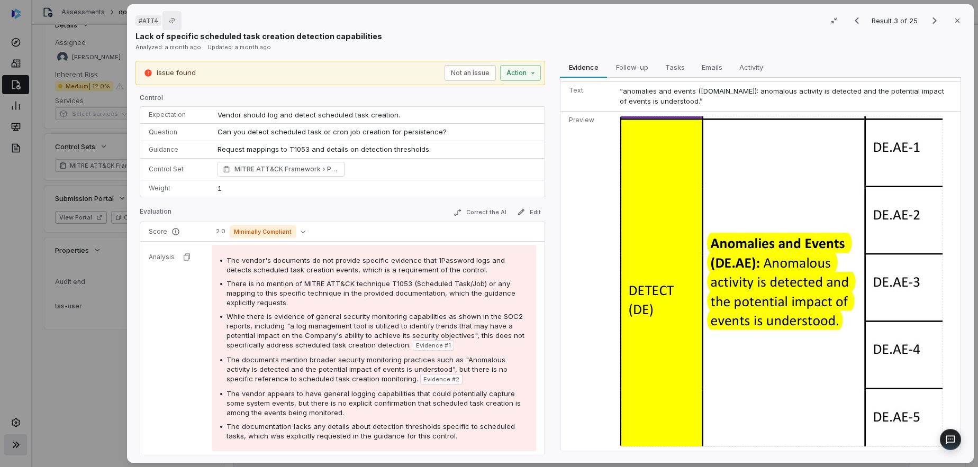
scroll to position [87, 0]
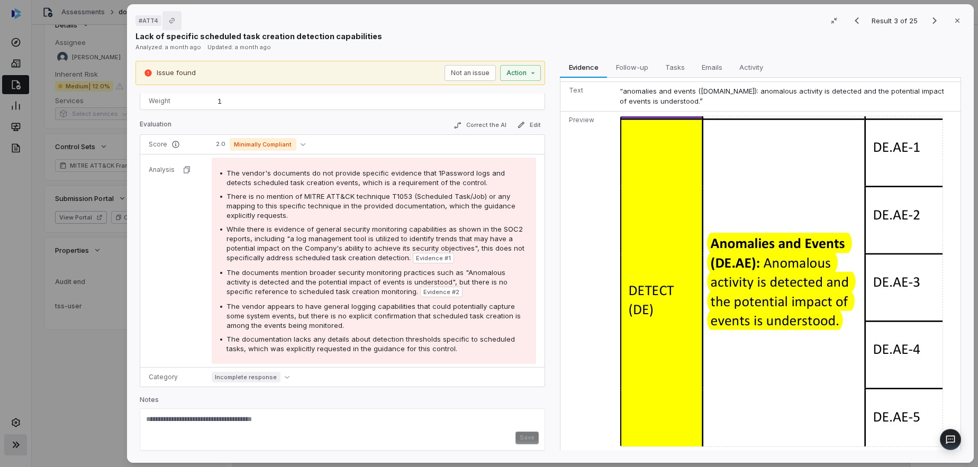
click at [423, 291] on span "Evidence # 2" at bounding box center [441, 292] width 36 height 8
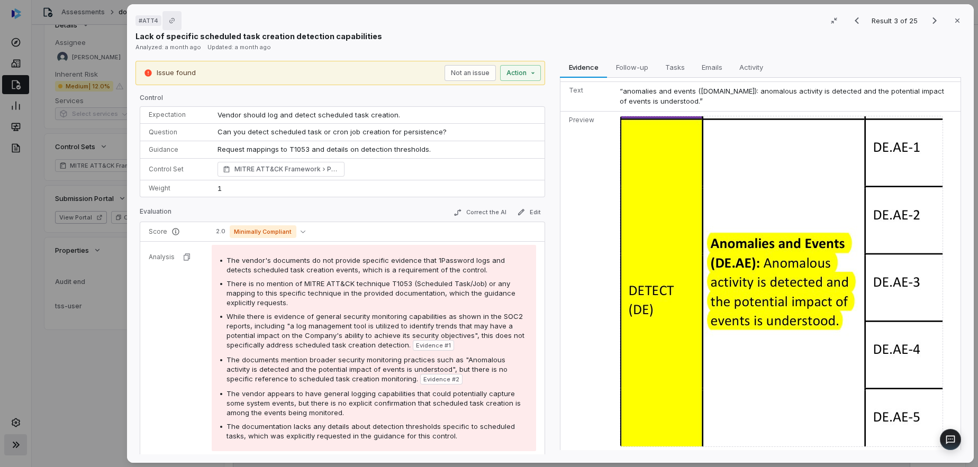
click at [61, 358] on div "# ATT4 Result 3 of 25 Close Lack of specific scheduled task creation detection …" at bounding box center [489, 233] width 978 height 467
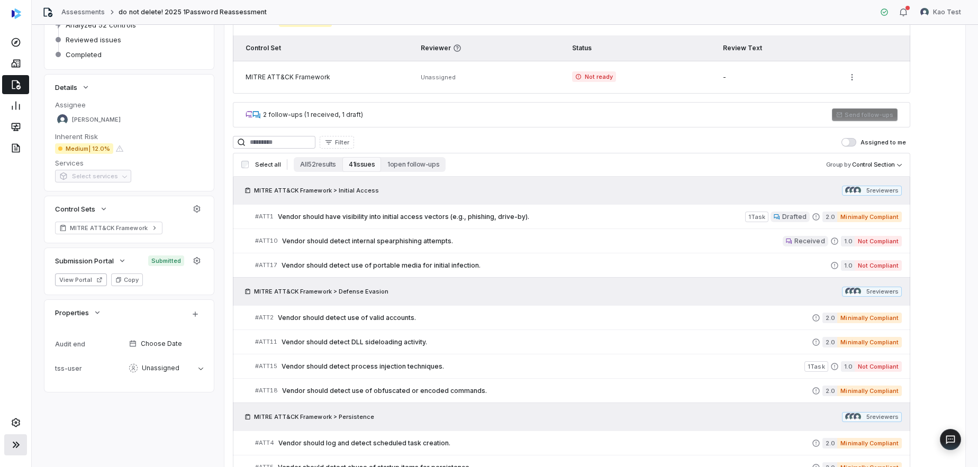
scroll to position [131, 0]
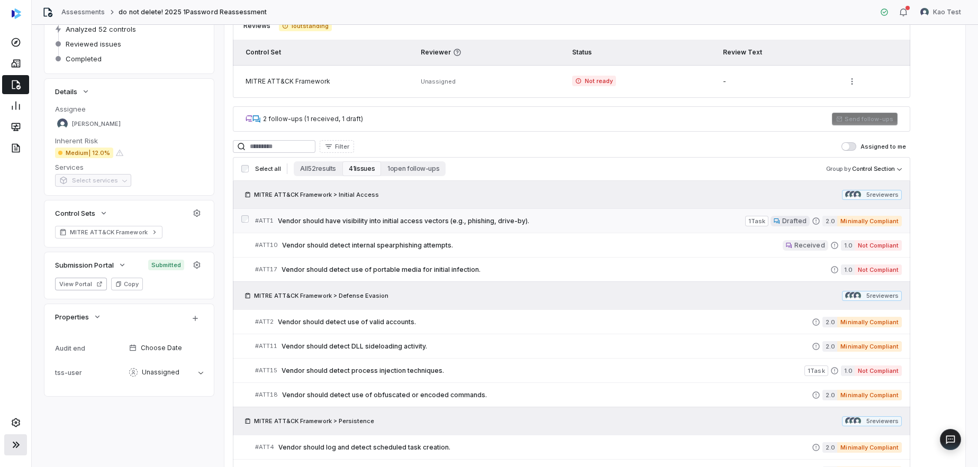
click at [695, 225] on div "# ATT1 Vendor should have visibility into initial access vectors (e.g., phishin…" at bounding box center [500, 220] width 490 height 11
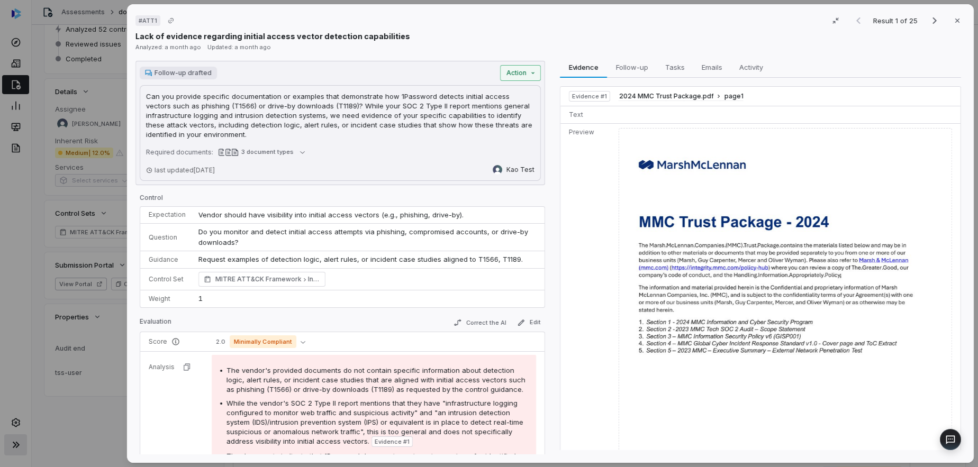
click at [529, 72] on icon "button" at bounding box center [533, 73] width 8 height 8
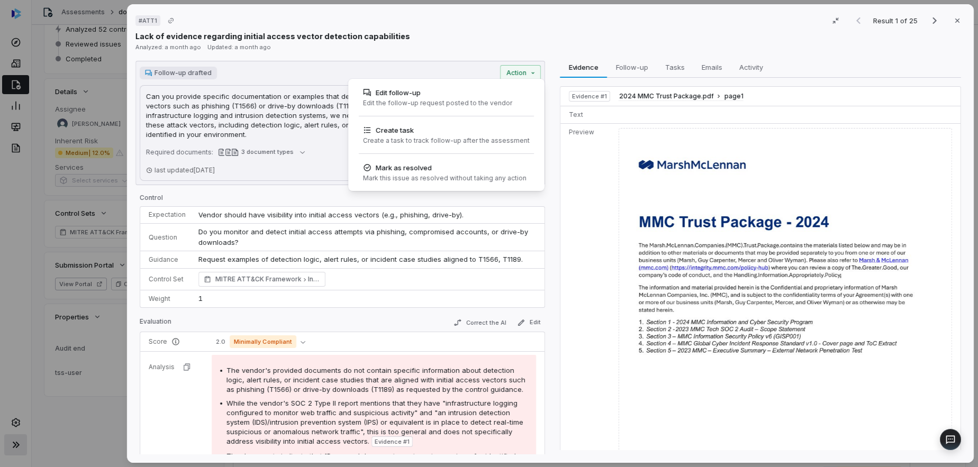
click at [928, 19] on div "# ATT1 Result 1 of 25 Close Lack of evidence regarding initial access vector de…" at bounding box center [489, 233] width 978 height 467
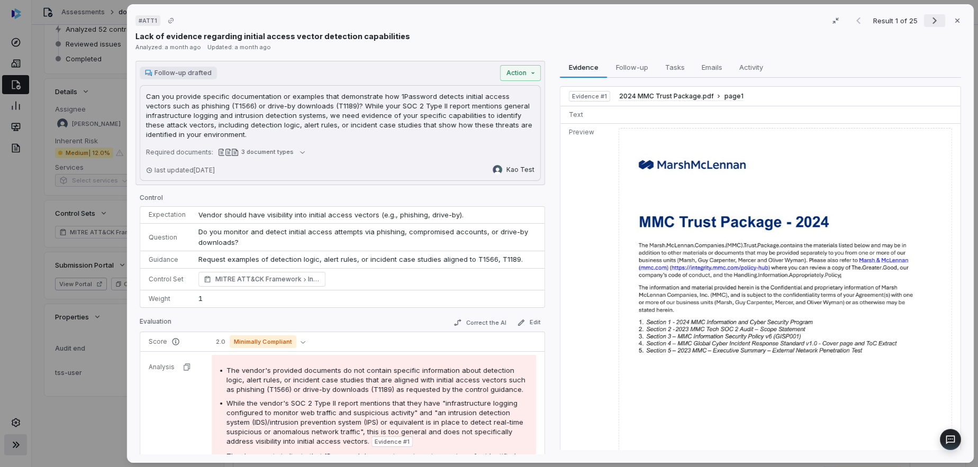
click at [932, 19] on icon "Next result" at bounding box center [934, 20] width 13 height 13
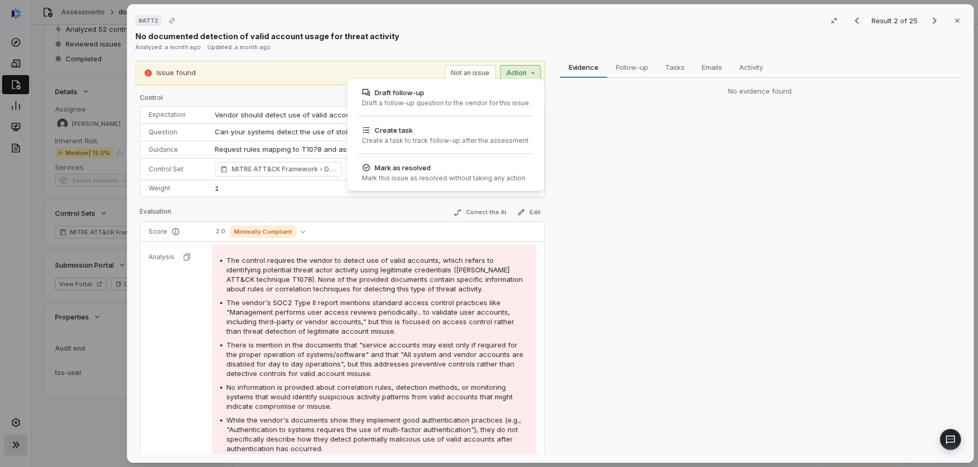
click at [516, 73] on div "# ATT2 Result 2 of 25 Close No documented detection of valid account usage for …" at bounding box center [489, 233] width 978 height 467
click at [441, 102] on div "Draft a follow-up question to the vendor for this issue" at bounding box center [445, 103] width 167 height 8
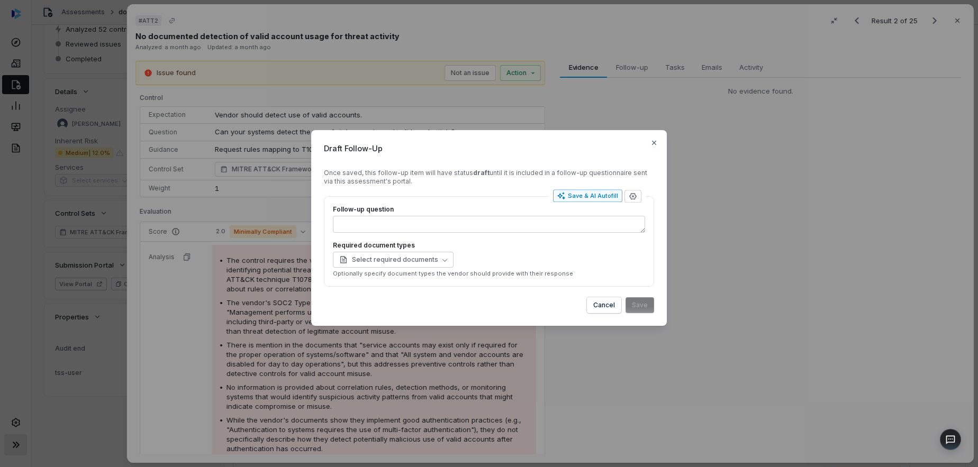
click at [578, 195] on div "Save & AI Autofill" at bounding box center [587, 196] width 61 height 8
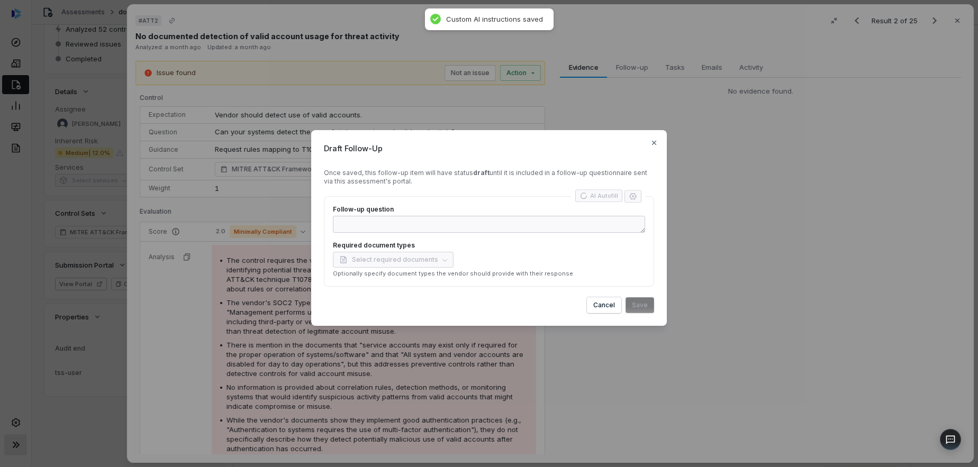
type textarea "*"
type textarea "****"
type textarea "*"
type textarea "**********"
type textarea "*"
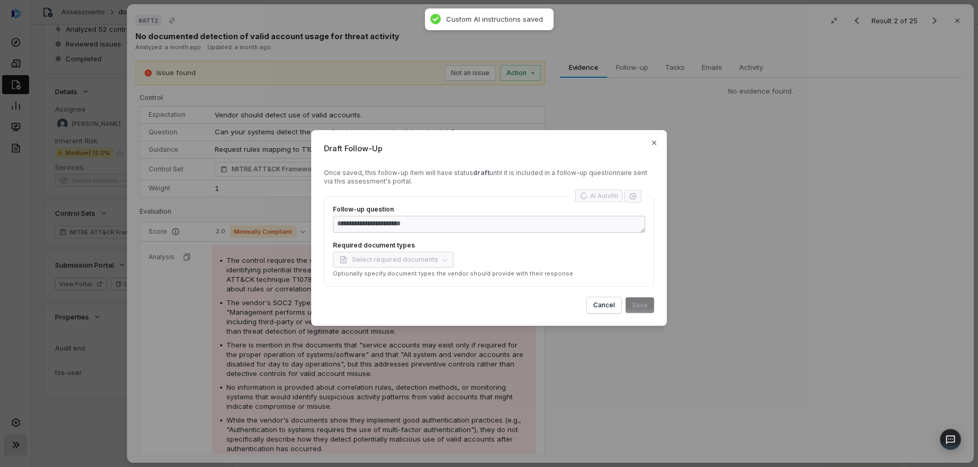
type textarea "**********"
type textarea "*"
type textarea "**********"
type textarea "*"
type textarea "**********"
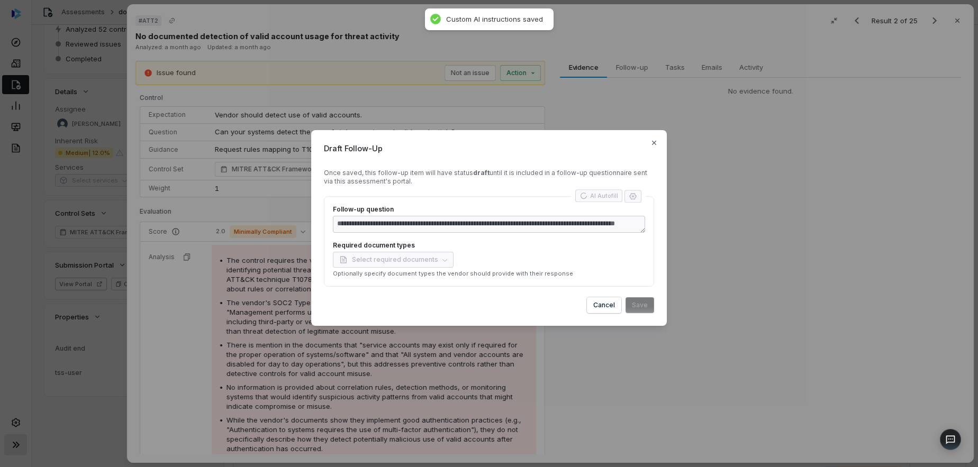
type textarea "*"
type textarea "**********"
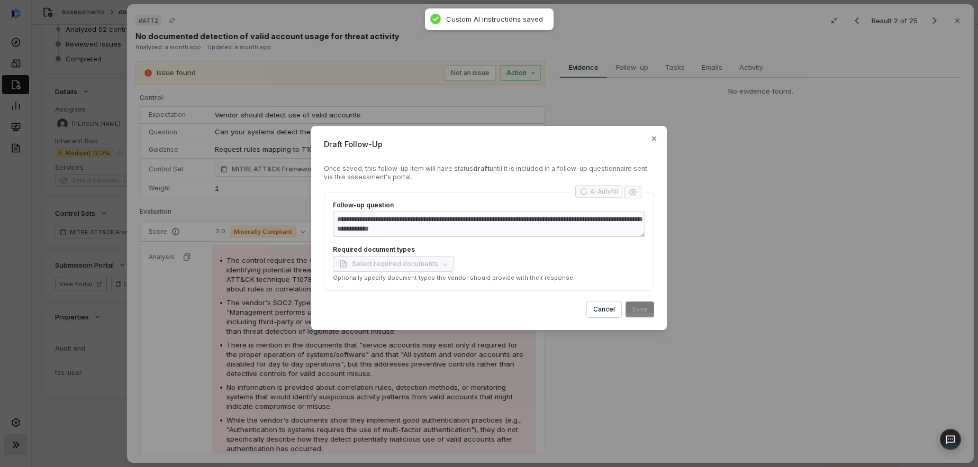
type textarea "*"
type textarea "**********"
type textarea "*"
type textarea "**********"
type textarea "*"
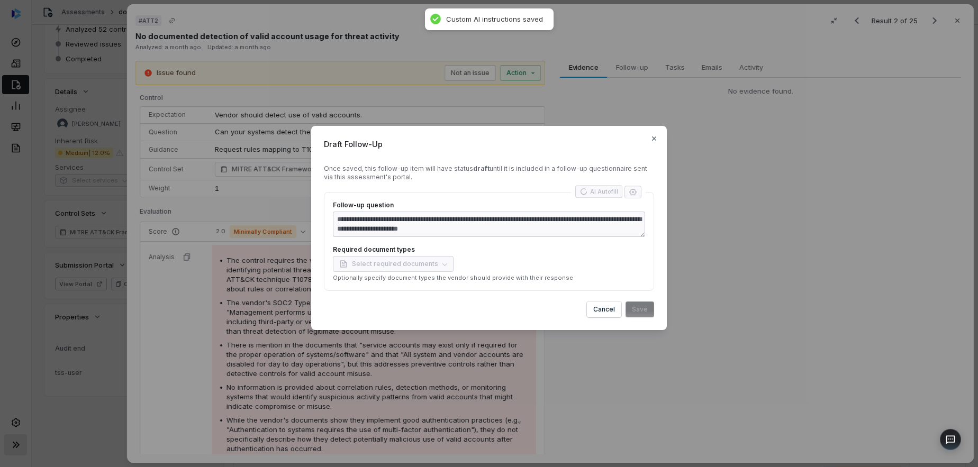
type textarea "**********"
type textarea "*"
type textarea "**********"
type textarea "*"
type textarea "**********"
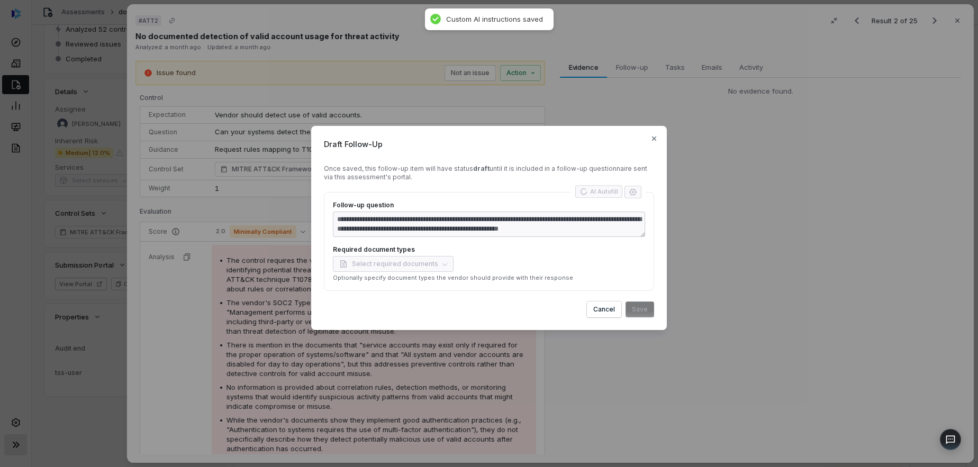
type textarea "*"
type textarea "**********"
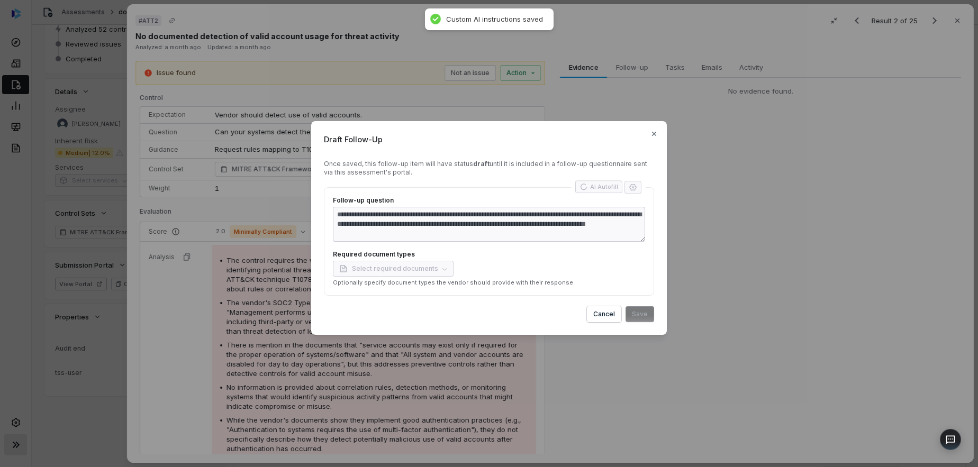
type textarea "*"
type textarea "**********"
type textarea "*"
type textarea "**********"
type textarea "*"
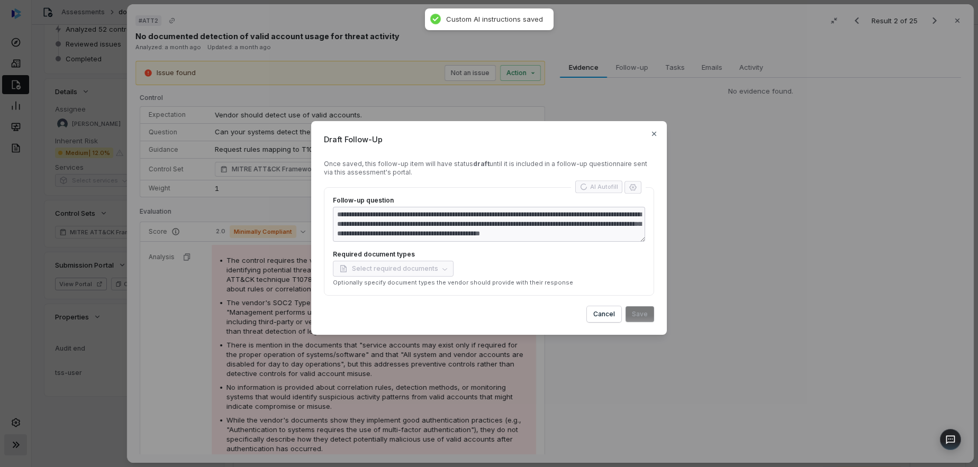
type textarea "**********"
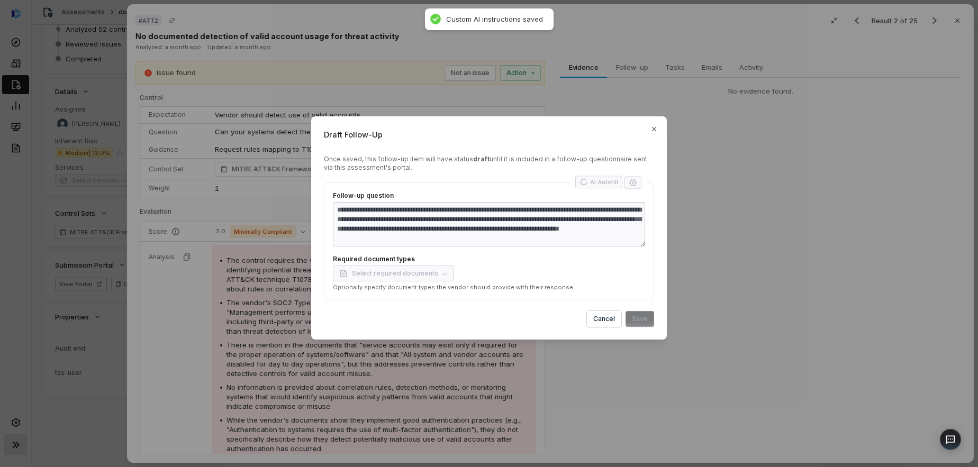
type textarea "*"
type textarea "**********"
type textarea "*"
type textarea "**********"
type textarea "*"
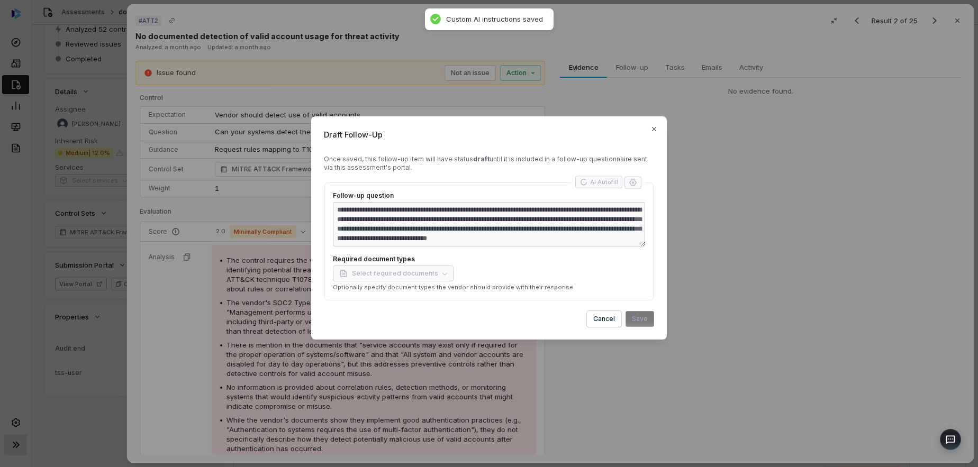
type textarea "**********"
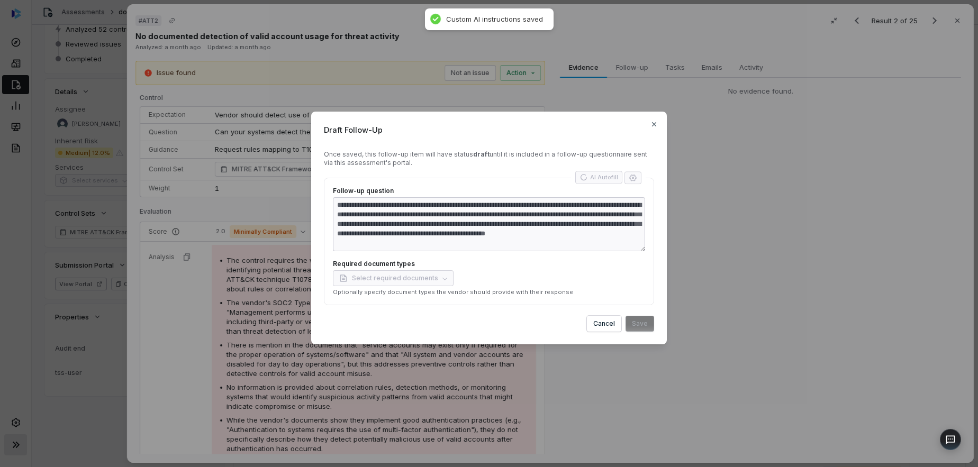
type textarea "*"
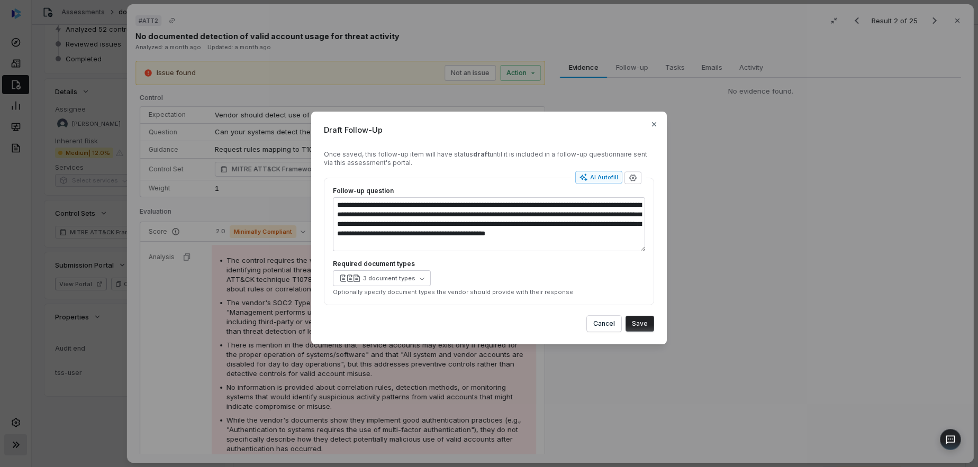
click at [641, 322] on button "Save" at bounding box center [639, 324] width 29 height 16
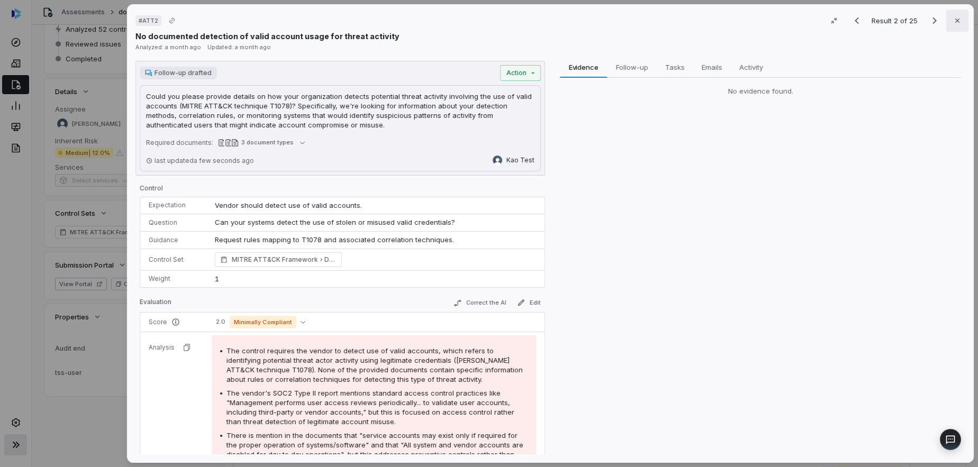
click at [953, 20] on icon "button" at bounding box center [957, 20] width 8 height 8
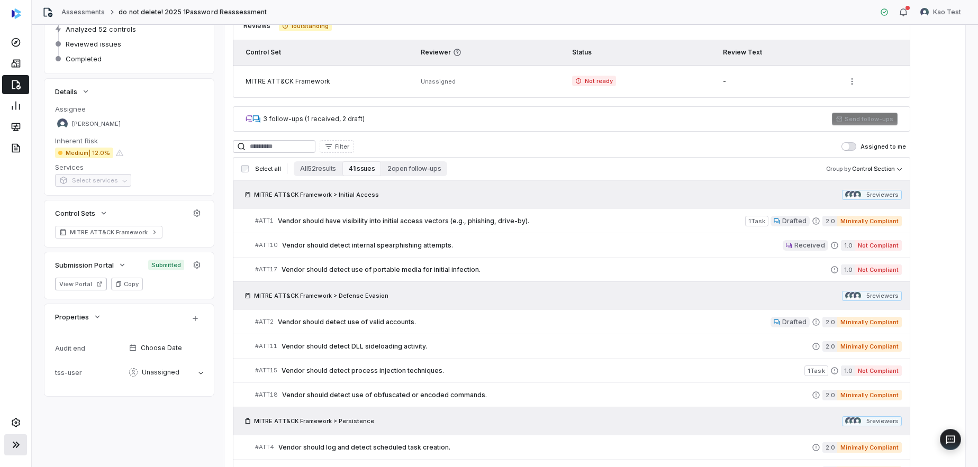
click at [862, 118] on div "Send follow-ups" at bounding box center [865, 119] width 66 height 13
click at [856, 120] on div "Send follow-ups" at bounding box center [865, 119] width 66 height 13
click at [707, 118] on div "3 follow-ups (1 received, 2 draft) Send follow-ups" at bounding box center [571, 118] width 677 height 25
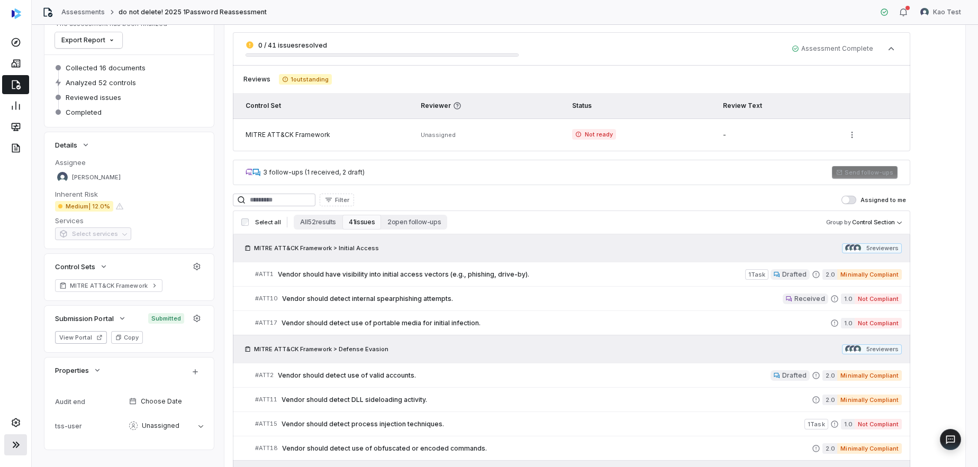
scroll to position [77, 0]
click at [97, 341] on icon "button" at bounding box center [99, 338] width 6 height 6
click at [341, 174] on div "3 follow-ups (1 received, 2 draft)" at bounding box center [314, 173] width 102 height 8
click at [280, 175] on div "3 follow-ups (1 received, 2 draft)" at bounding box center [314, 173] width 102 height 8
click at [889, 171] on div "Send follow-ups" at bounding box center [865, 173] width 66 height 13
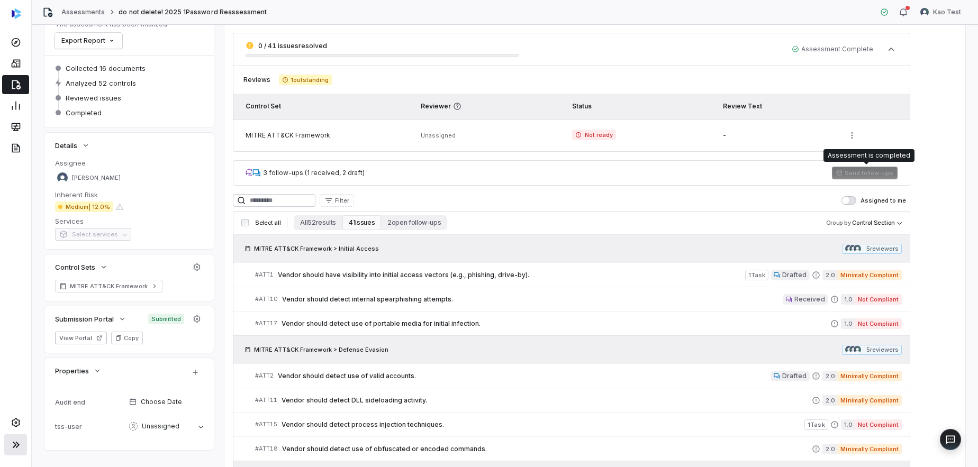
click at [889, 171] on div "Send follow-ups" at bounding box center [865, 173] width 66 height 13
click at [852, 174] on div "Send follow-ups" at bounding box center [865, 173] width 66 height 13
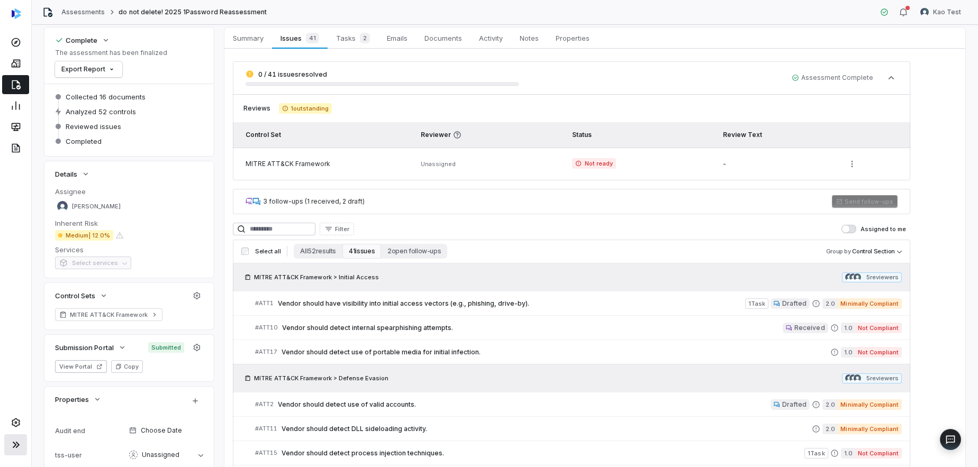
scroll to position [26, 0]
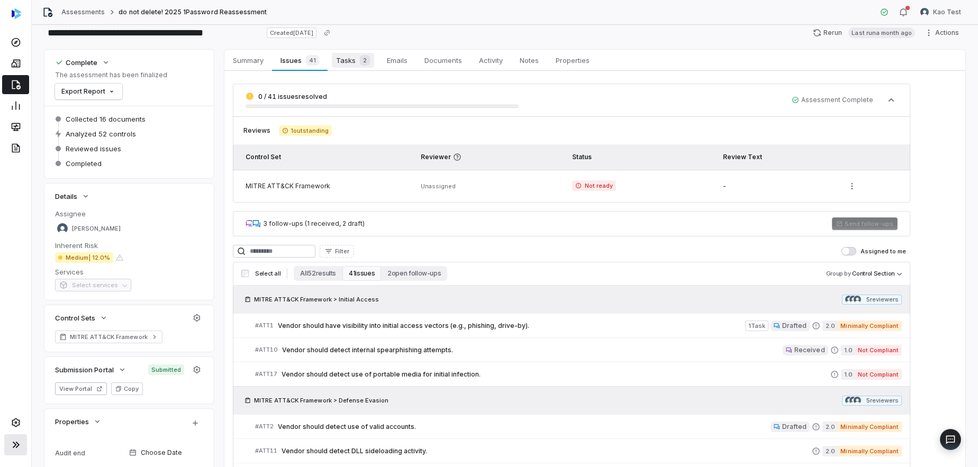
click at [350, 65] on span "Tasks 2" at bounding box center [353, 60] width 42 height 15
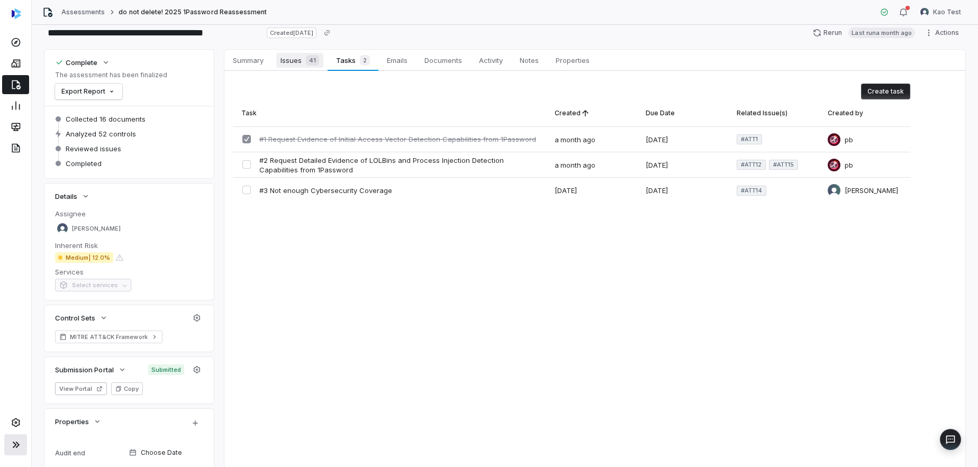
click at [292, 57] on span "Issues 41" at bounding box center [299, 60] width 47 height 15
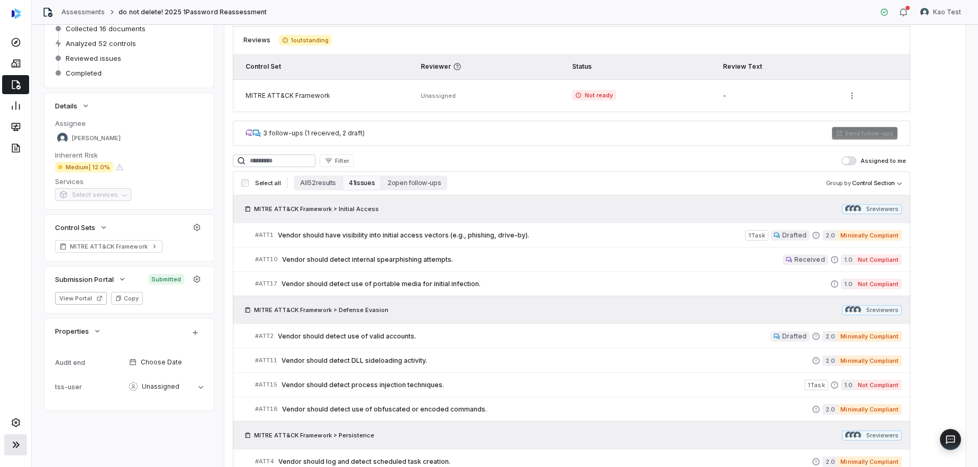
scroll to position [123, 0]
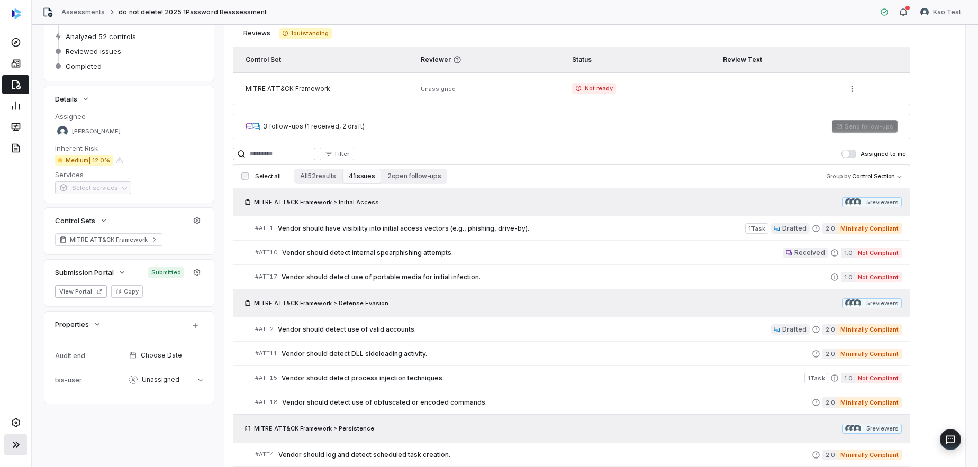
click at [441, 121] on div "3 follow-ups (1 received, 2 draft) Send follow-ups" at bounding box center [571, 126] width 677 height 25
click at [588, 231] on span "Vendor should have visibility into initial access vectors (e.g., phishing, driv…" at bounding box center [511, 228] width 467 height 8
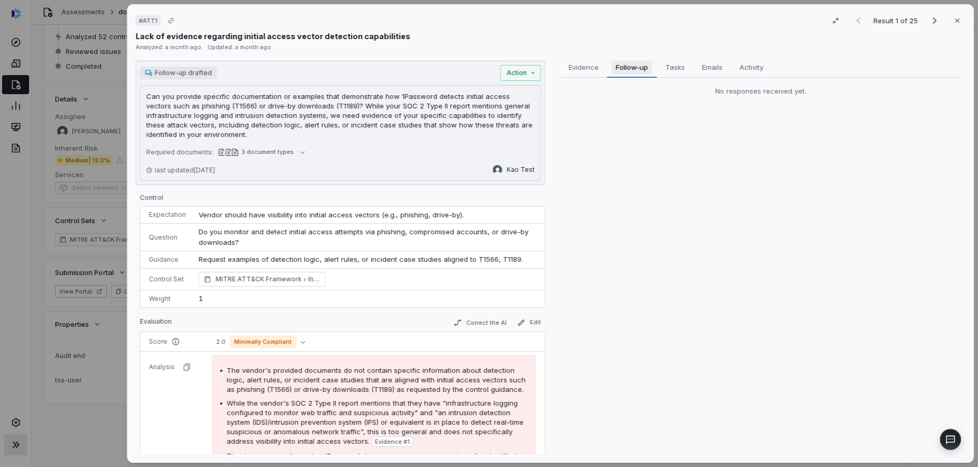
click at [626, 67] on span "Follow-up" at bounding box center [632, 67] width 41 height 14
click at [683, 69] on span "Tasks" at bounding box center [675, 67] width 28 height 14
click at [707, 68] on span "Emails" at bounding box center [711, 67] width 29 height 14
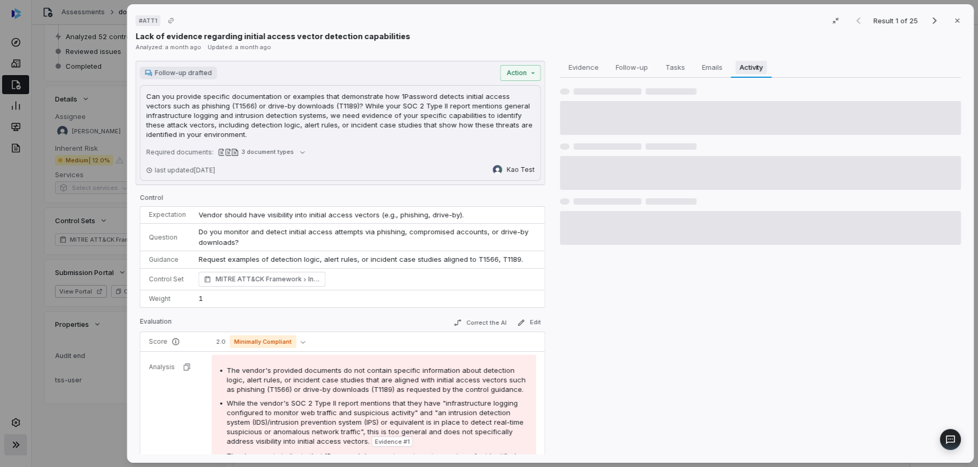
click at [750, 68] on span "Activity" at bounding box center [752, 67] width 32 height 14
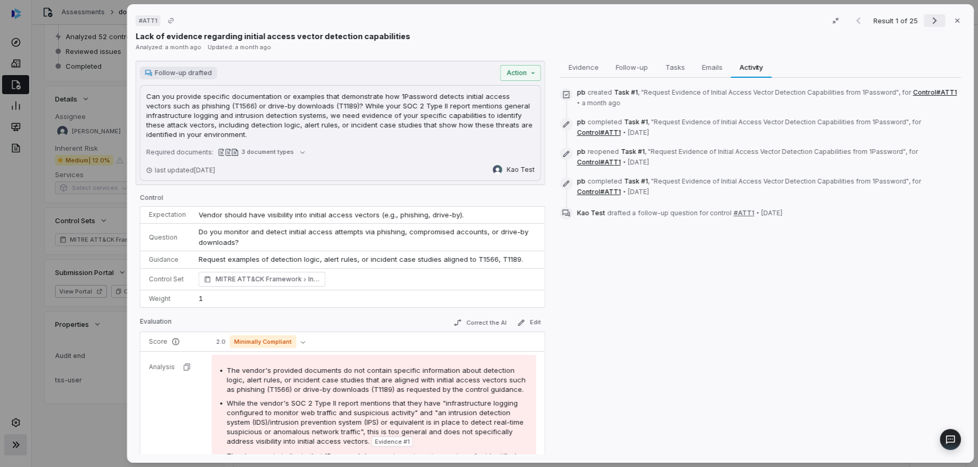
click at [935, 17] on icon "Next result" at bounding box center [934, 20] width 13 height 13
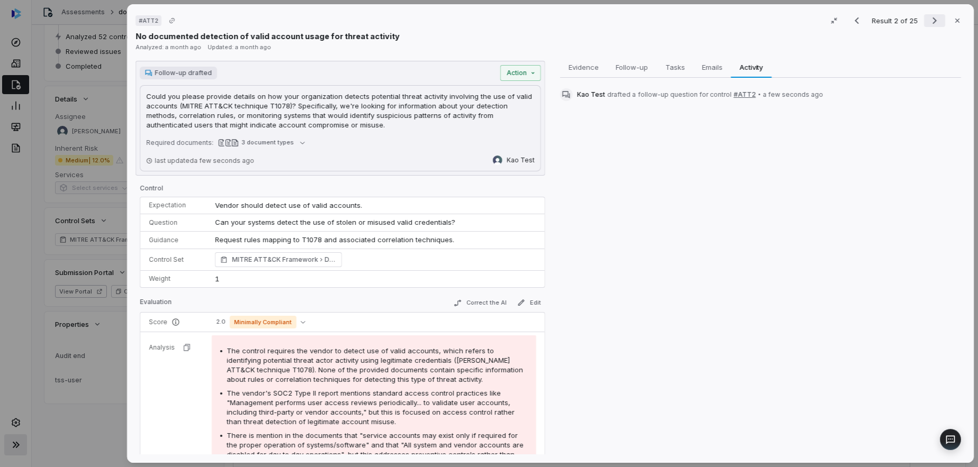
click at [935, 17] on icon "Next result" at bounding box center [934, 20] width 13 height 13
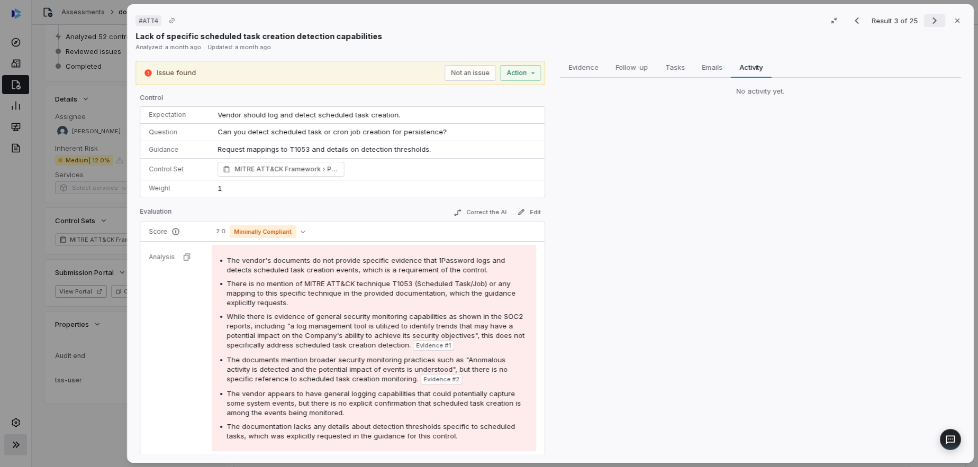
click at [935, 17] on icon "Next result" at bounding box center [934, 20] width 13 height 13
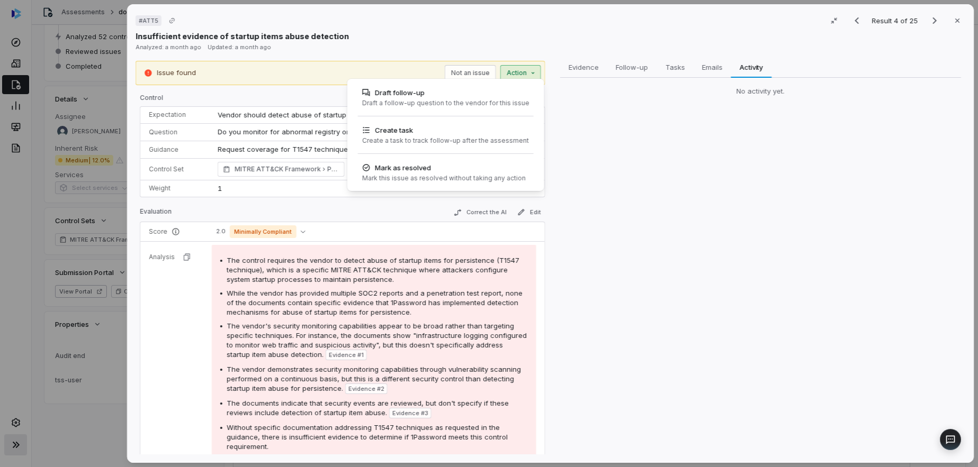
click at [514, 72] on div "# ATT5 Result 4 of 25 Close Insufficient evidence of startup items abuse detect…" at bounding box center [489, 233] width 978 height 467
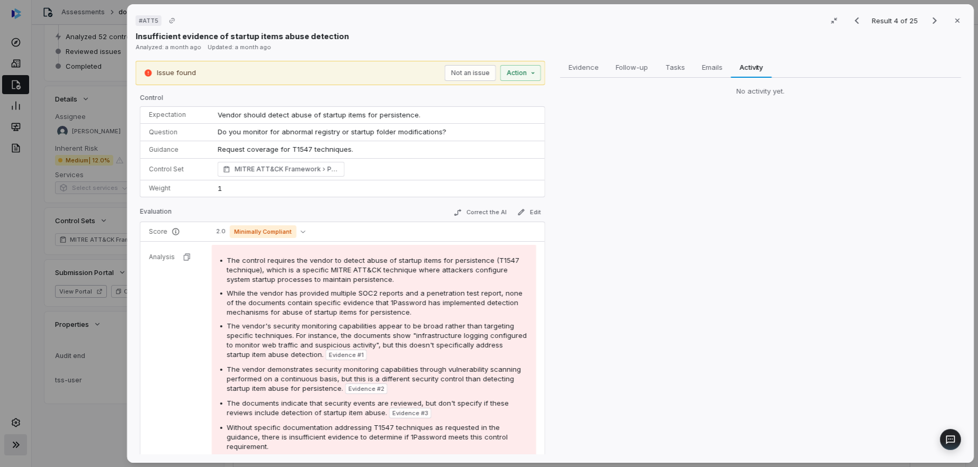
click at [581, 44] on div "# ATT5 Result 4 of 25 Close Insufficient evidence of startup items abuse detect…" at bounding box center [489, 233] width 978 height 467
click at [935, 23] on icon "Next result" at bounding box center [934, 20] width 13 height 13
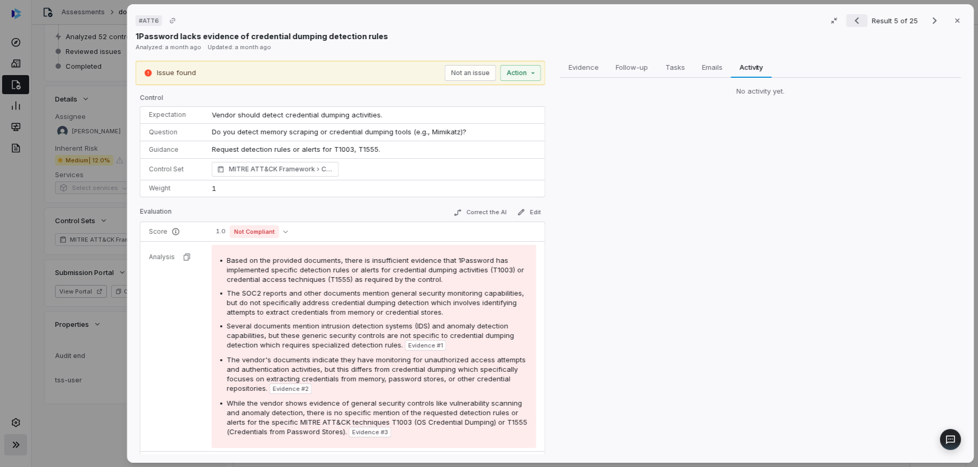
click at [852, 21] on icon "Previous result" at bounding box center [856, 20] width 13 height 13
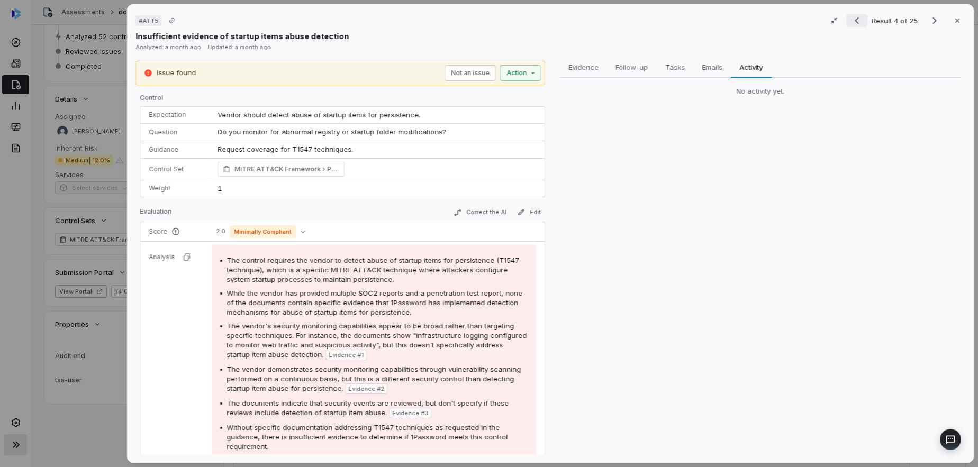
click at [852, 21] on icon "Previous result" at bounding box center [856, 20] width 13 height 13
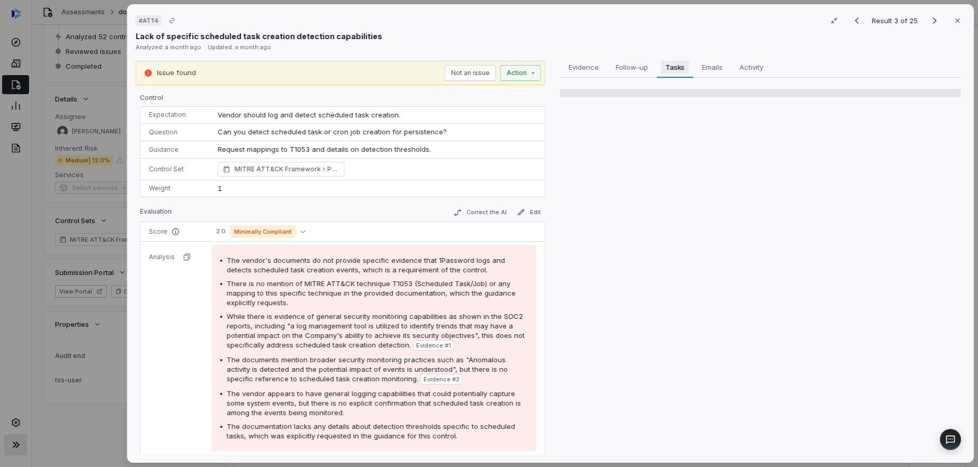
click at [661, 65] on span "Tasks" at bounding box center [675, 67] width 28 height 14
click at [627, 70] on span "Follow-up" at bounding box center [632, 67] width 41 height 14
click at [565, 77] on button "Evidence Evidence" at bounding box center [583, 67] width 47 height 21
click at [695, 63] on button "Emails Emails" at bounding box center [712, 67] width 38 height 21
click at [674, 64] on span "Tasks" at bounding box center [675, 67] width 28 height 14
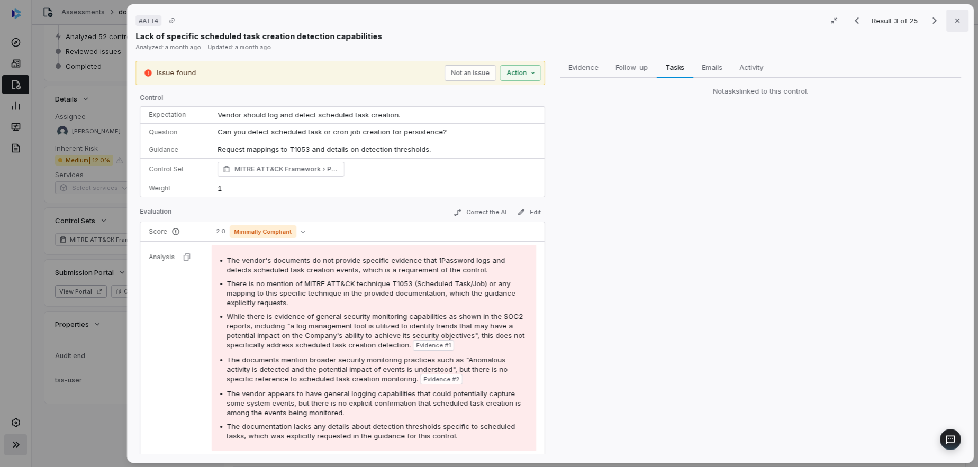
click at [953, 23] on icon "button" at bounding box center [957, 20] width 8 height 8
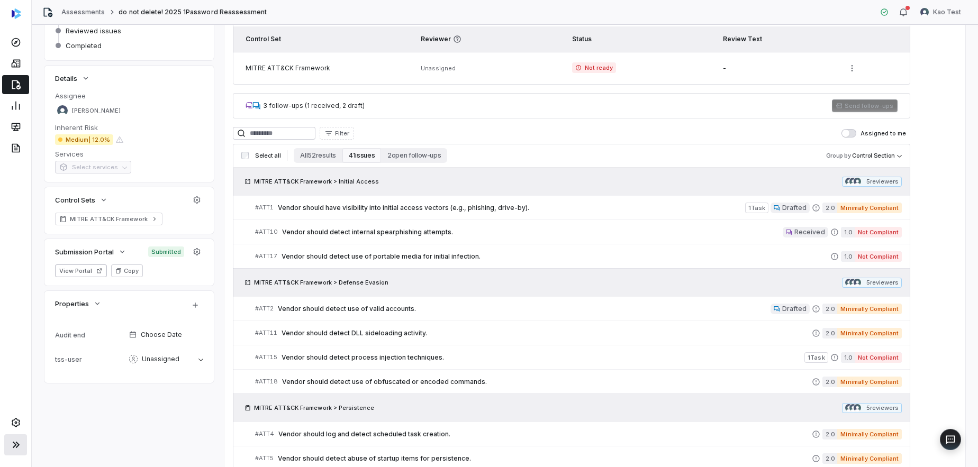
scroll to position [148, 0]
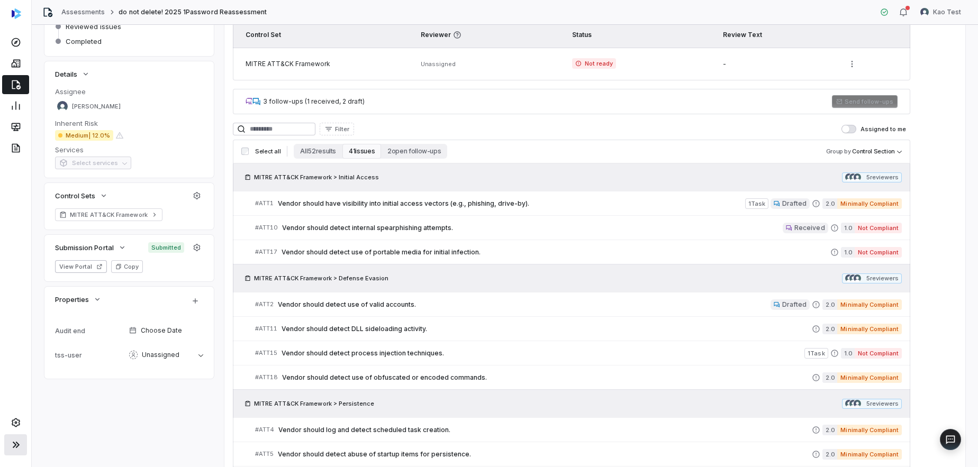
click at [489, 94] on div "3 follow-ups (1 received, 2 draft) Send follow-ups" at bounding box center [571, 101] width 677 height 25
click at [345, 97] on div "3 follow-ups (1 received, 2 draft)" at bounding box center [314, 101] width 102 height 8
click at [121, 248] on icon "button" at bounding box center [122, 247] width 8 height 8
click at [198, 246] on icon "button" at bounding box center [197, 247] width 7 height 7
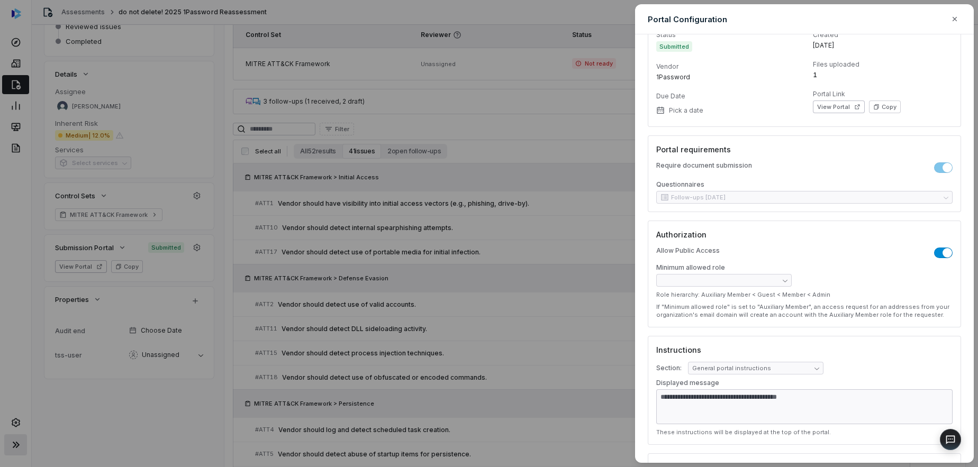
scroll to position [42, 0]
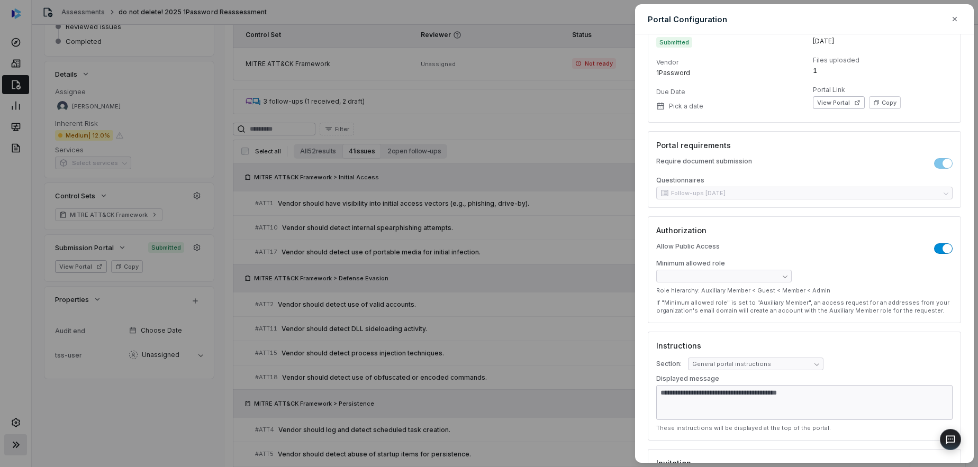
click at [627, 160] on div "**********" at bounding box center [489, 233] width 978 height 467
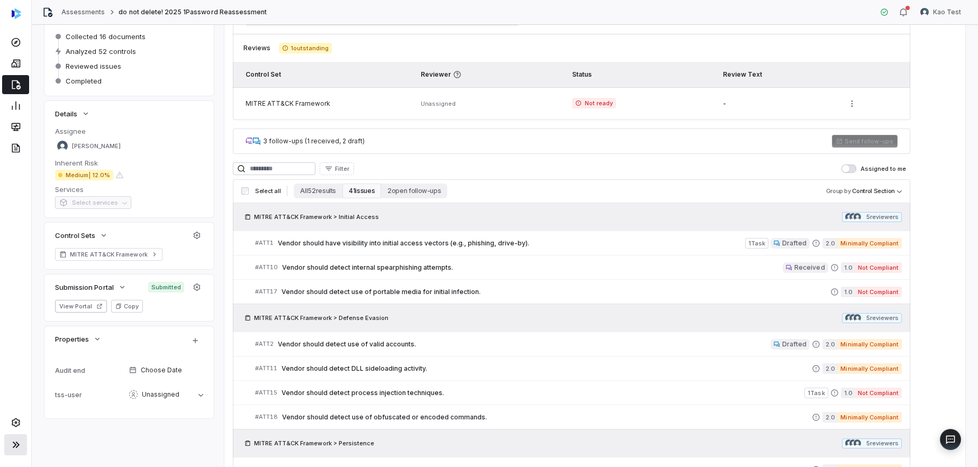
scroll to position [106, 0]
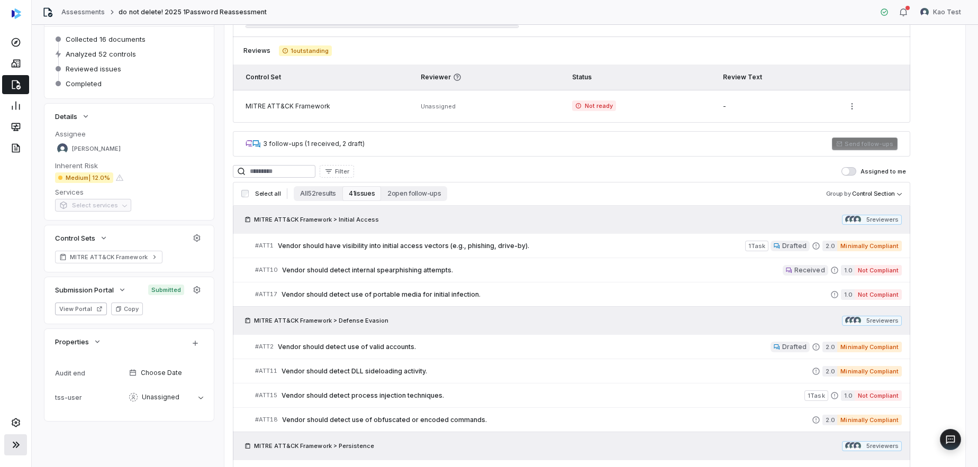
click at [545, 147] on div "3 follow-ups (1 received, 2 draft) Send follow-ups" at bounding box center [571, 143] width 677 height 25
click at [196, 290] on icon "button" at bounding box center [197, 290] width 8 height 8
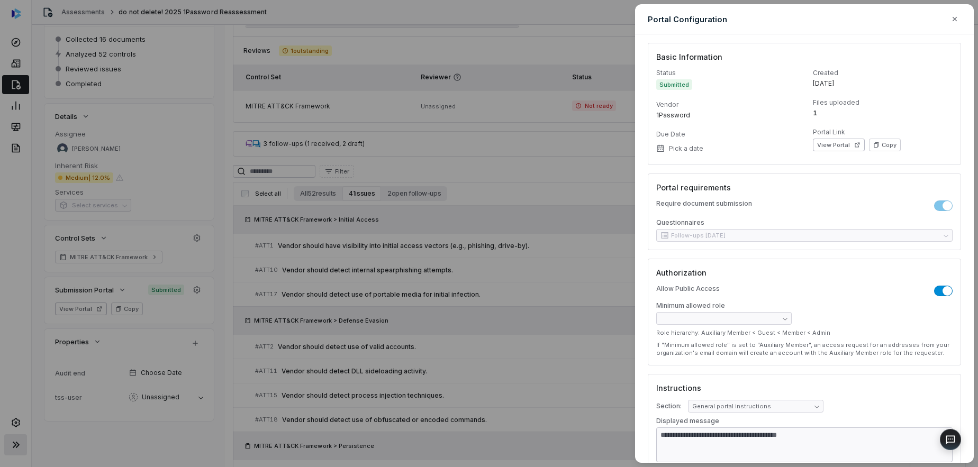
scroll to position [167, 0]
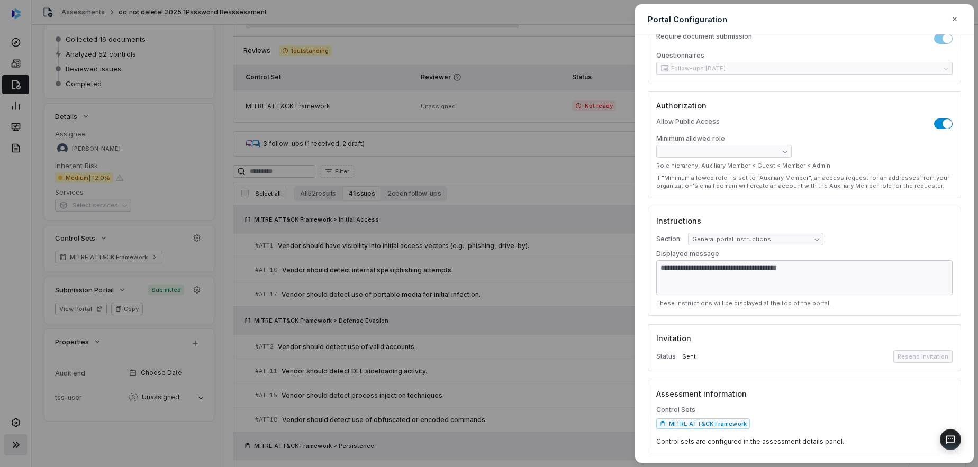
click at [902, 360] on div "Status Sent Resend Invitation" at bounding box center [804, 356] width 296 height 13
click at [854, 350] on div "Status Sent Resend Invitation" at bounding box center [804, 356] width 296 height 13
click at [703, 371] on form "**********" at bounding box center [804, 165] width 313 height 579
click at [546, 284] on div "**********" at bounding box center [489, 233] width 978 height 467
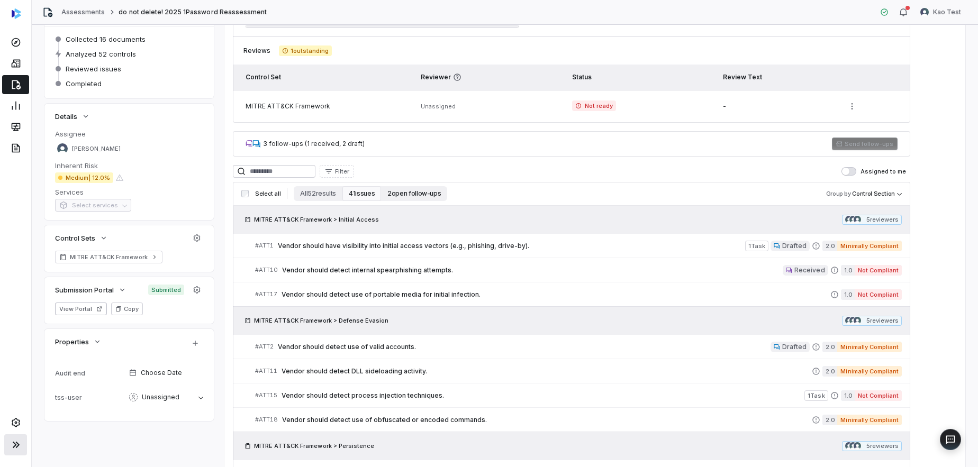
click at [404, 195] on button "2 open follow-ups" at bounding box center [414, 193] width 66 height 15
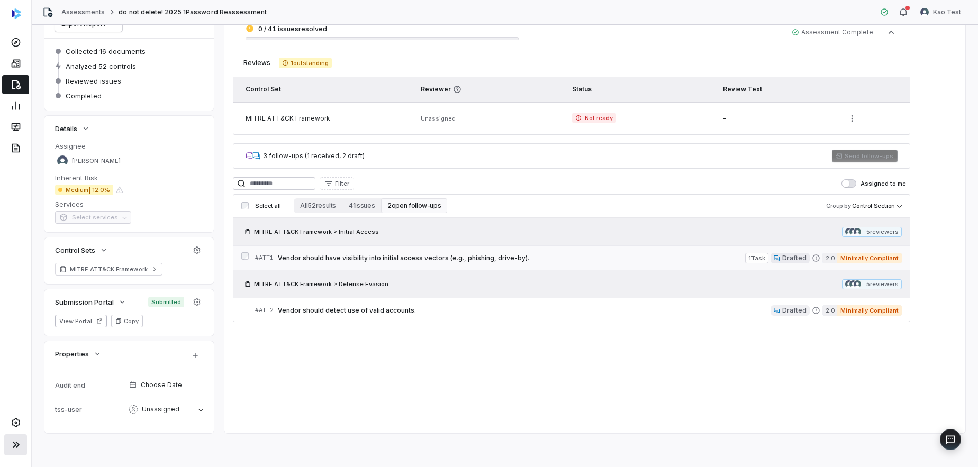
click at [438, 258] on span "Vendor should have visibility into initial access vectors (e.g., phishing, driv…" at bounding box center [511, 258] width 467 height 8
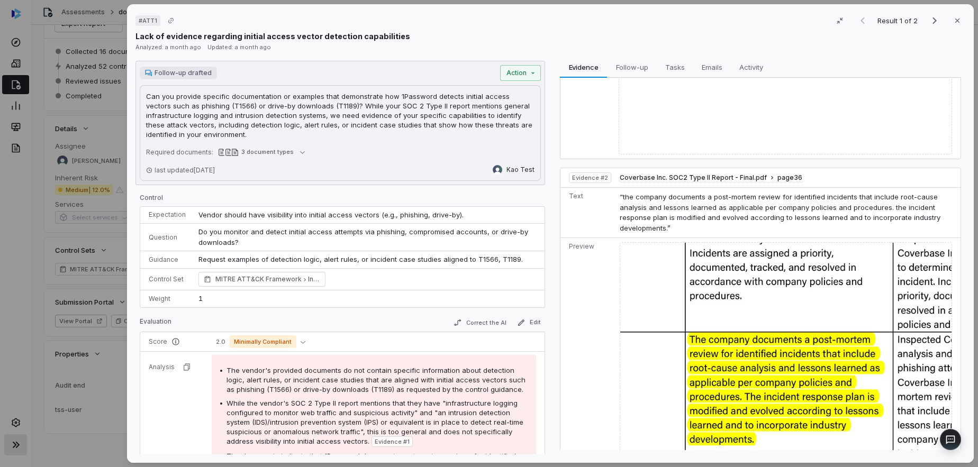
scroll to position [414, 0]
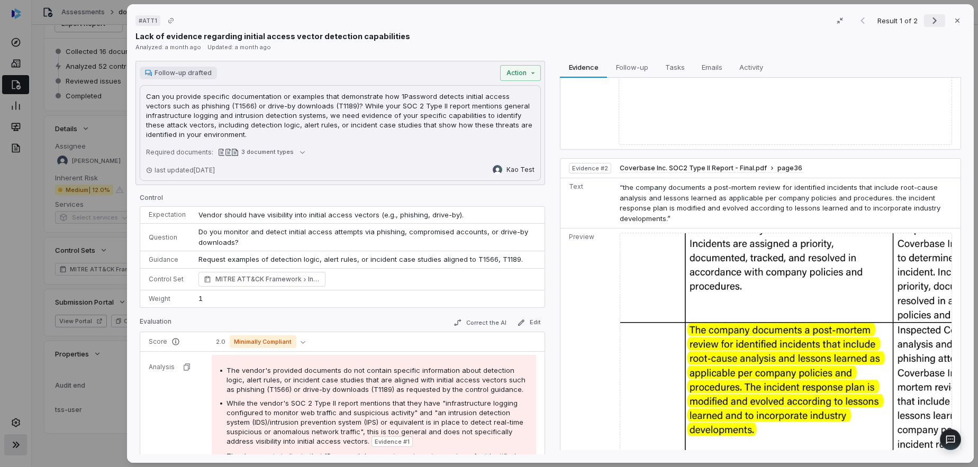
click at [932, 21] on icon "Next result" at bounding box center [934, 20] width 13 height 13
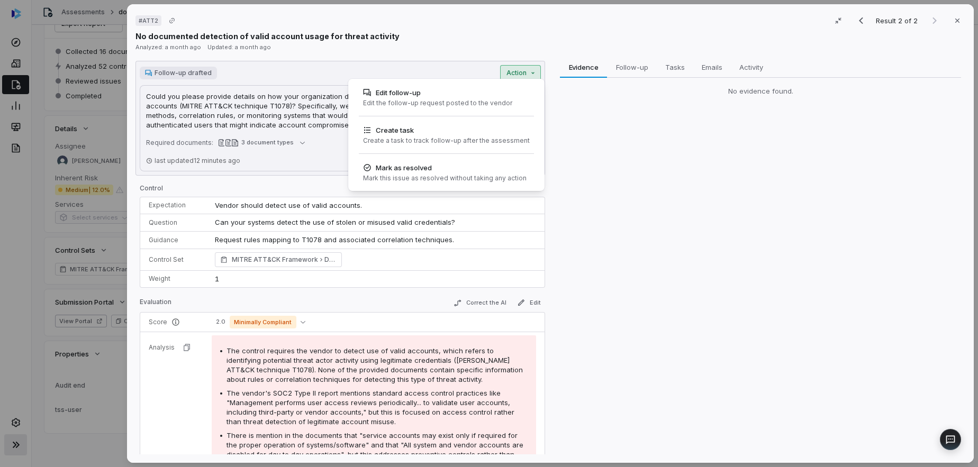
click at [527, 75] on div "# ATT2 Result 2 of 2 Close No documented detection of valid account usage for t…" at bounding box center [489, 233] width 978 height 467
click at [466, 92] on div "Edit follow-up" at bounding box center [437, 92] width 149 height 11
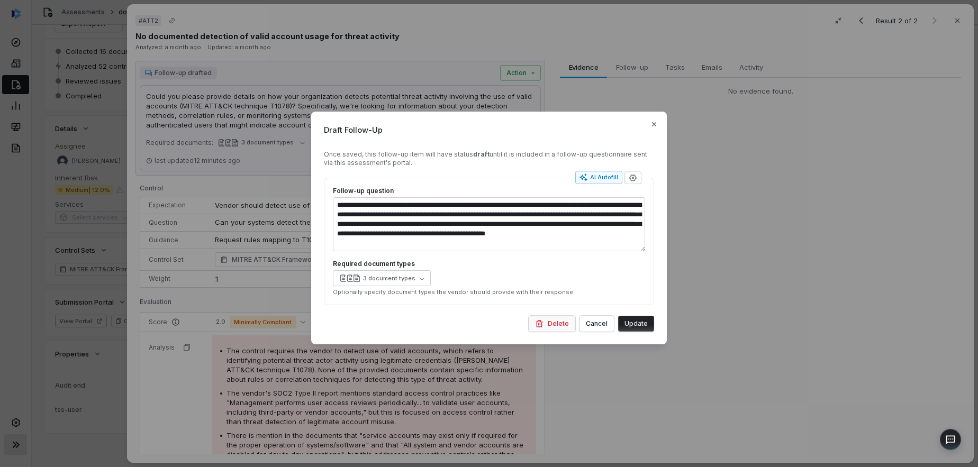
click at [557, 326] on button "Delete" at bounding box center [552, 324] width 47 height 16
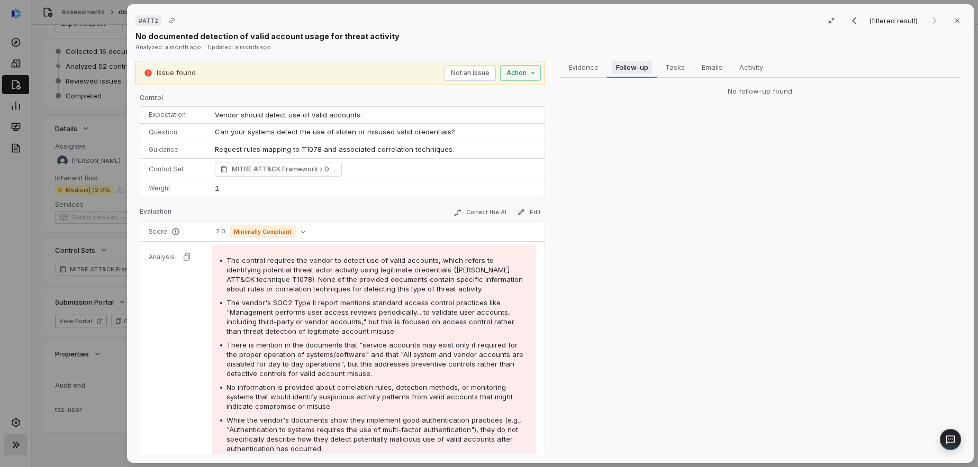
click at [630, 68] on span "Follow-up" at bounding box center [632, 67] width 41 height 14
click at [676, 68] on span "Tasks" at bounding box center [675, 67] width 28 height 14
click at [700, 67] on span "Emails" at bounding box center [711, 67] width 29 height 14
click at [747, 68] on span "Activity" at bounding box center [751, 67] width 32 height 14
click at [574, 65] on span "Evidence" at bounding box center [583, 67] width 39 height 14
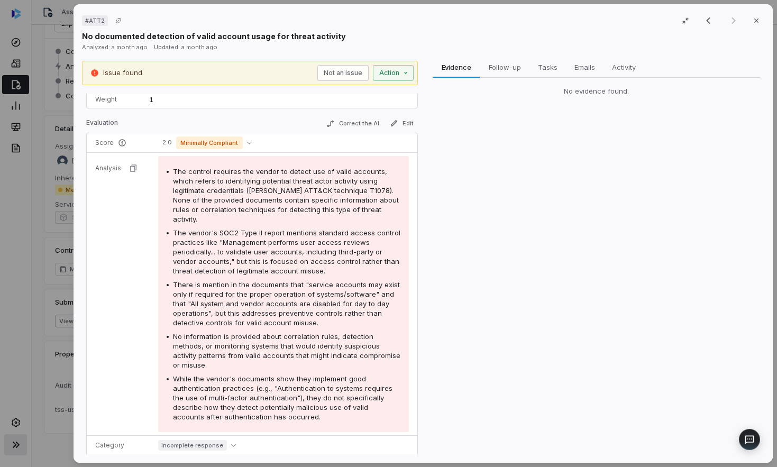
scroll to position [26, 0]
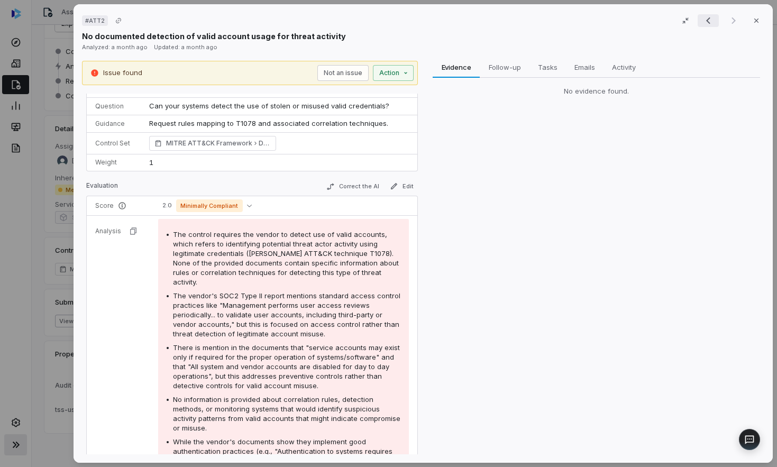
click at [710, 20] on icon "Previous result" at bounding box center [708, 20] width 13 height 13
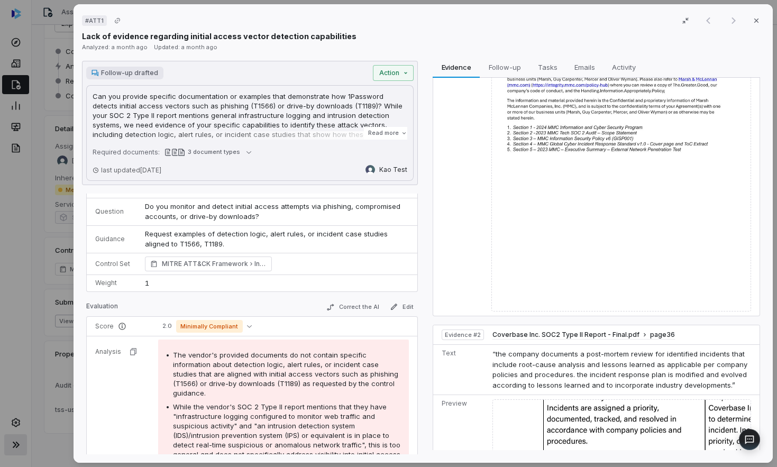
scroll to position [78, 0]
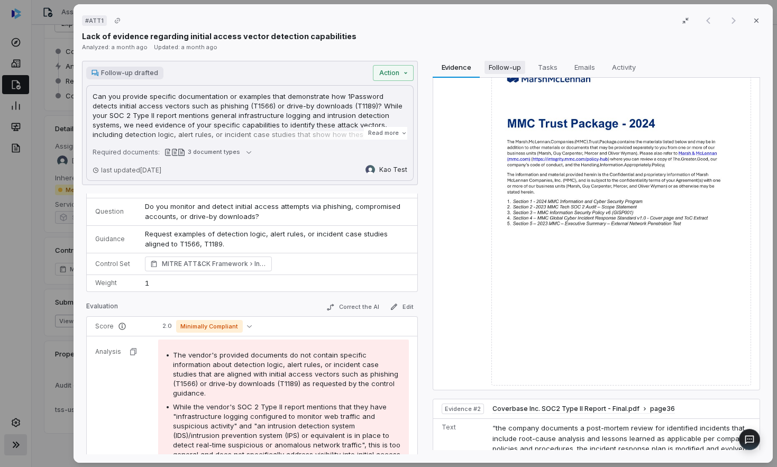
click at [505, 69] on span "Follow-up" at bounding box center [504, 67] width 41 height 14
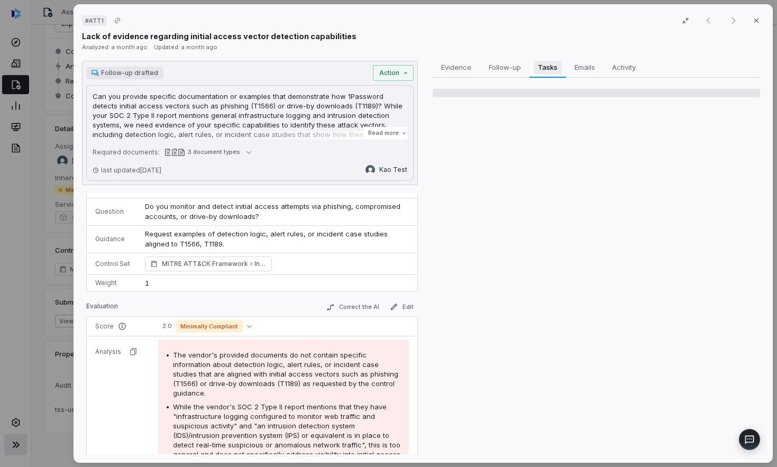
click at [548, 66] on span "Tasks" at bounding box center [548, 67] width 28 height 14
click at [590, 65] on span "Emails" at bounding box center [584, 67] width 29 height 14
click at [545, 67] on span "Tasks" at bounding box center [548, 67] width 28 height 14
click at [399, 82] on div "Follow-up drafted Action Can you provide specific documentation or examples tha…" at bounding box center [250, 123] width 336 height 124
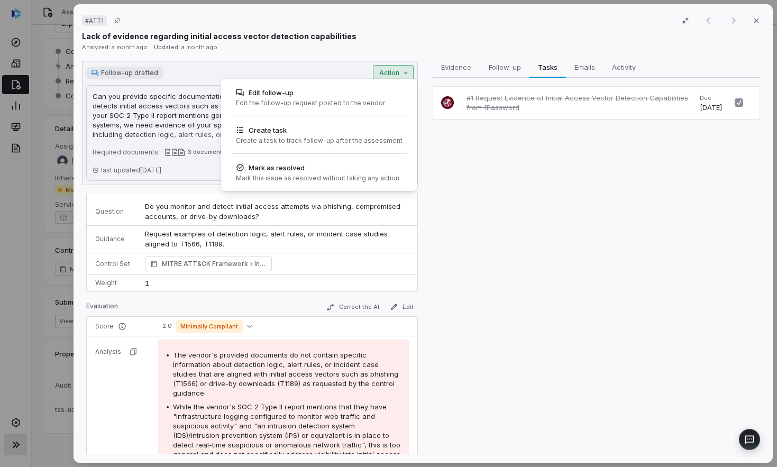
click at [405, 79] on div "Follow-up drafted Action Can you provide specific documentation or examples tha…" at bounding box center [250, 123] width 336 height 124
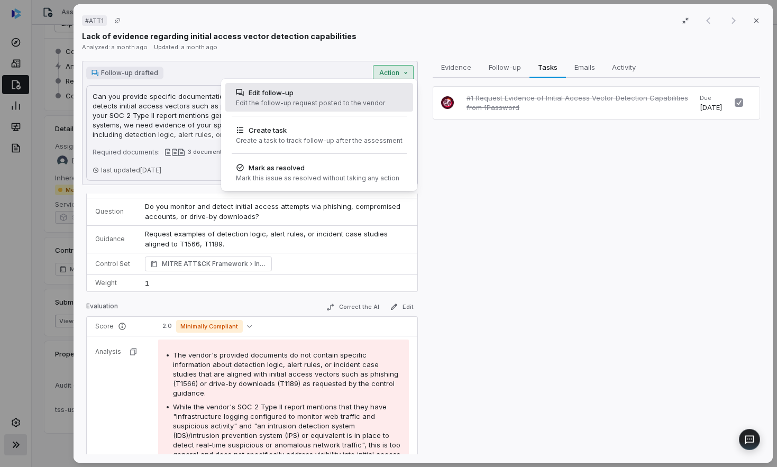
click at [367, 99] on div "Edit the follow-up request posted to the vendor" at bounding box center [310, 103] width 149 height 8
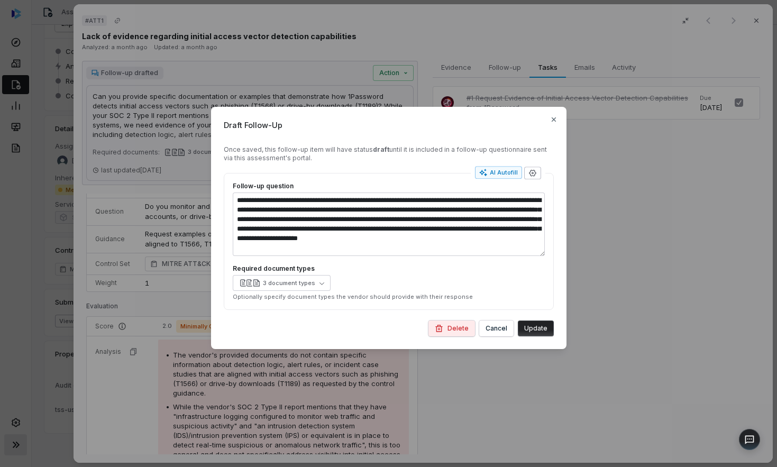
click at [538, 174] on button "button" at bounding box center [532, 173] width 17 height 13
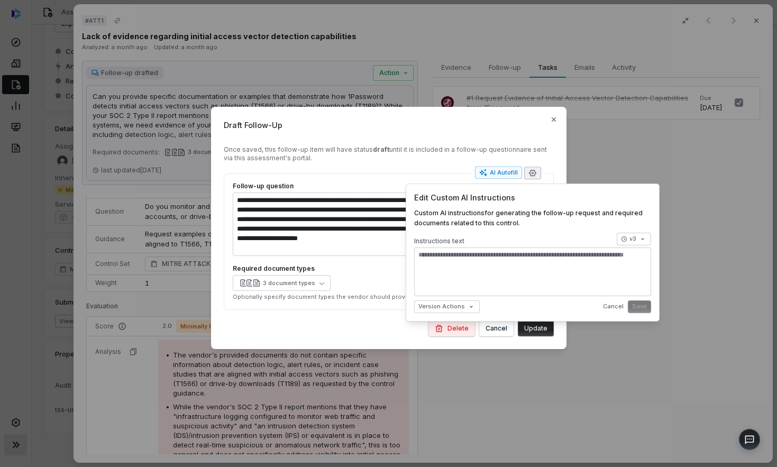
click at [591, 151] on div "**********" at bounding box center [388, 233] width 777 height 287
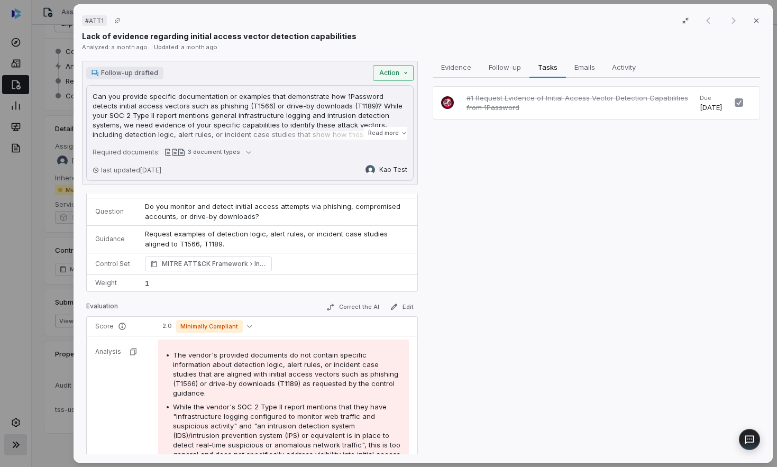
click at [401, 72] on div "# ATT1 Result 1 of 1 Close Lack of evidence regarding initial access vector det…" at bounding box center [388, 233] width 777 height 467
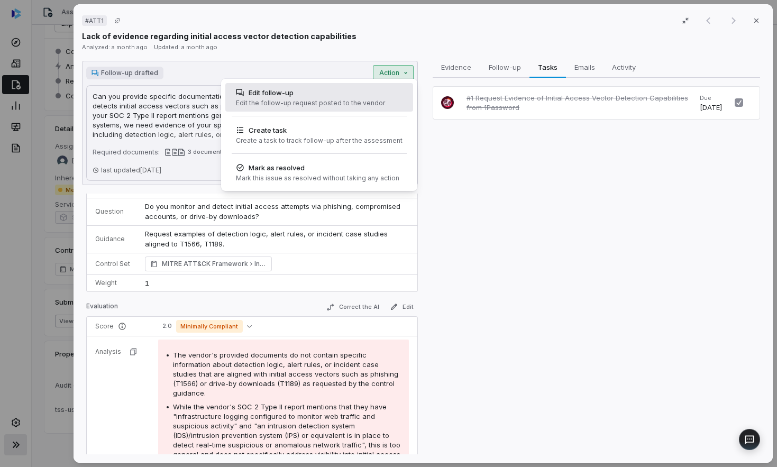
click at [344, 99] on div "Edit the follow-up request posted to the vendor" at bounding box center [310, 103] width 149 height 8
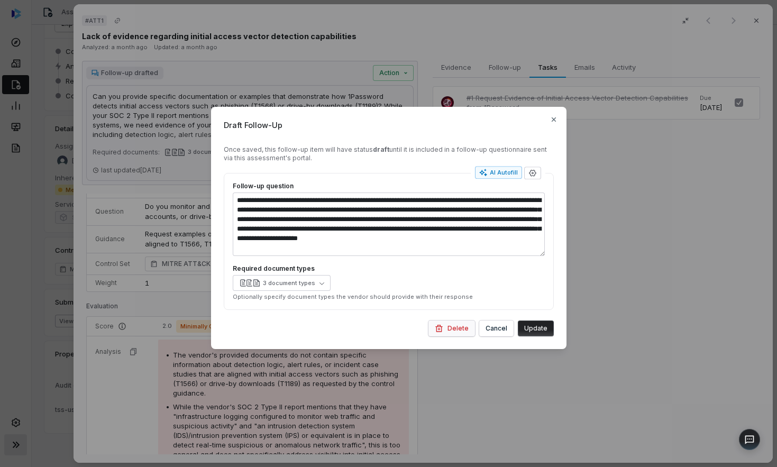
click at [451, 332] on button "Delete" at bounding box center [452, 329] width 47 height 16
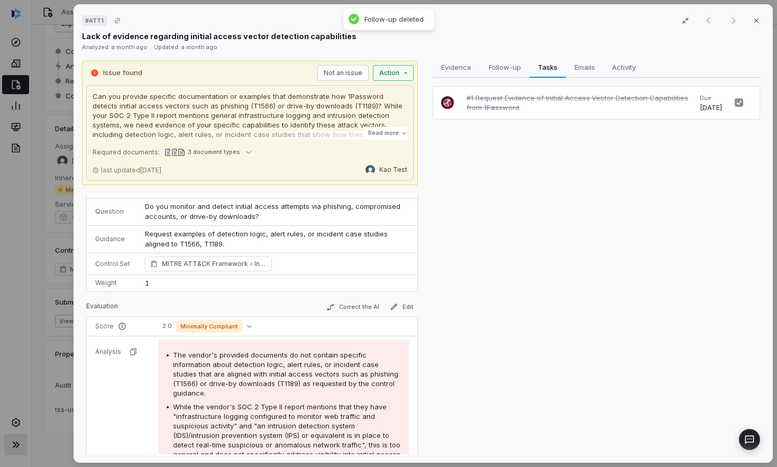
click at [396, 74] on div "# ATT1 Result 1 of 1 Close Lack of evidence regarding initial access vector det…" at bounding box center [388, 233] width 777 height 467
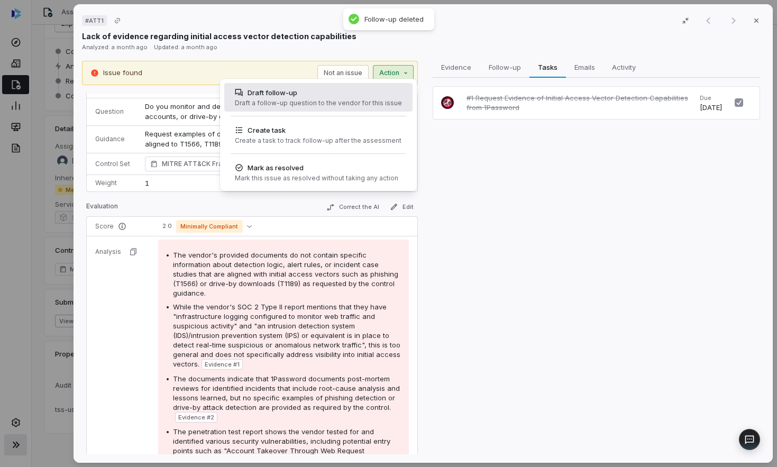
click at [347, 93] on div "Draft follow-up" at bounding box center [318, 92] width 167 height 11
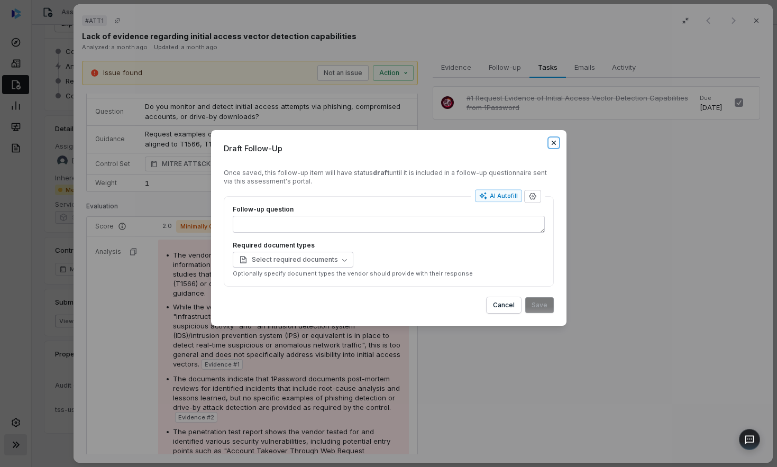
click at [555, 142] on icon "button" at bounding box center [554, 143] width 8 height 8
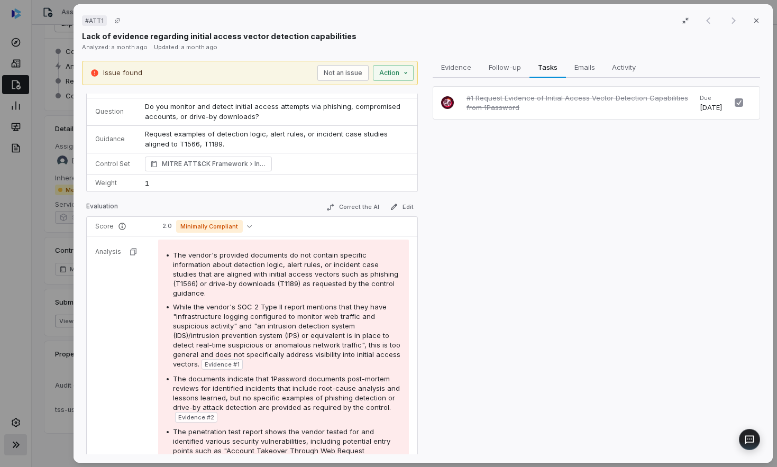
click at [193, 413] on span "Evidence # 2" at bounding box center [196, 417] width 36 height 8
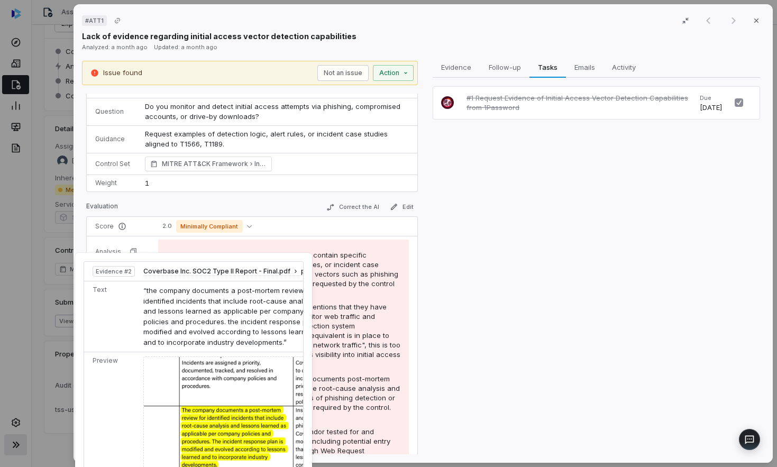
click at [192, 413] on span "Evidence # 2" at bounding box center [196, 417] width 36 height 8
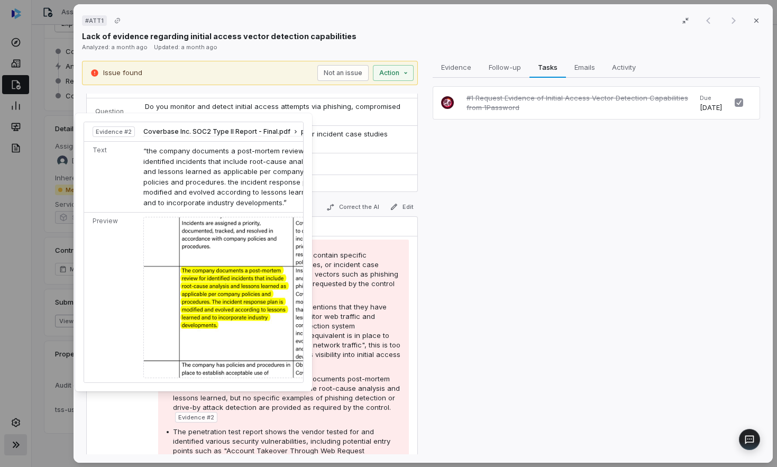
click at [192, 413] on span "Evidence # 2" at bounding box center [196, 417] width 36 height 8
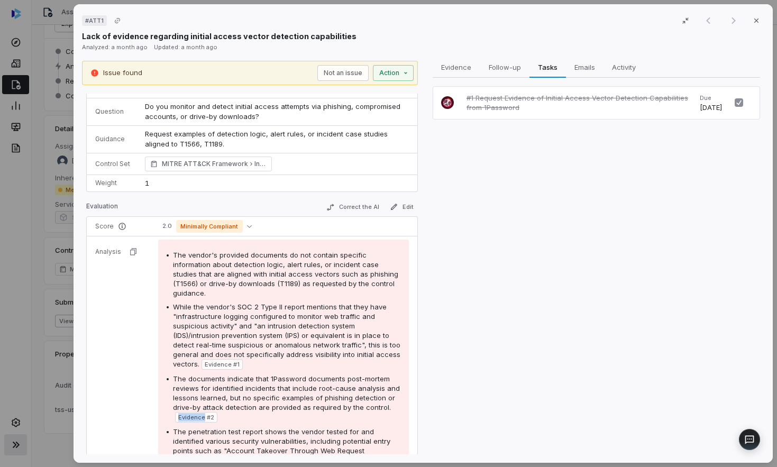
click at [192, 413] on span "Evidence # 2" at bounding box center [196, 417] width 36 height 8
click at [213, 412] on span "Evidence # 2" at bounding box center [196, 417] width 42 height 11
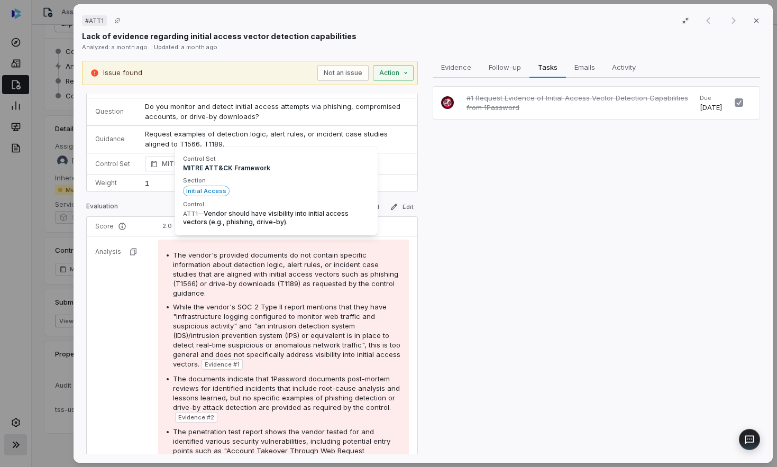
scroll to position [192, 0]
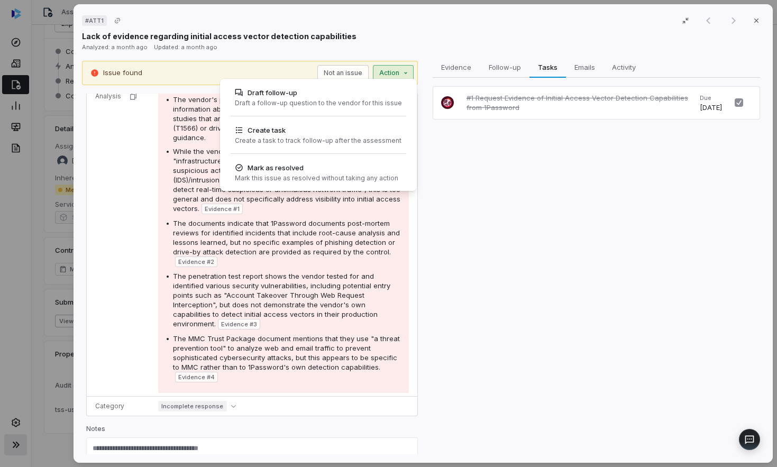
click at [396, 72] on div "# ATT1 (filtered result) Close Lack of evidence regarding initial access vector…" at bounding box center [388, 233] width 777 height 467
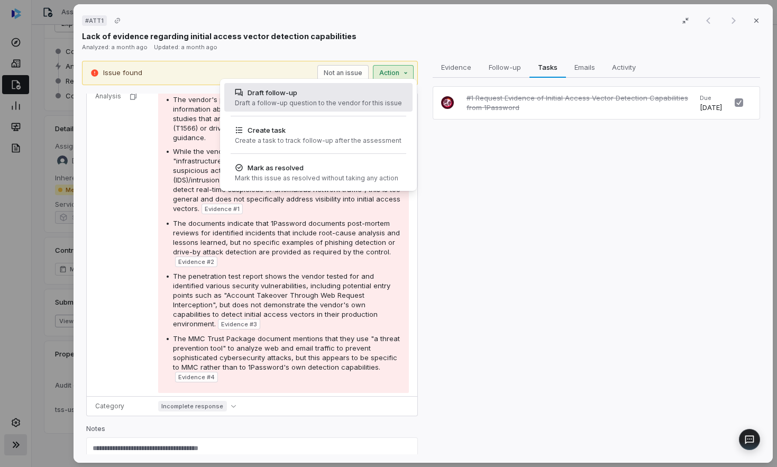
click at [364, 94] on div "Draft follow-up" at bounding box center [318, 92] width 167 height 11
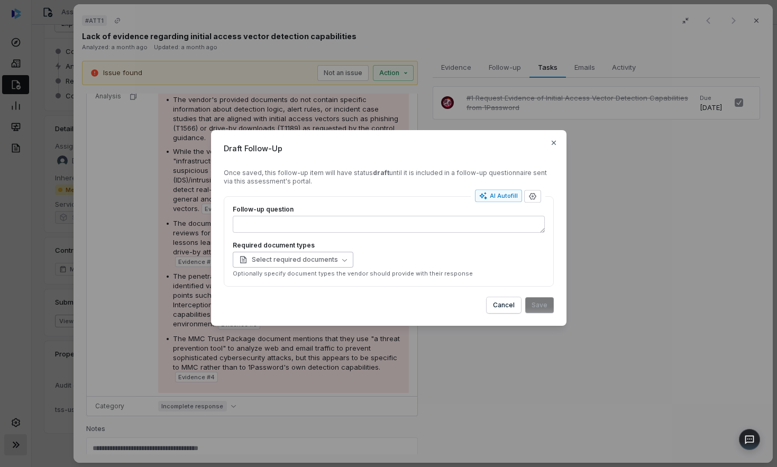
click at [305, 259] on span "Select required documents" at bounding box center [288, 260] width 99 height 8
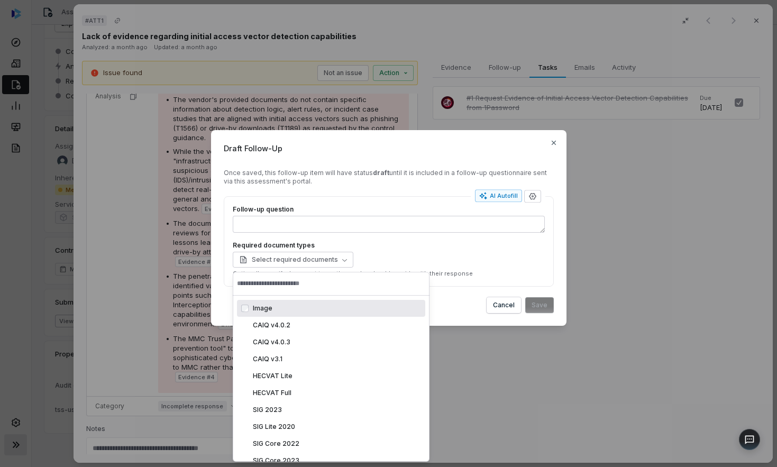
click at [497, 188] on form "Once saved, this follow-up item will have status draft until it is included in …" at bounding box center [389, 241] width 330 height 144
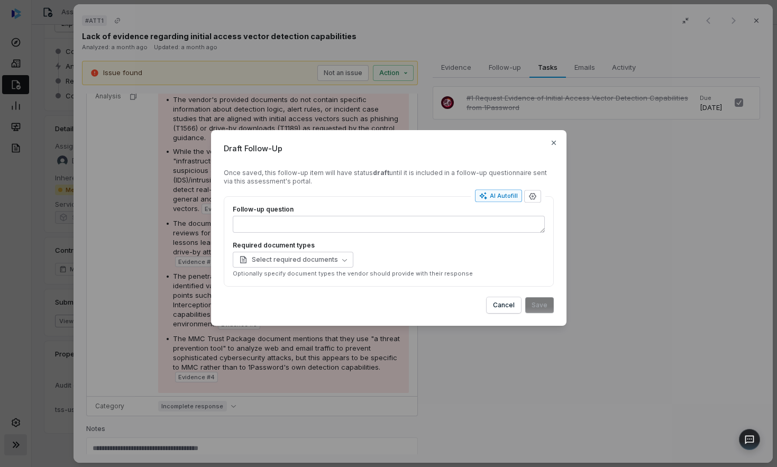
click at [494, 192] on div "AI Autofill" at bounding box center [498, 196] width 39 height 8
type textarea "*"
type textarea "***"
type textarea "*"
type textarea "**********"
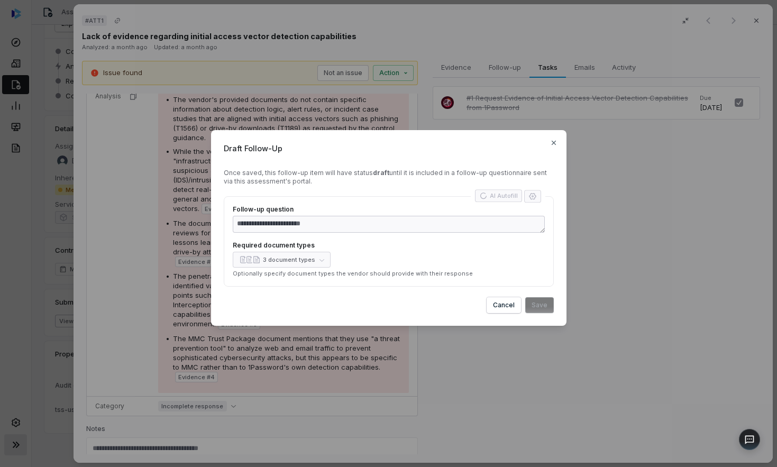
type textarea "*"
type textarea "**********"
type textarea "*"
type textarea "**********"
type textarea "*"
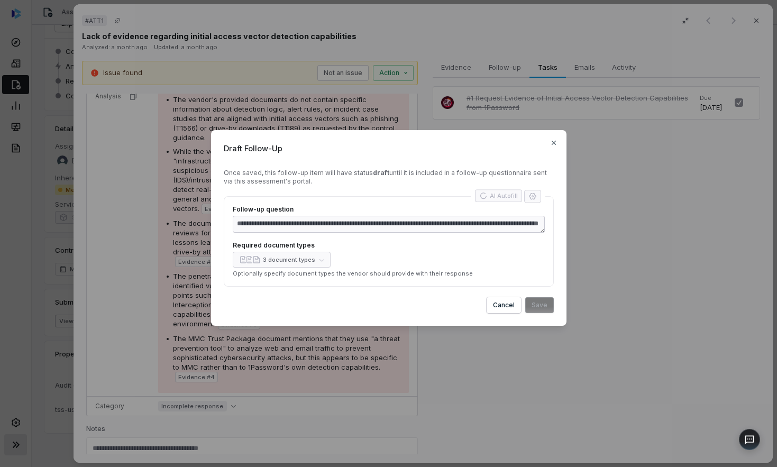
type textarea "**********"
type textarea "*"
type textarea "**********"
type textarea "*"
type textarea "**********"
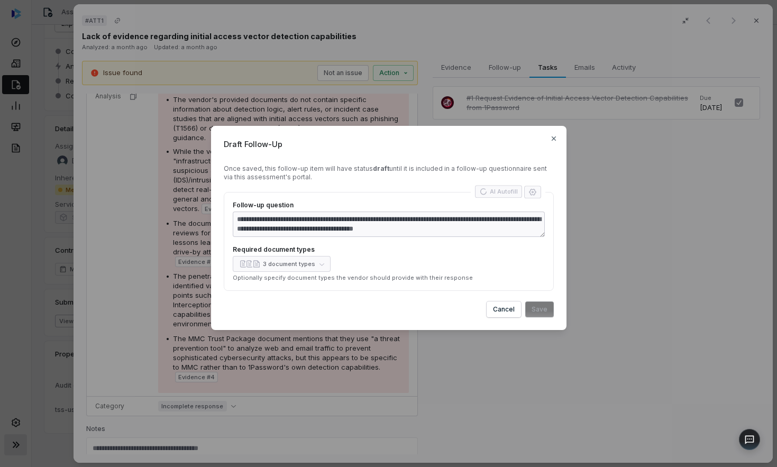
click at [314, 262] on div "3 document types" at bounding box center [389, 264] width 312 height 16
type textarea "*"
type textarea "**********"
type textarea "*"
type textarea "**********"
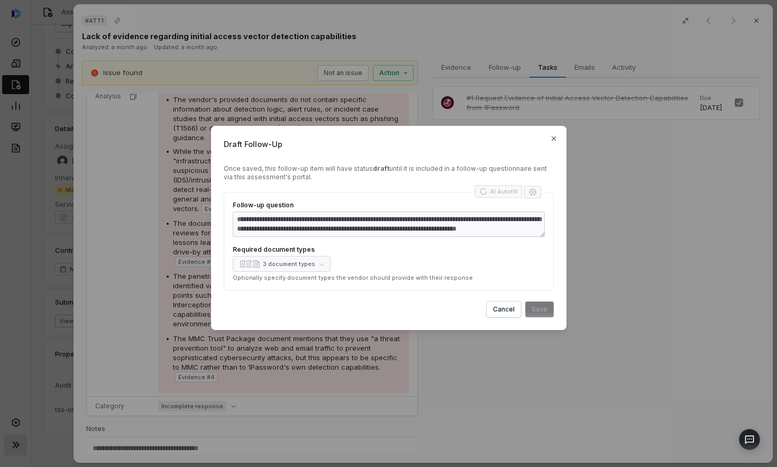
type textarea "*"
type textarea "**********"
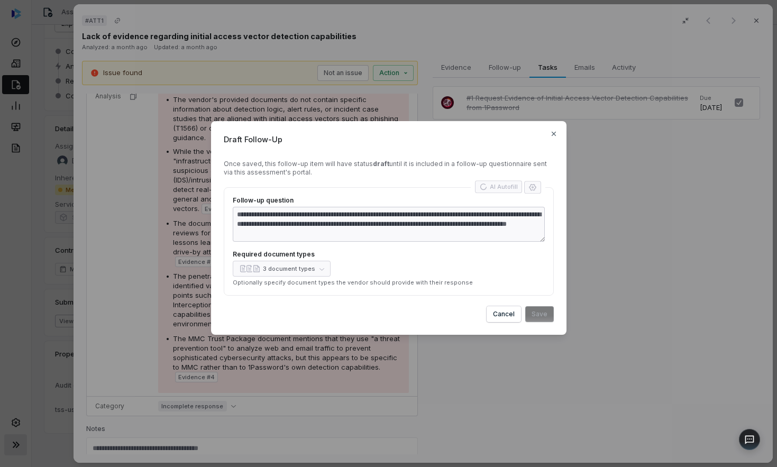
type textarea "*"
type textarea "**********"
type textarea "*"
type textarea "**********"
type textarea "*"
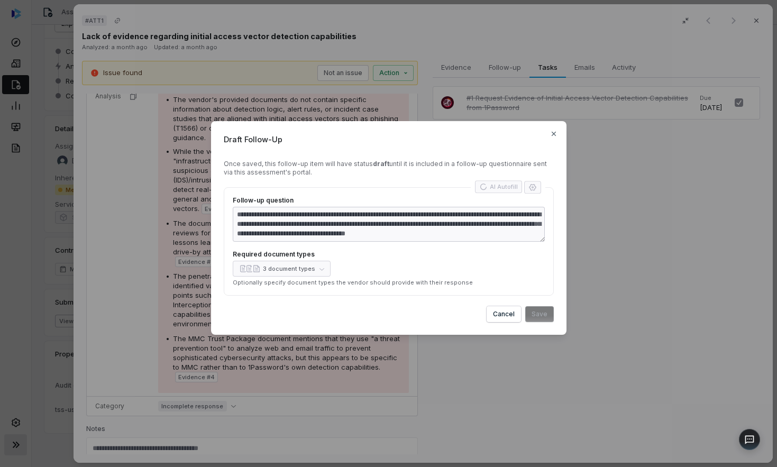
type textarea "**********"
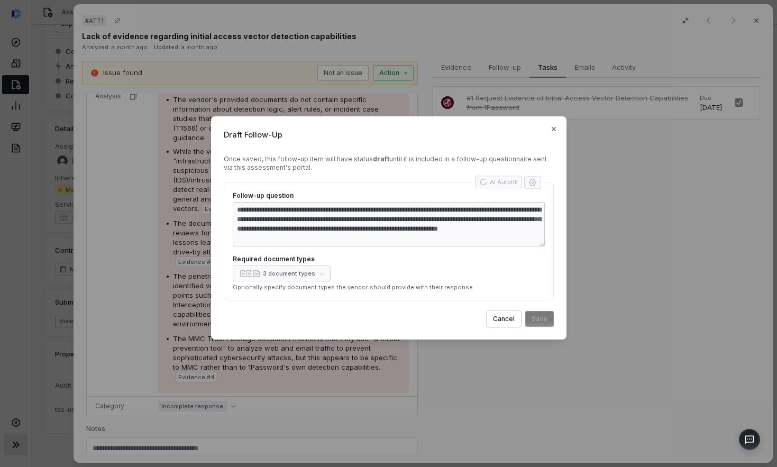
type textarea "*"
type textarea "**********"
click at [319, 268] on div "3 document types" at bounding box center [389, 274] width 312 height 16
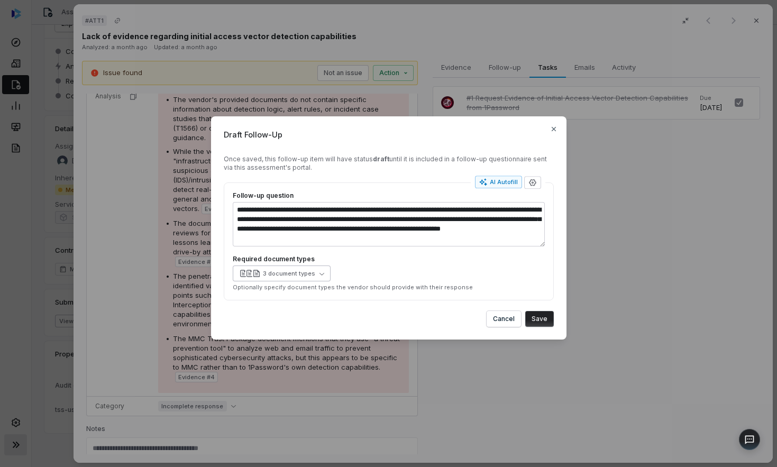
click at [320, 273] on icon "button" at bounding box center [322, 273] width 5 height 5
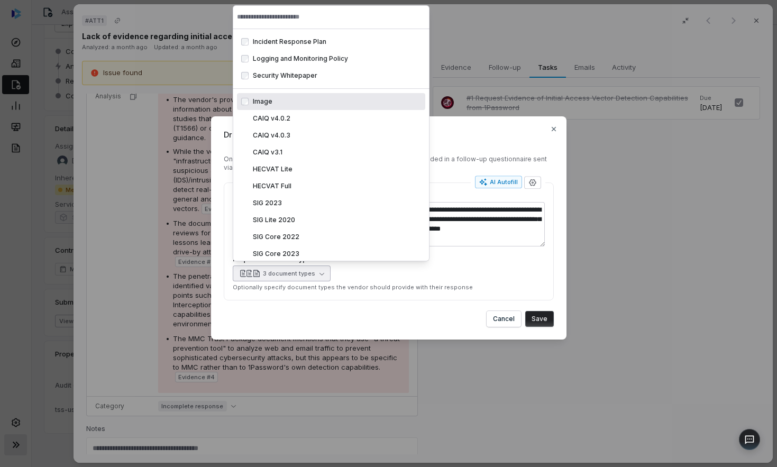
click at [125, 146] on div "**********" at bounding box center [388, 233] width 777 height 268
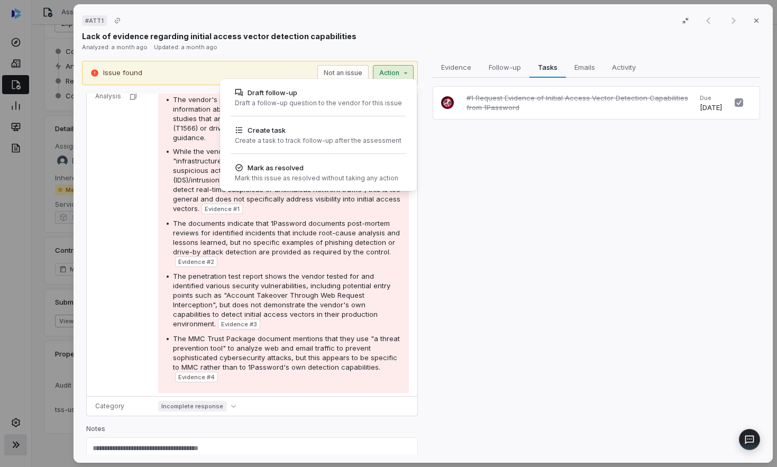
click at [404, 74] on div "# ATT1 (filtered result) Close Lack of evidence regarding initial access vector…" at bounding box center [388, 233] width 777 height 467
click at [554, 159] on div "# ATT1 (filtered result) Close Lack of evidence regarding initial access vector…" at bounding box center [388, 233] width 777 height 467
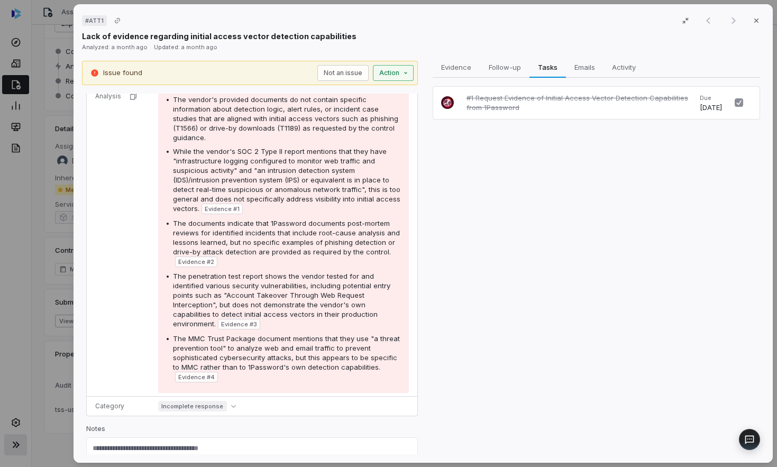
click at [406, 75] on div "# ATT1 (filtered result) Close Lack of evidence regarding initial access vector…" at bounding box center [388, 233] width 777 height 467
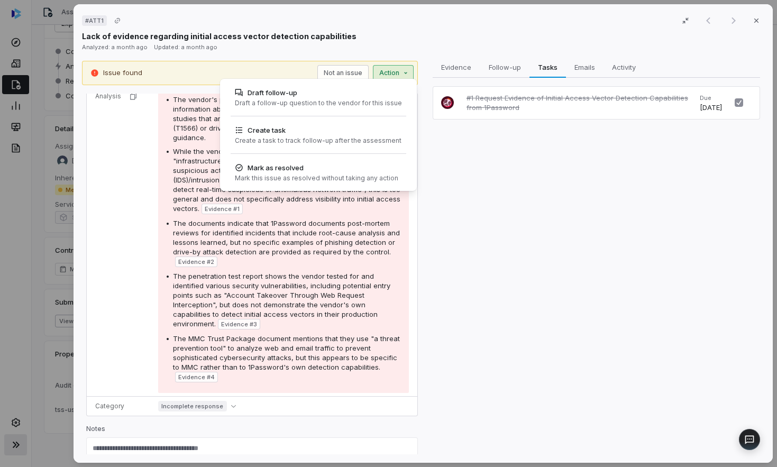
click at [33, 44] on div "# ATT1 (filtered result) Close Lack of evidence regarding initial access vector…" at bounding box center [388, 233] width 777 height 467
click at [35, 133] on div "# ATT1 (filtered result) Close Lack of evidence regarding initial access vector…" at bounding box center [388, 233] width 777 height 467
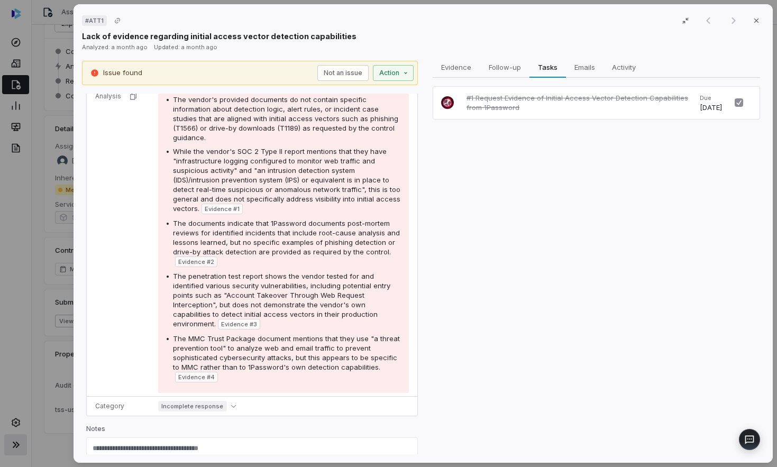
click at [34, 129] on div "# ATT1 (filtered result) Close Lack of evidence regarding initial access vector…" at bounding box center [388, 233] width 777 height 467
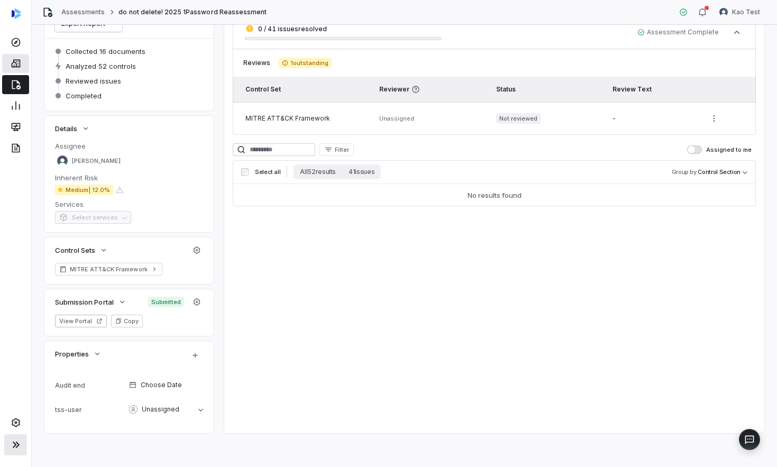
click at [17, 63] on icon at bounding box center [15, 64] width 9 height 8
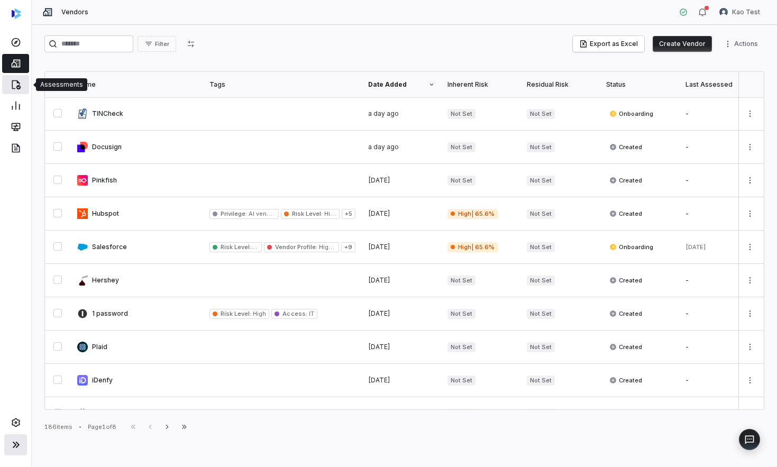
click at [16, 86] on icon at bounding box center [16, 85] width 9 height 10
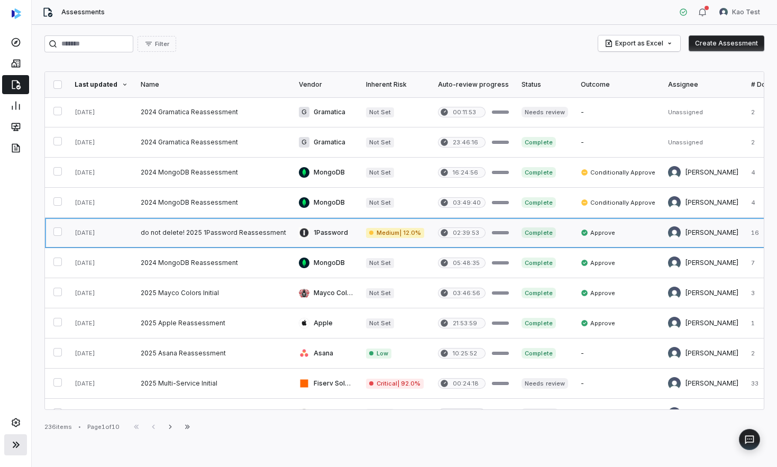
click at [230, 232] on link at bounding box center [213, 233] width 158 height 30
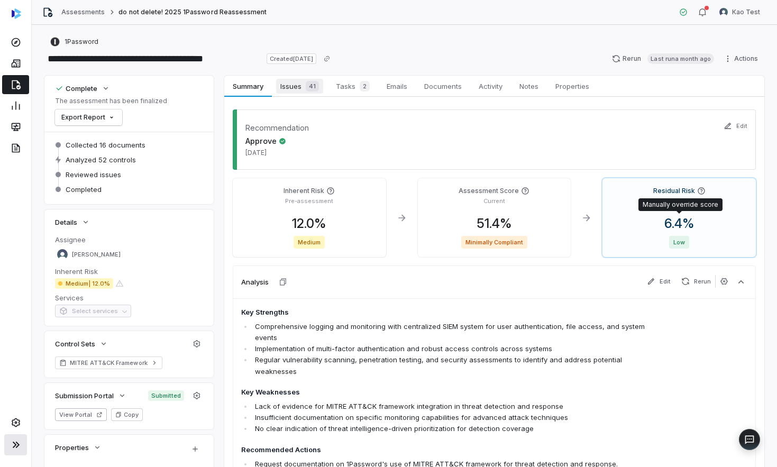
click at [293, 88] on span "Issues 41" at bounding box center [299, 86] width 47 height 15
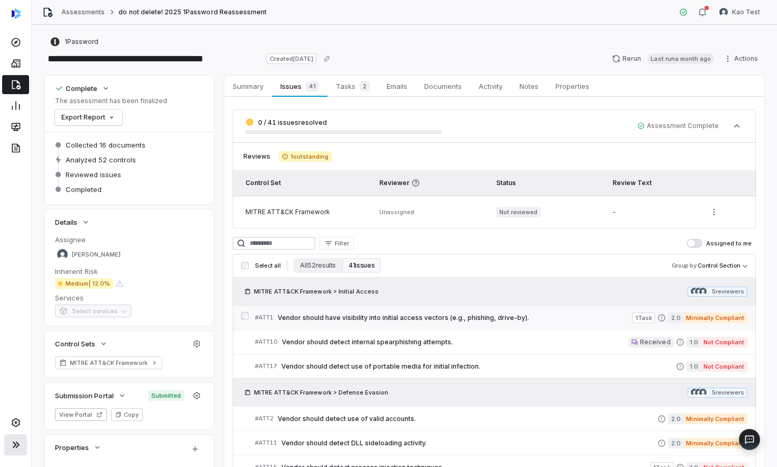
click at [361, 323] on link "# ATT1 Vendor should have visibility into initial access vectors (e.g., phishin…" at bounding box center [501, 318] width 493 height 24
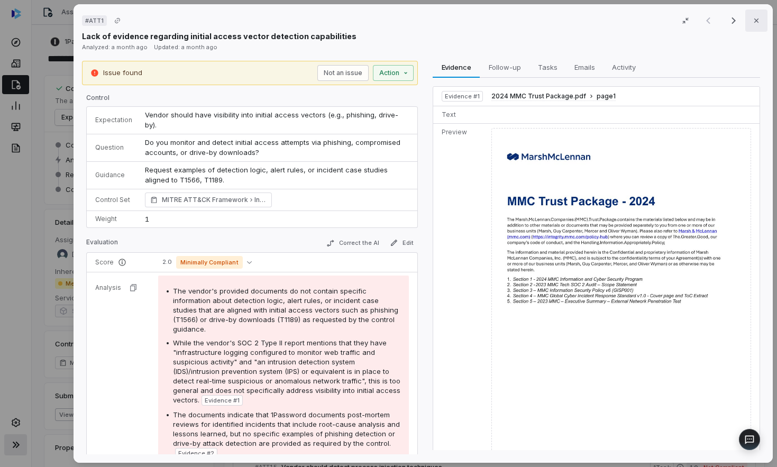
click at [756, 21] on icon "button" at bounding box center [757, 21] width 4 height 4
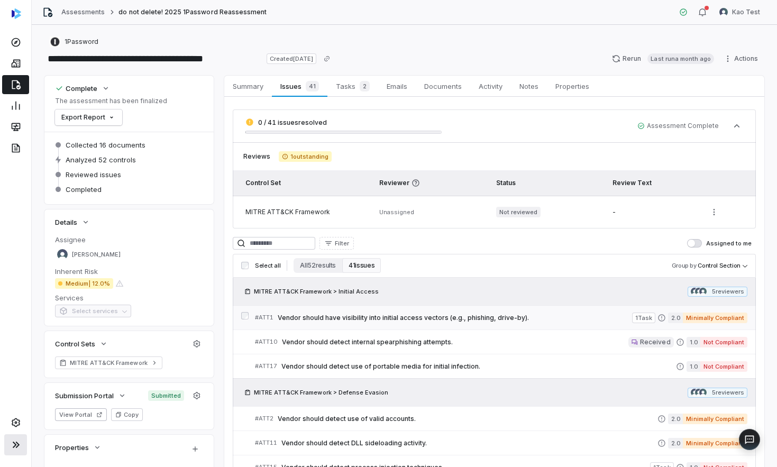
click at [382, 321] on span "Vendor should have visibility into initial access vectors (e.g., phishing, driv…" at bounding box center [455, 318] width 355 height 8
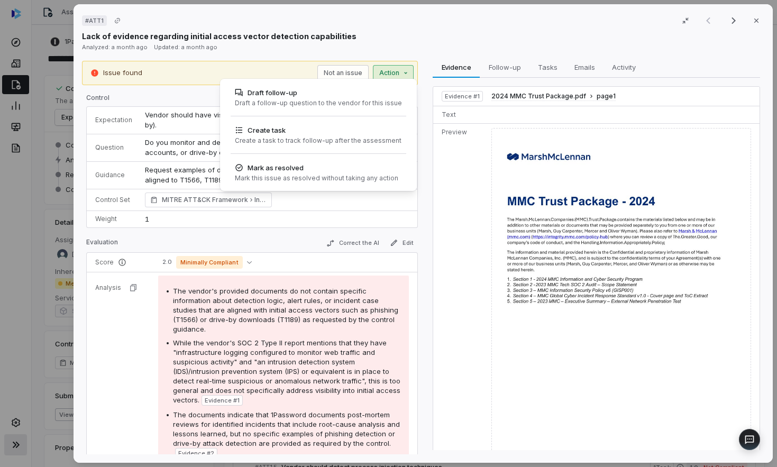
click at [407, 72] on div "# ATT1 Result 1 of 25 Close Lack of evidence regarding initial access vector de…" at bounding box center [388, 233] width 777 height 467
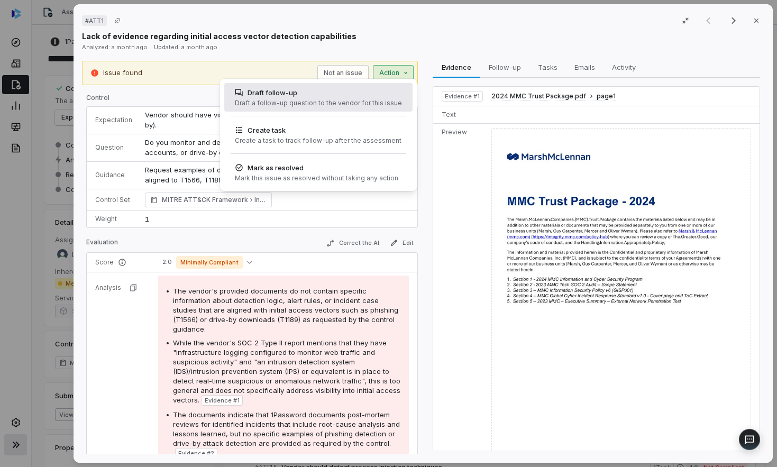
click at [265, 97] on div "Draft follow-up" at bounding box center [318, 92] width 167 height 11
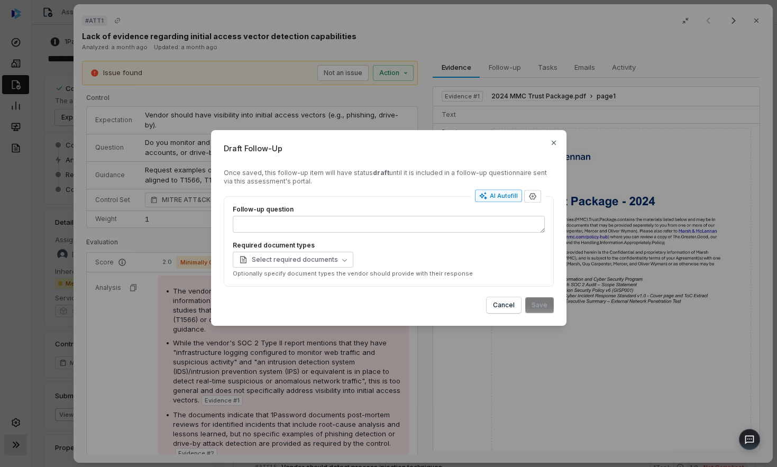
click at [502, 198] on div "AI Autofill" at bounding box center [498, 196] width 39 height 8
drag, startPoint x: 315, startPoint y: 179, endPoint x: 214, endPoint y: 176, distance: 100.6
click at [214, 176] on div "Draft Follow-Up Once saved, this follow-up item will have status draft until it…" at bounding box center [389, 228] width 356 height 196
type textarea "*"
type textarea "***"
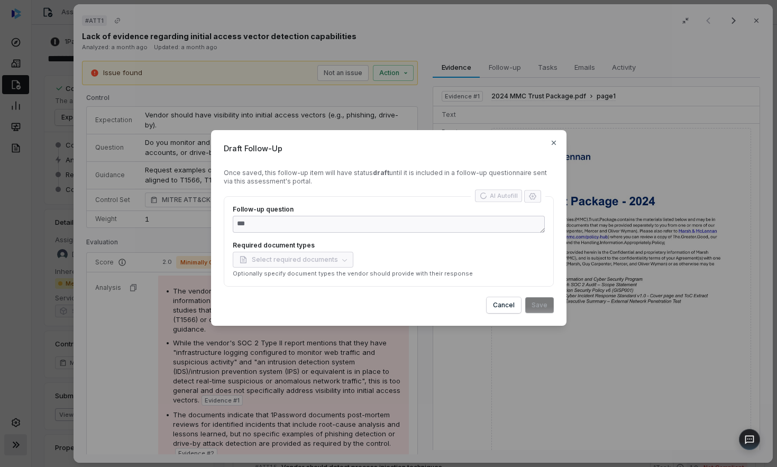
type textarea "*"
type textarea "**********"
type textarea "*"
type textarea "**********"
type textarea "*"
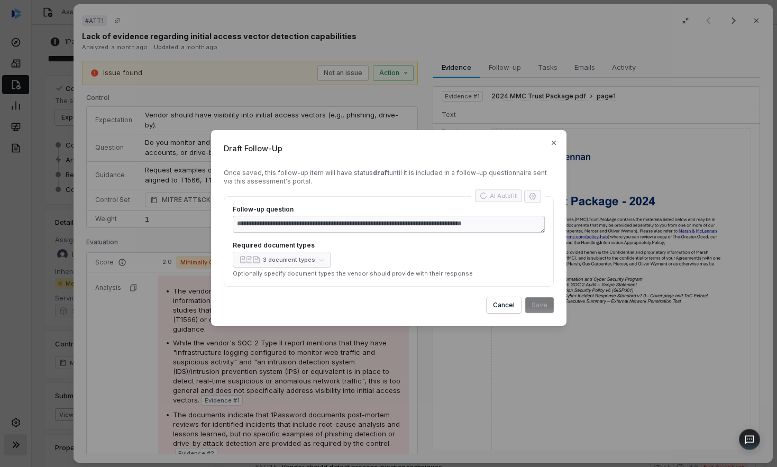
type textarea "**********"
copy div "Once saved, this follow-up item will have status draft until it is included in …"
type textarea "*"
type textarea "**********"
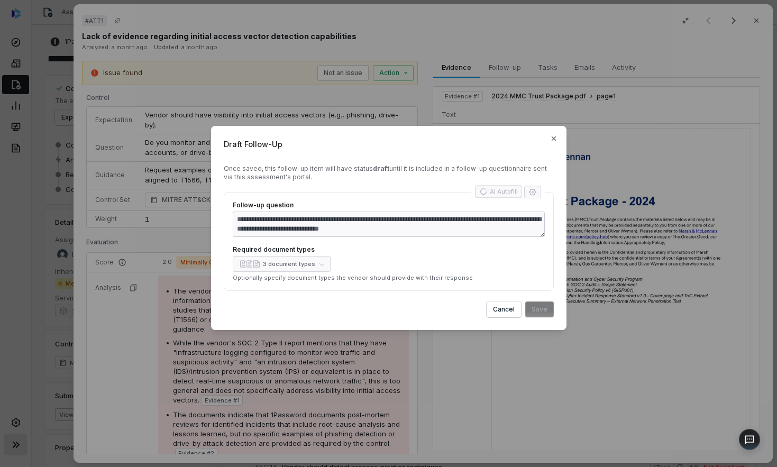
type textarea "*"
type textarea "**********"
type textarea "*"
type textarea "**********"
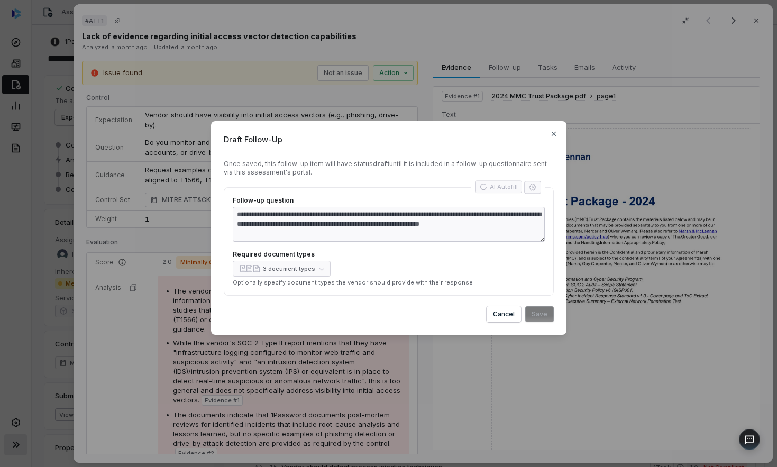
type textarea "*"
type textarea "**********"
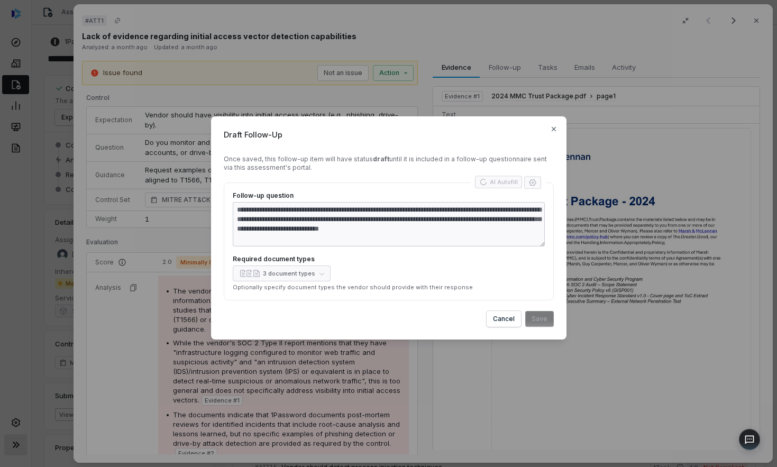
type textarea "*"
type textarea "**********"
type textarea "*"
type textarea "**********"
type textarea "*"
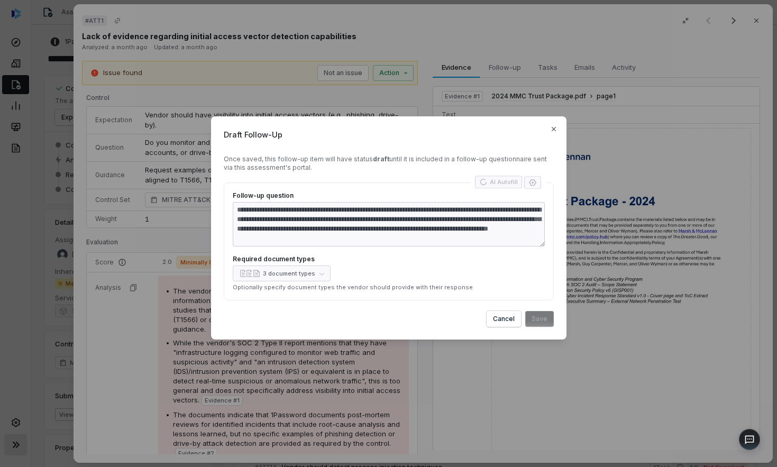
type textarea "**********"
type textarea "*"
type textarea "**********"
type textarea "*"
type textarea "**********"
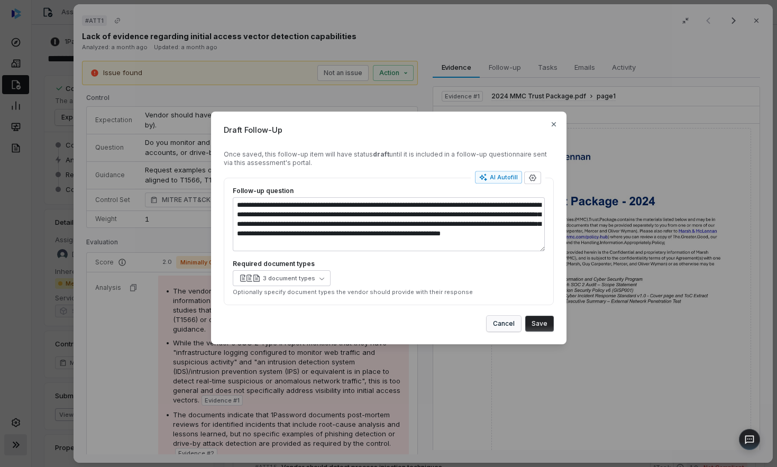
click at [504, 318] on button "Cancel" at bounding box center [504, 324] width 34 height 16
type textarea "*"
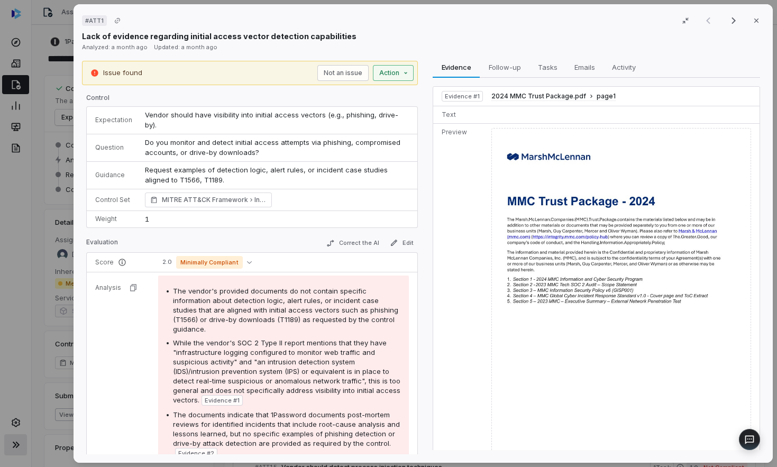
click at [384, 76] on div "# ATT1 Result 1 of 25 Close Lack of evidence regarding initial access vector de…" at bounding box center [388, 233] width 777 height 467
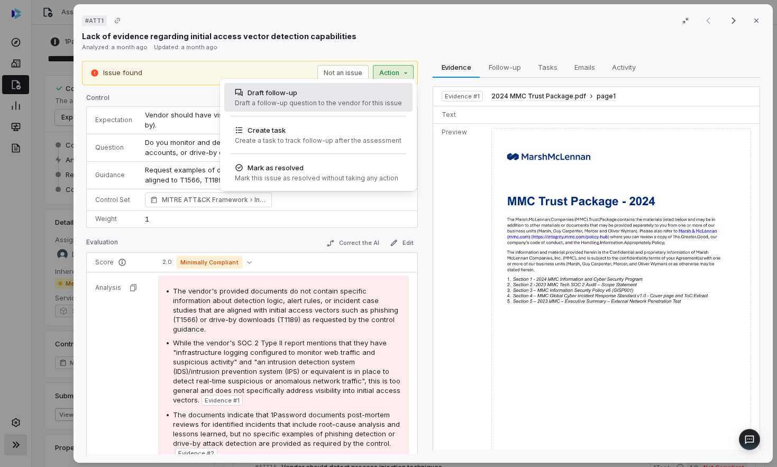
click at [367, 97] on div "Draft follow-up" at bounding box center [318, 92] width 167 height 11
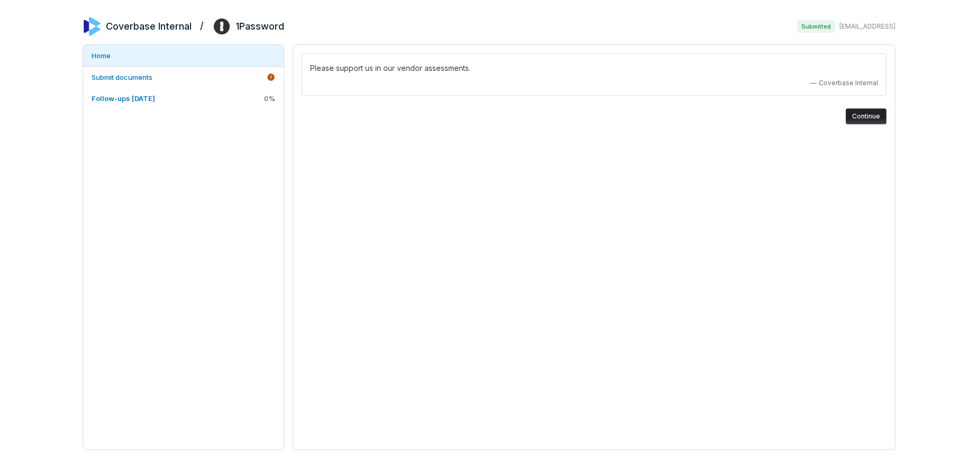
click at [874, 116] on button "Continue" at bounding box center [866, 116] width 41 height 16
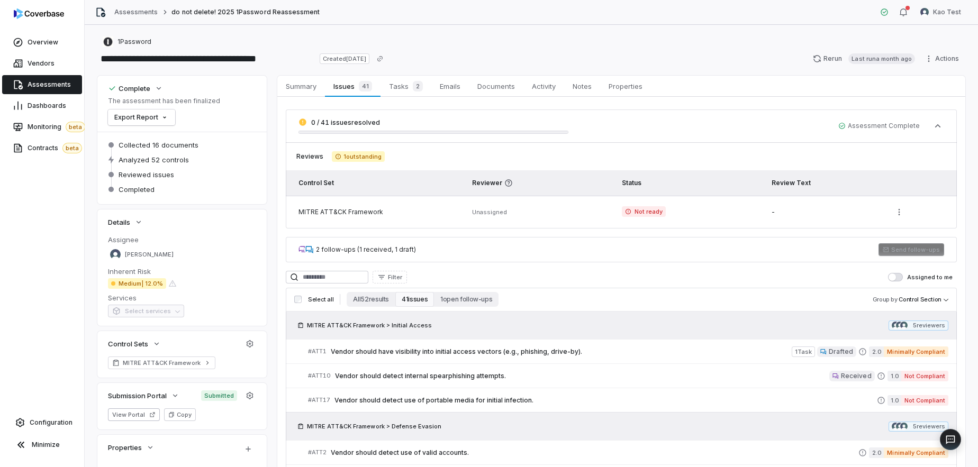
scroll to position [165, 0]
